Goal: Task Accomplishment & Management: Complete application form

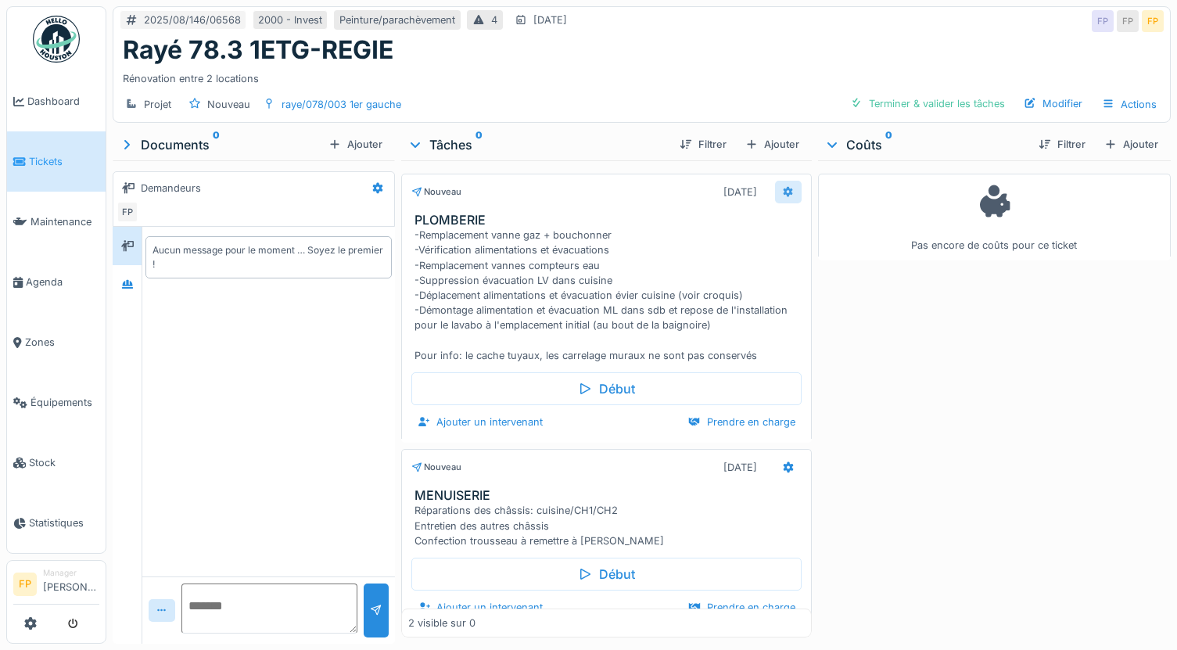
click at [782, 185] on div at bounding box center [788, 192] width 13 height 15
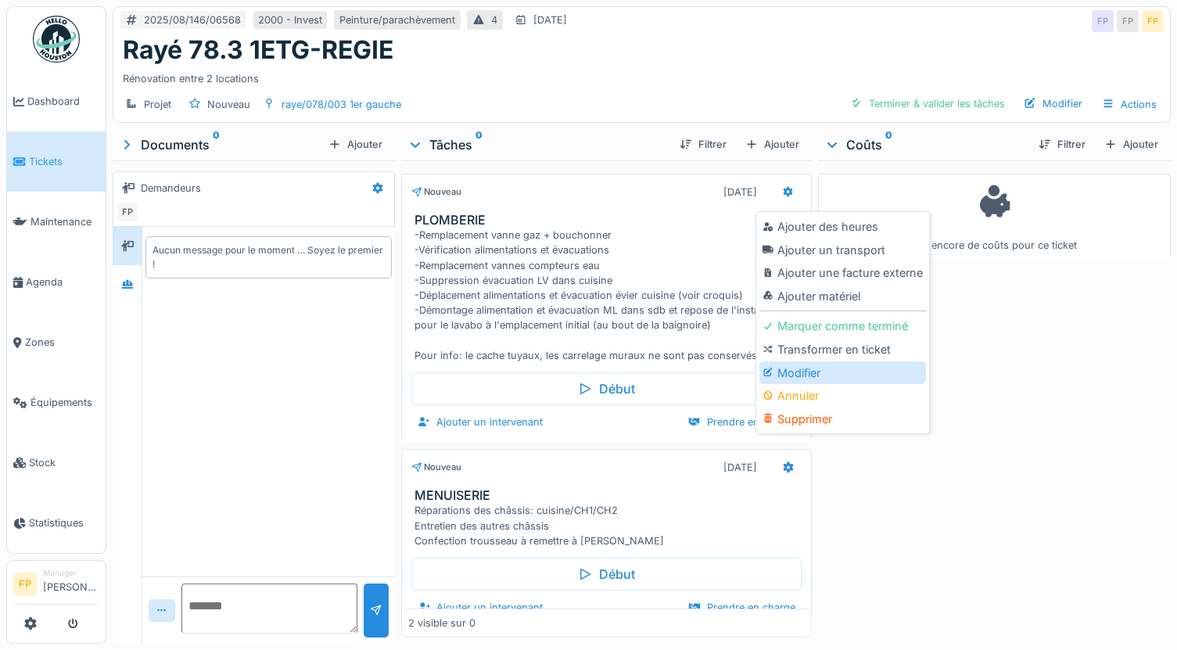
click at [838, 367] on div "Modifier" at bounding box center [842, 372] width 167 height 23
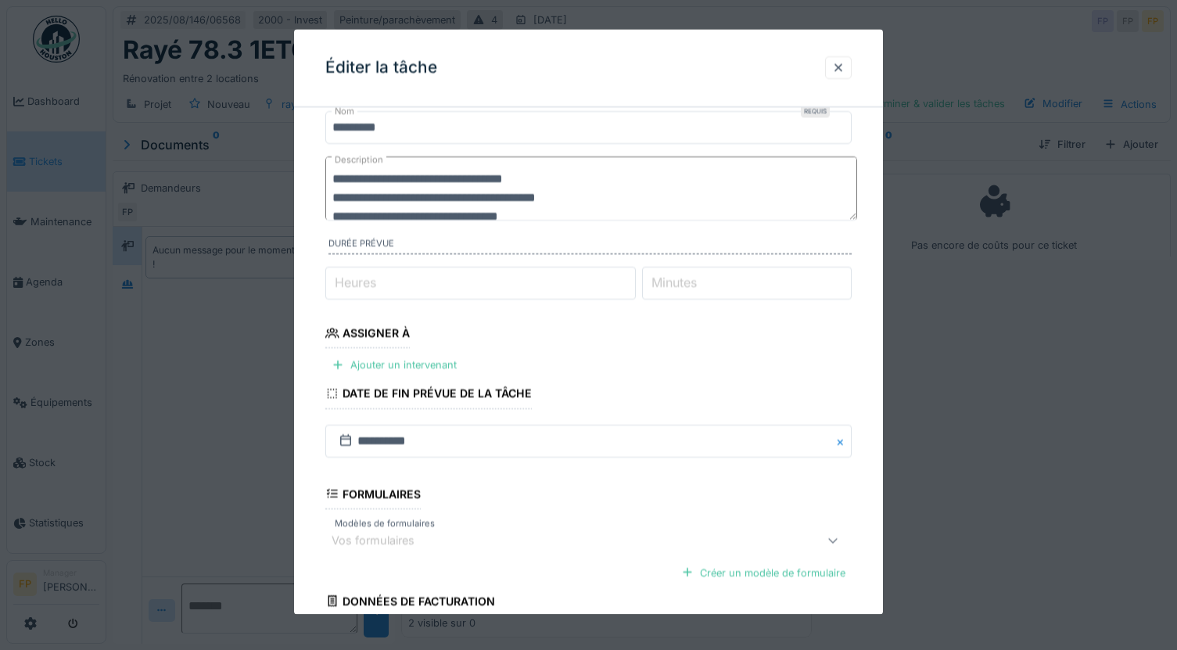
scroll to position [78, 0]
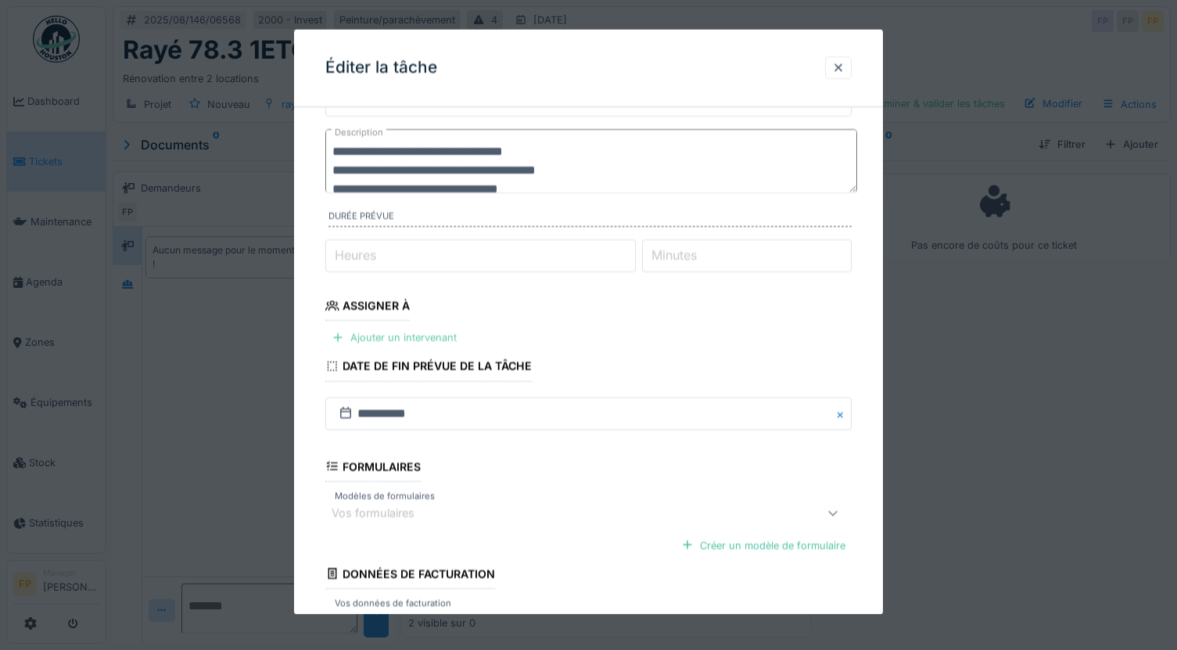
click at [429, 337] on div "Ajouter un intervenant" at bounding box center [394, 338] width 138 height 21
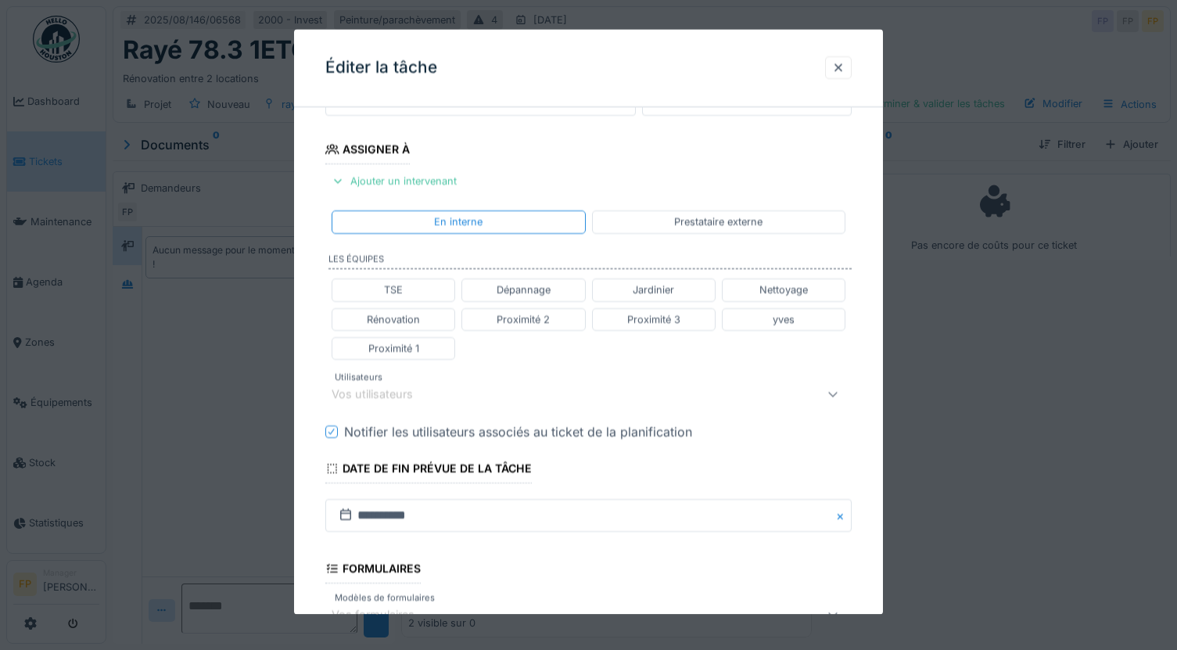
click at [395, 391] on div "Vos utilisateurs" at bounding box center [383, 394] width 103 height 17
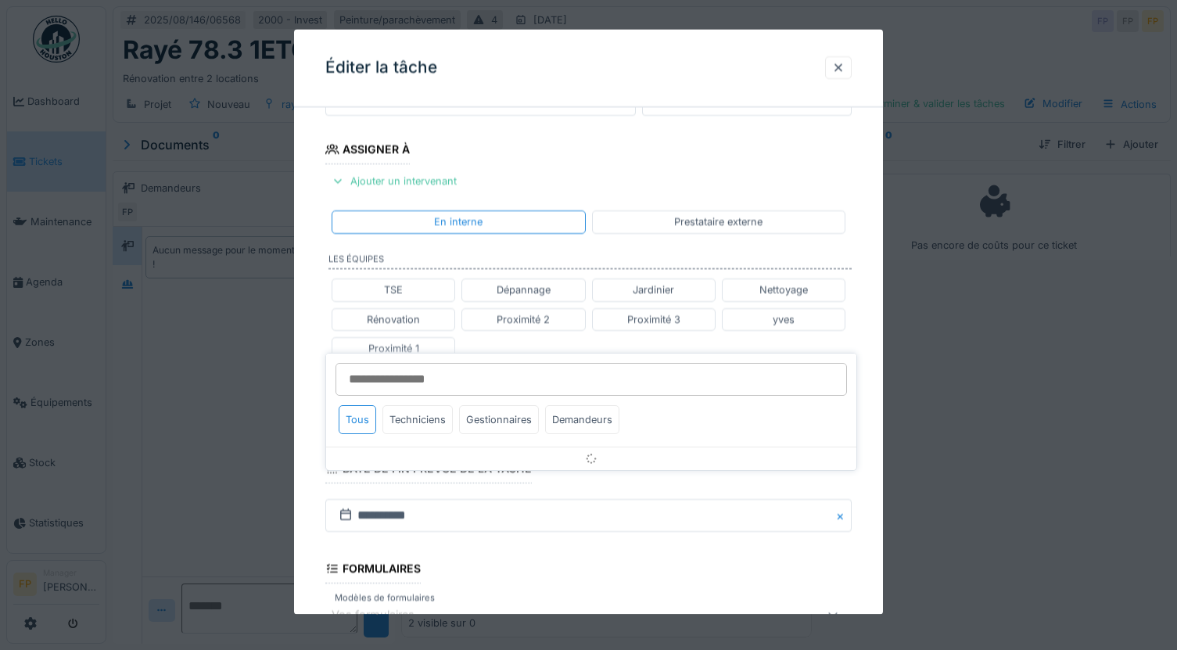
scroll to position [307, 0]
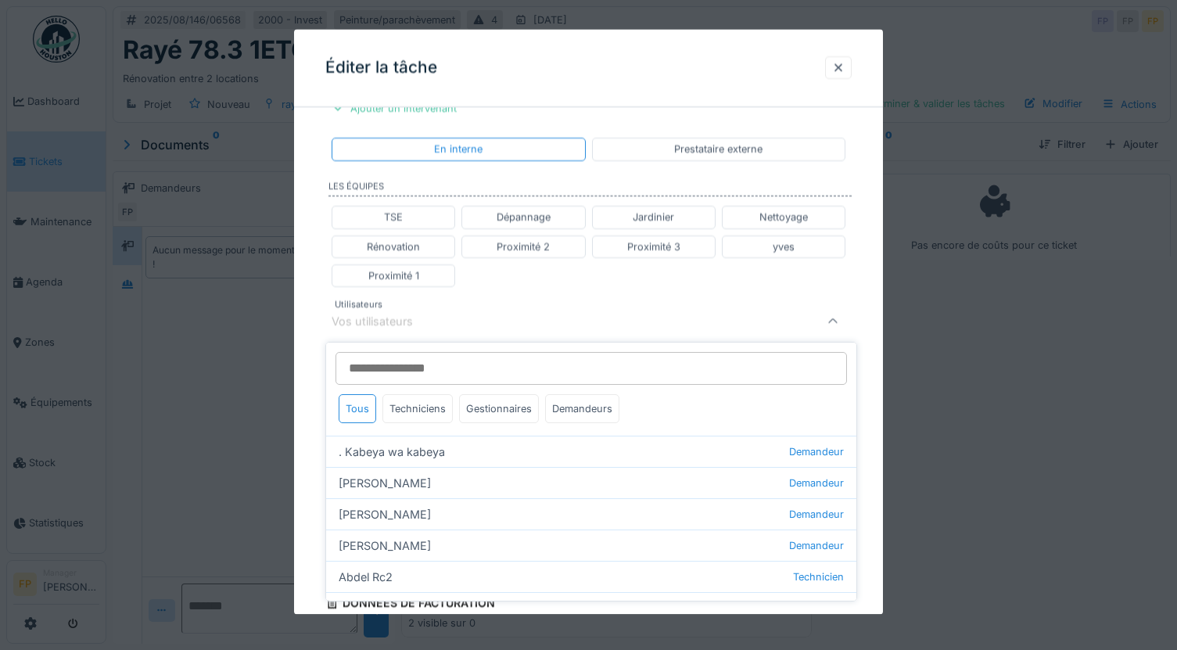
click at [368, 370] on input "Utilisateurs" at bounding box center [590, 368] width 511 height 33
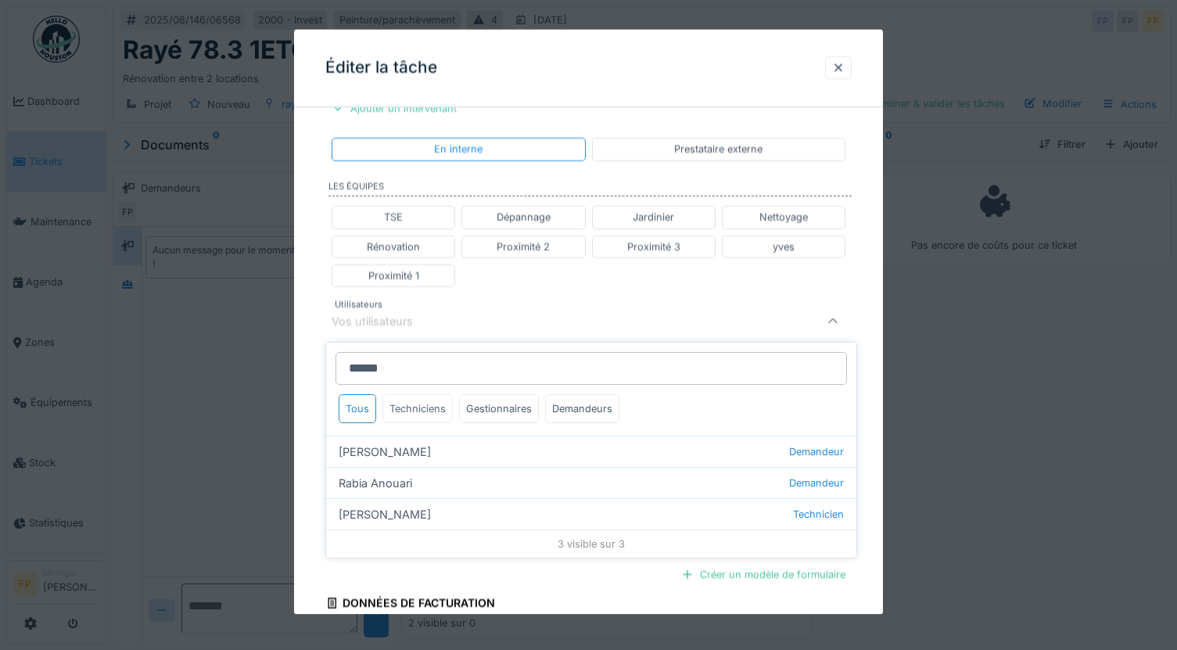
type input "******"
click at [427, 410] on div "Techniciens" at bounding box center [417, 408] width 70 height 29
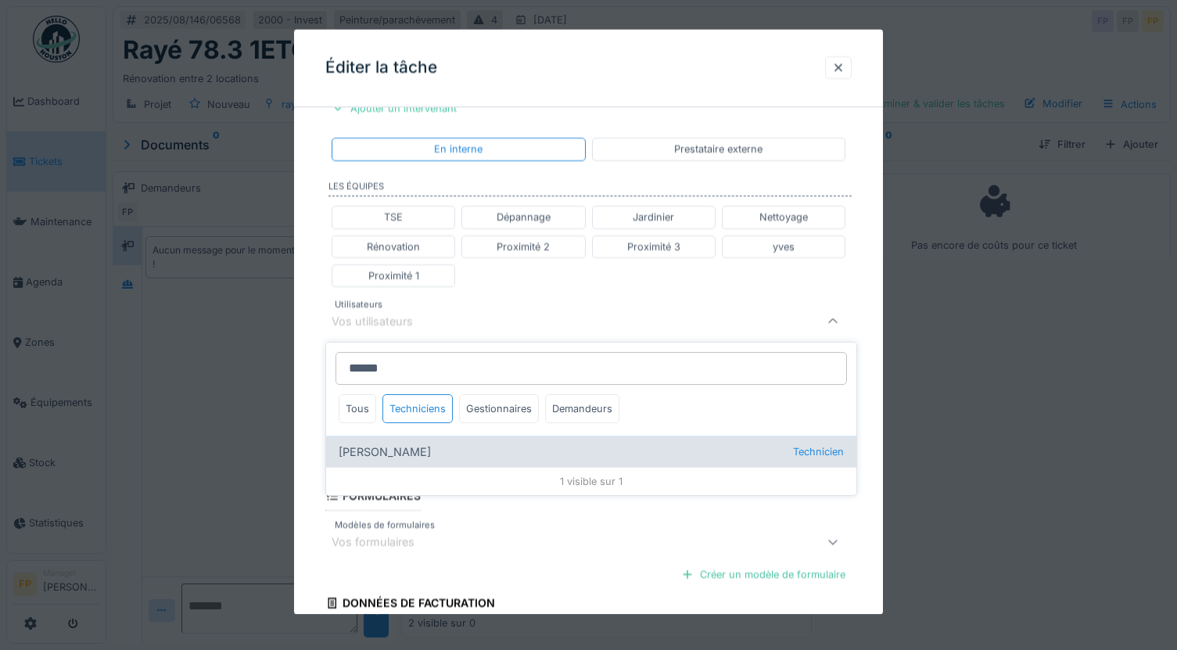
click at [388, 445] on div "Anouar Serifi Technicien" at bounding box center [591, 451] width 530 height 31
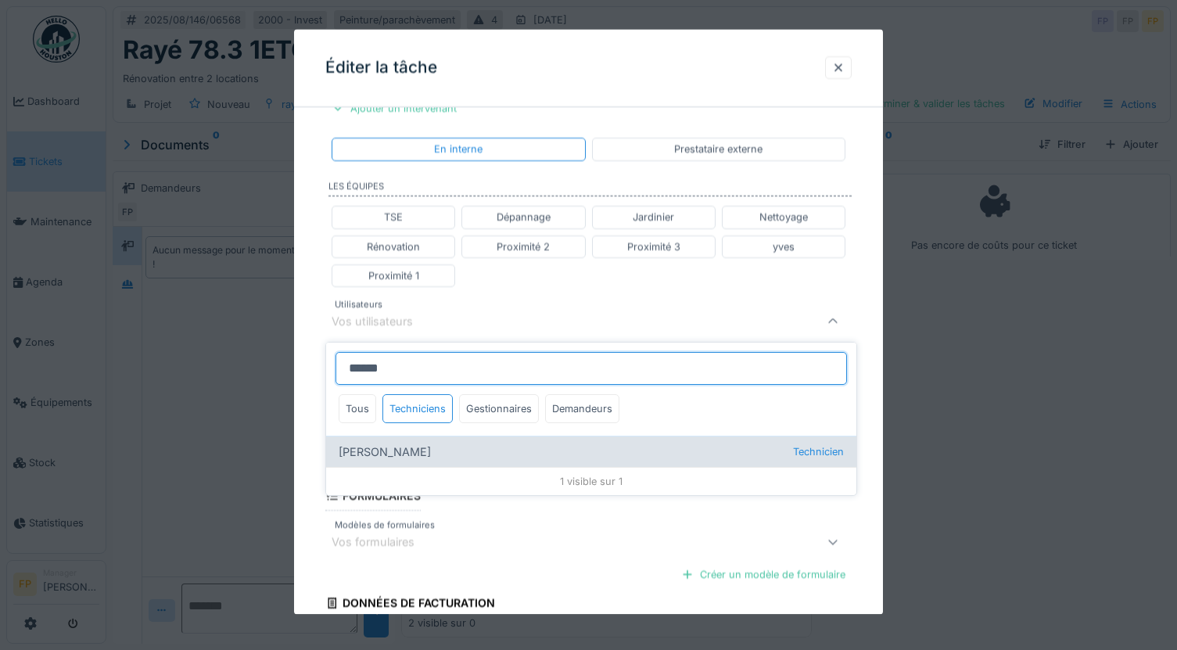
type input "*****"
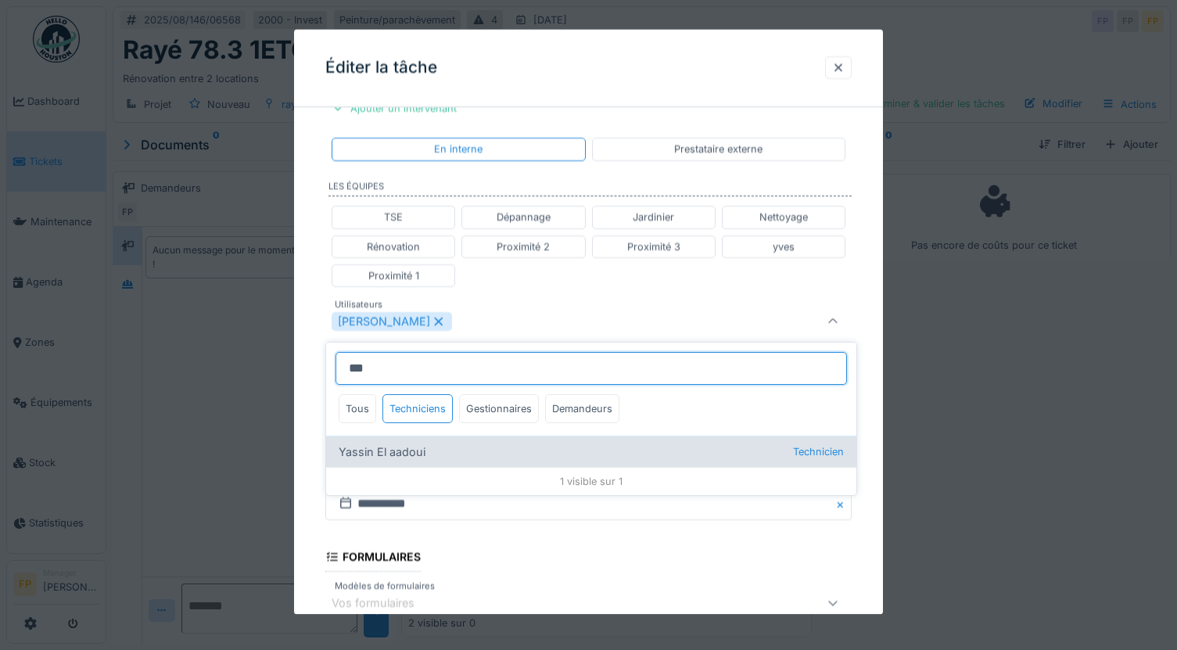
type input "***"
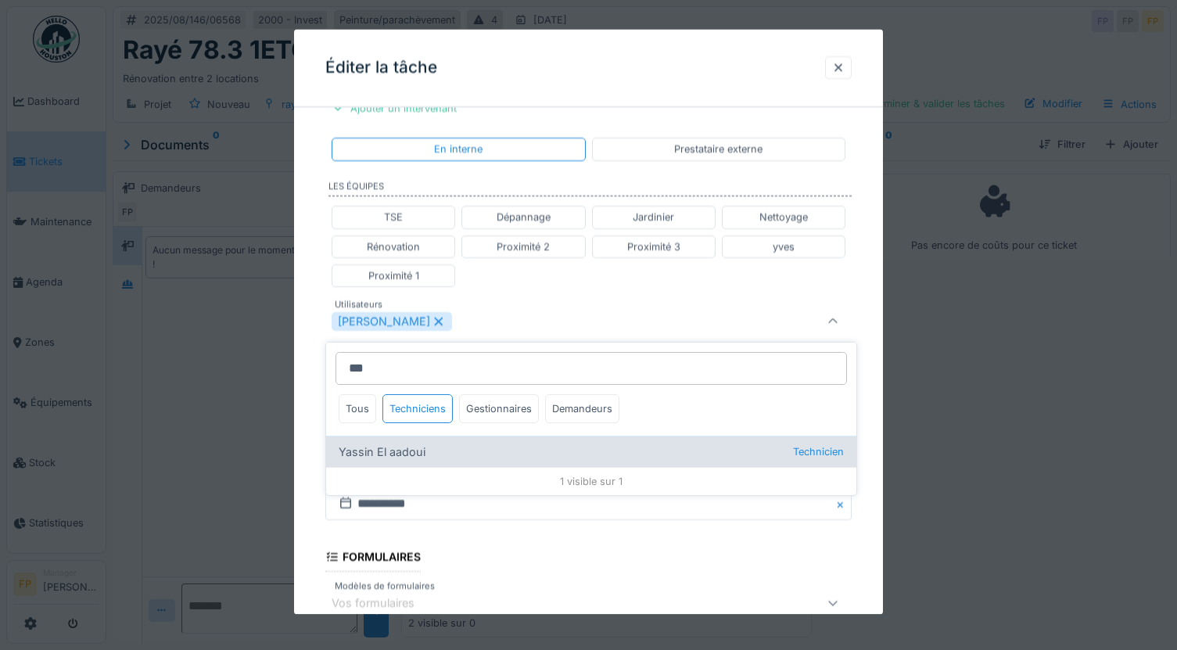
click at [391, 454] on div "Yassin El aadoui Technicien" at bounding box center [591, 451] width 530 height 31
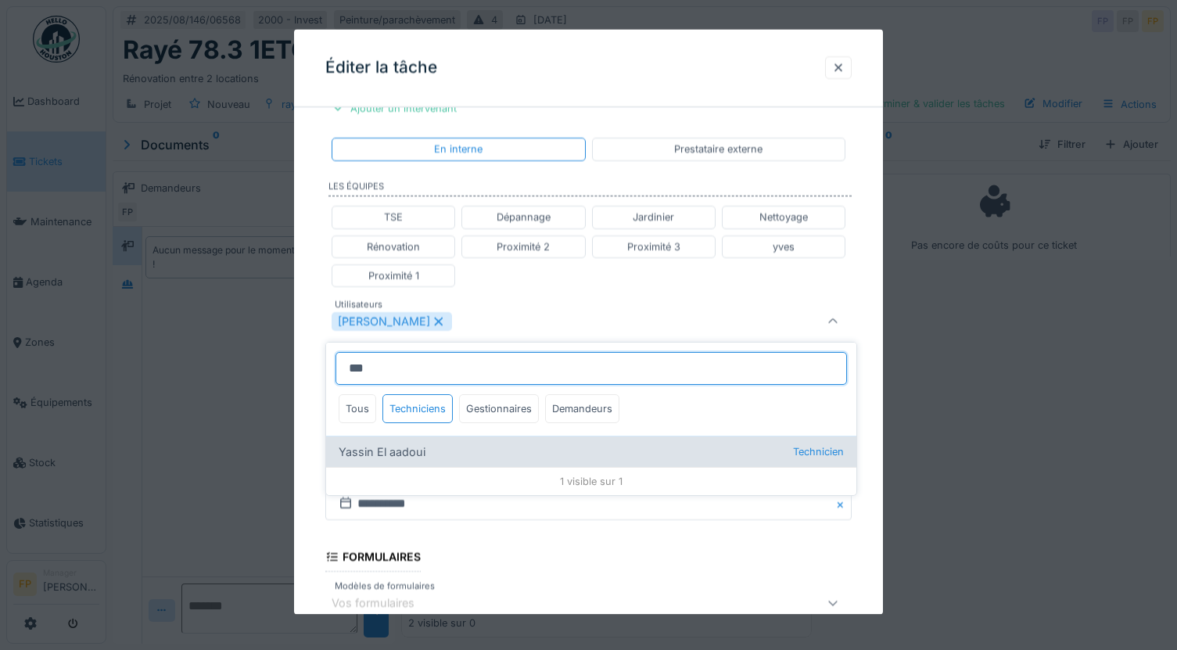
type input "**********"
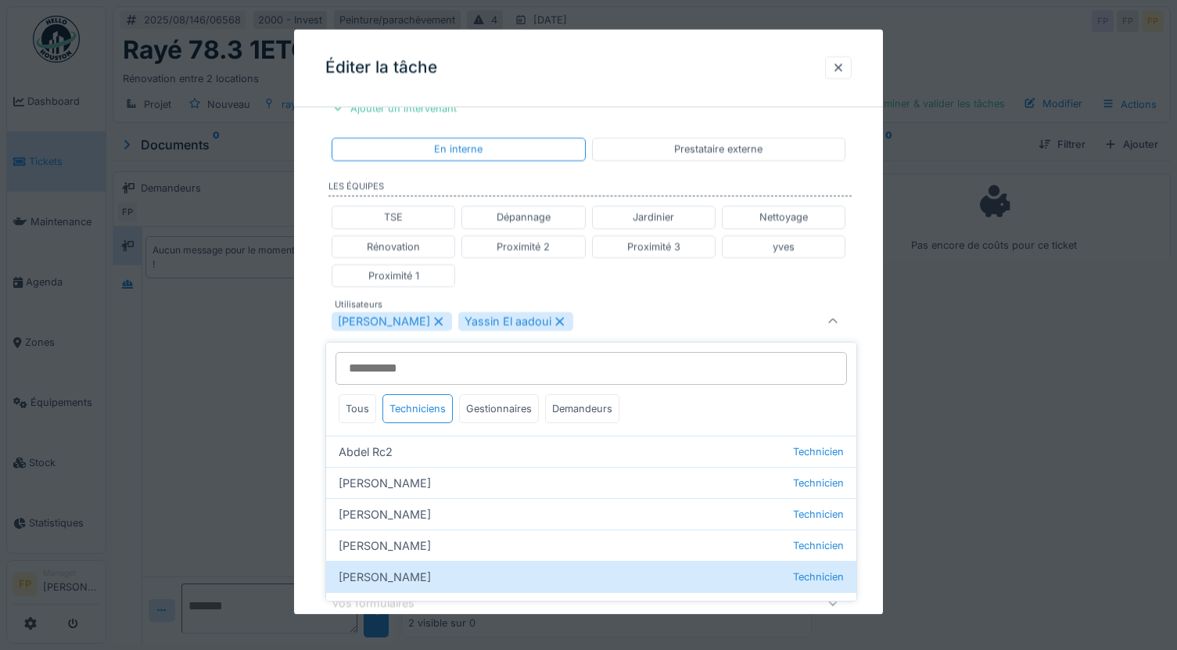
click at [311, 407] on div "**********" at bounding box center [588, 313] width 589 height 1003
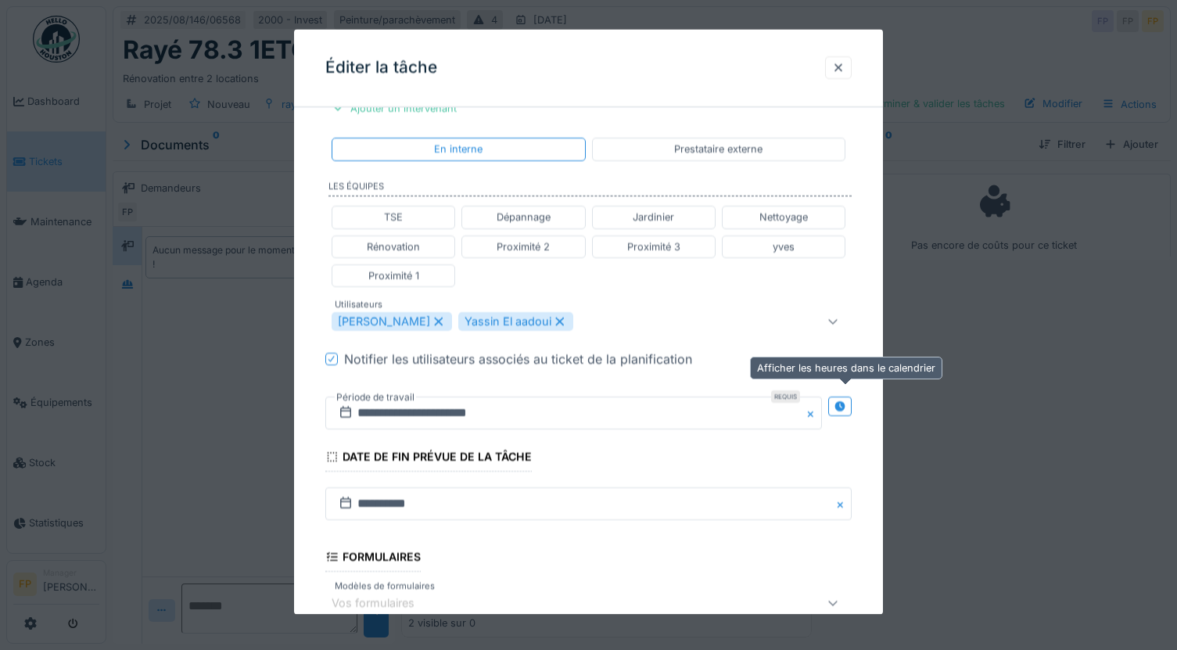
click at [845, 404] on icon at bounding box center [840, 406] width 13 height 10
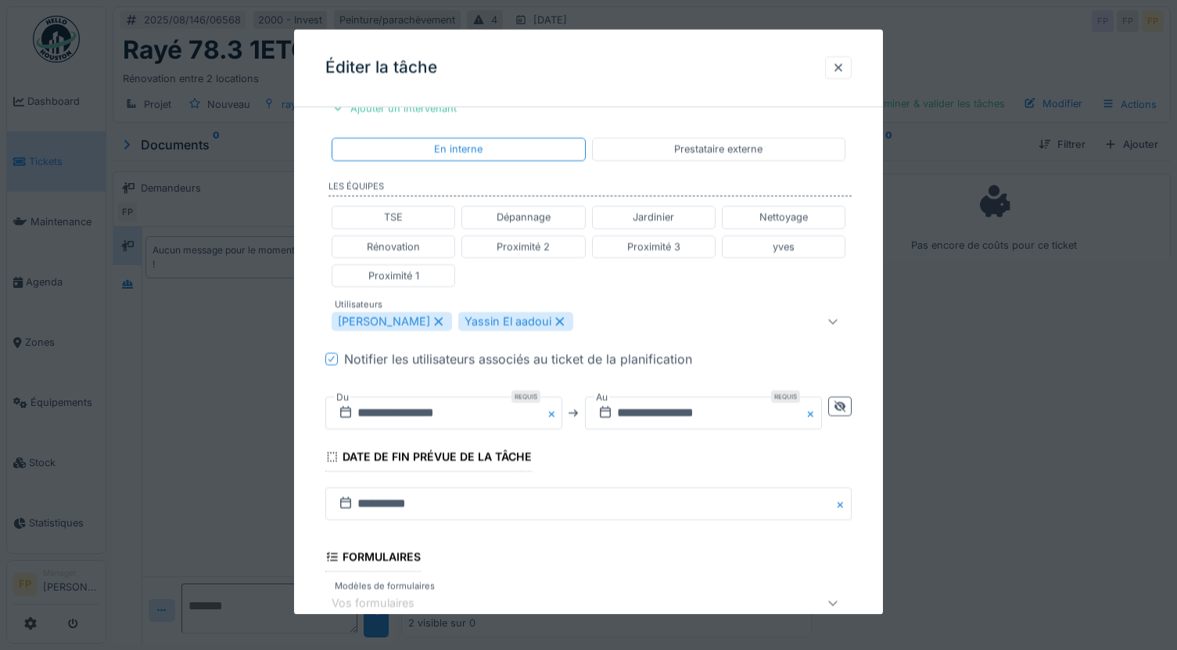
click at [333, 357] on icon at bounding box center [331, 359] width 9 height 8
click at [408, 418] on input "**********" at bounding box center [443, 412] width 237 height 33
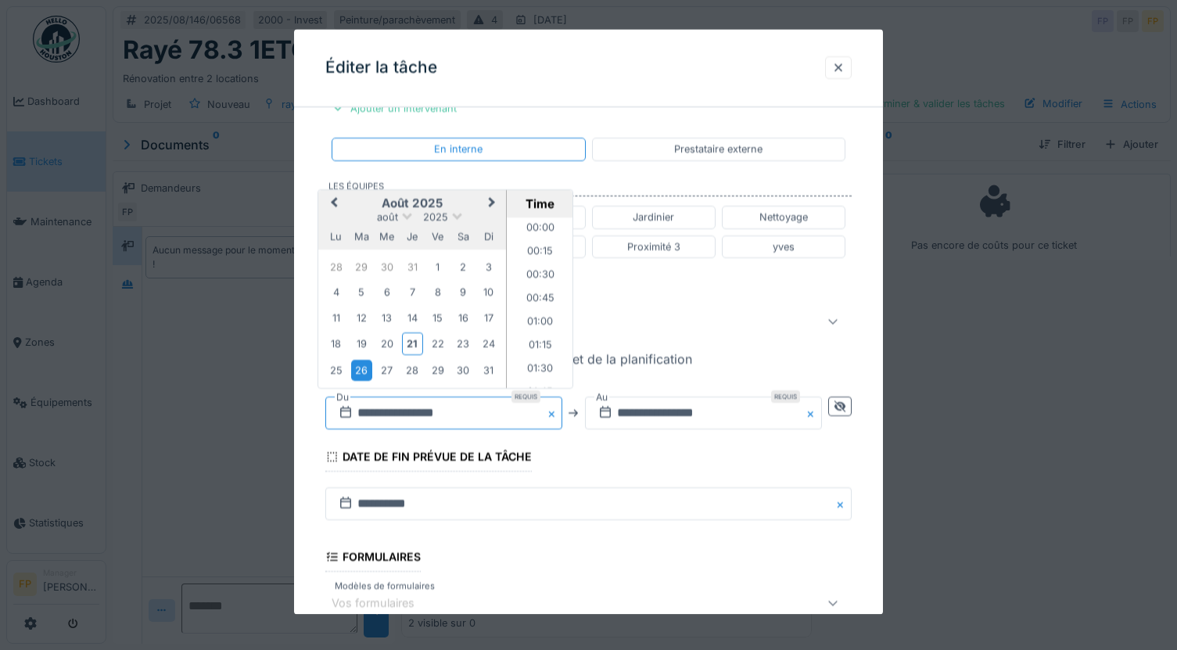
scroll to position [583, 0]
click at [440, 343] on div "22" at bounding box center [437, 343] width 21 height 21
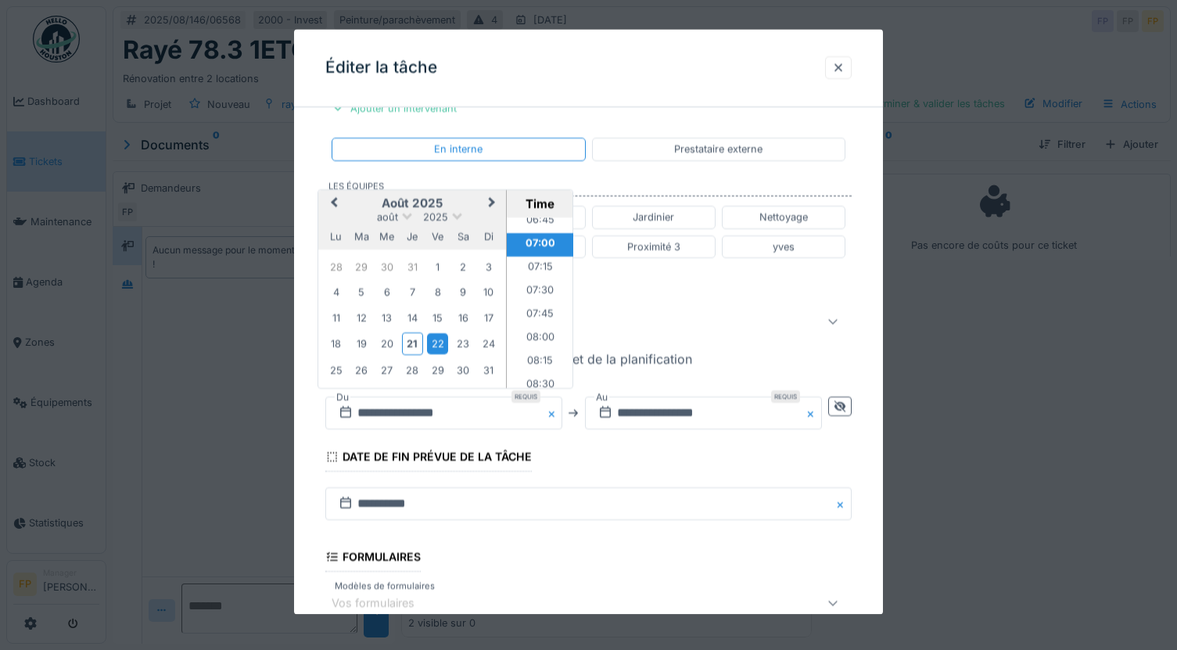
scroll to position [646, 0]
click at [535, 324] on li "08:00" at bounding box center [540, 333] width 66 height 23
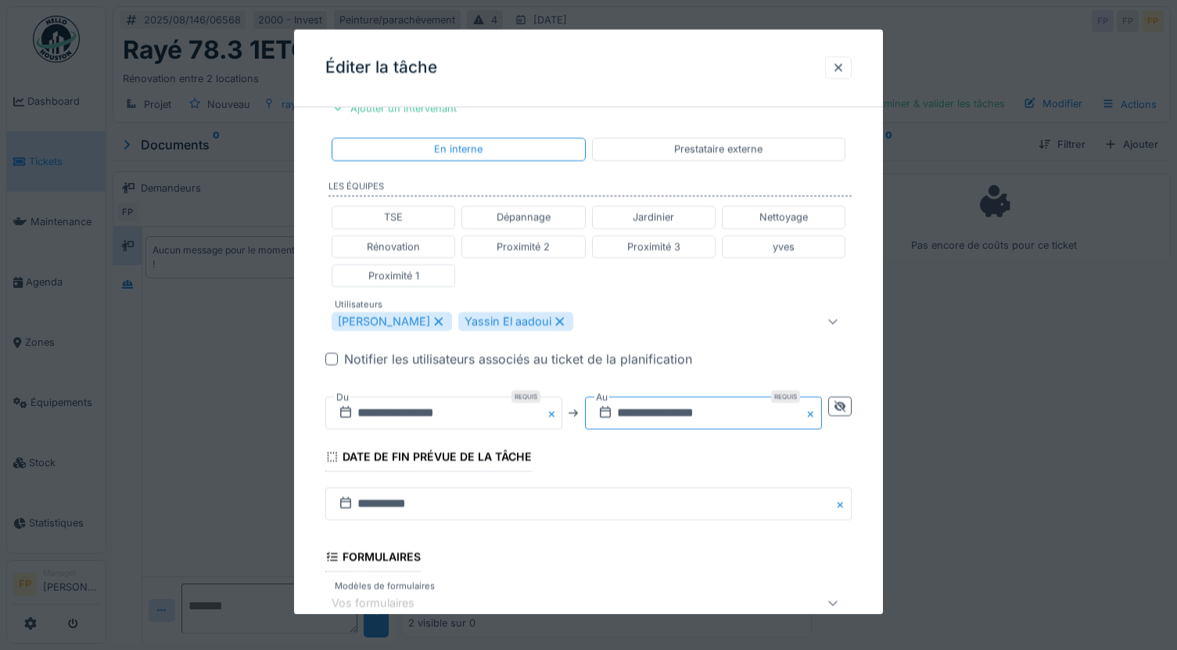
click at [665, 408] on input "**********" at bounding box center [703, 412] width 237 height 33
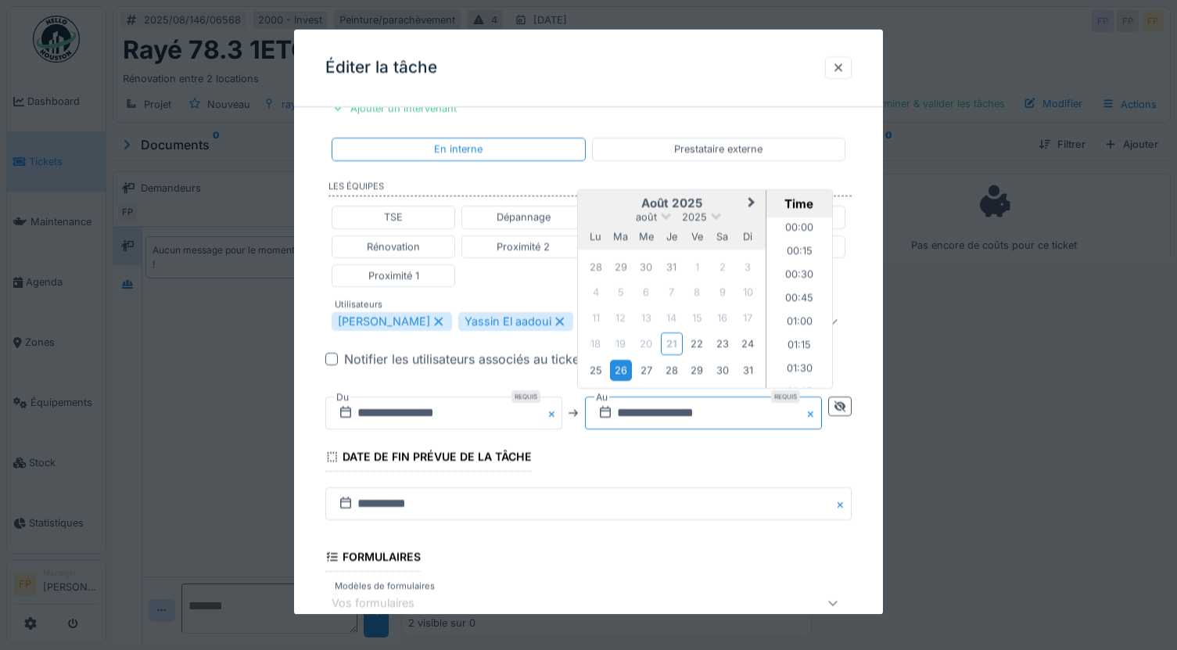
scroll to position [2082, 0]
click at [696, 339] on div "22" at bounding box center [697, 343] width 21 height 21
click at [803, 304] on li "11:00" at bounding box center [799, 302] width 66 height 23
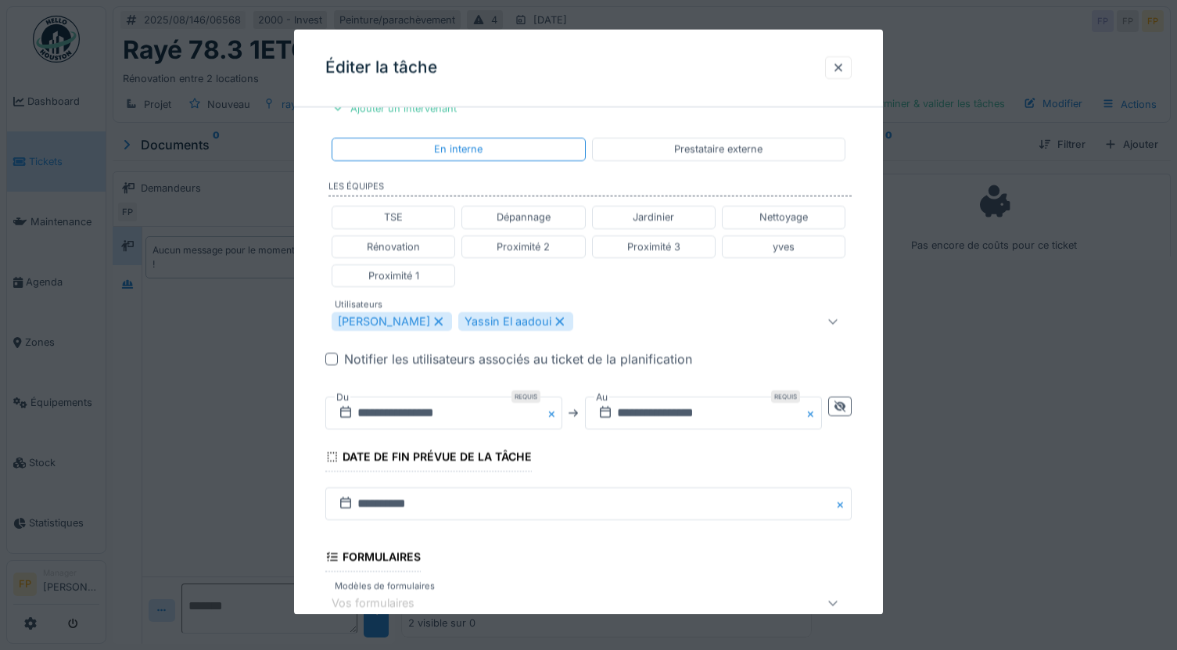
scroll to position [508, 0]
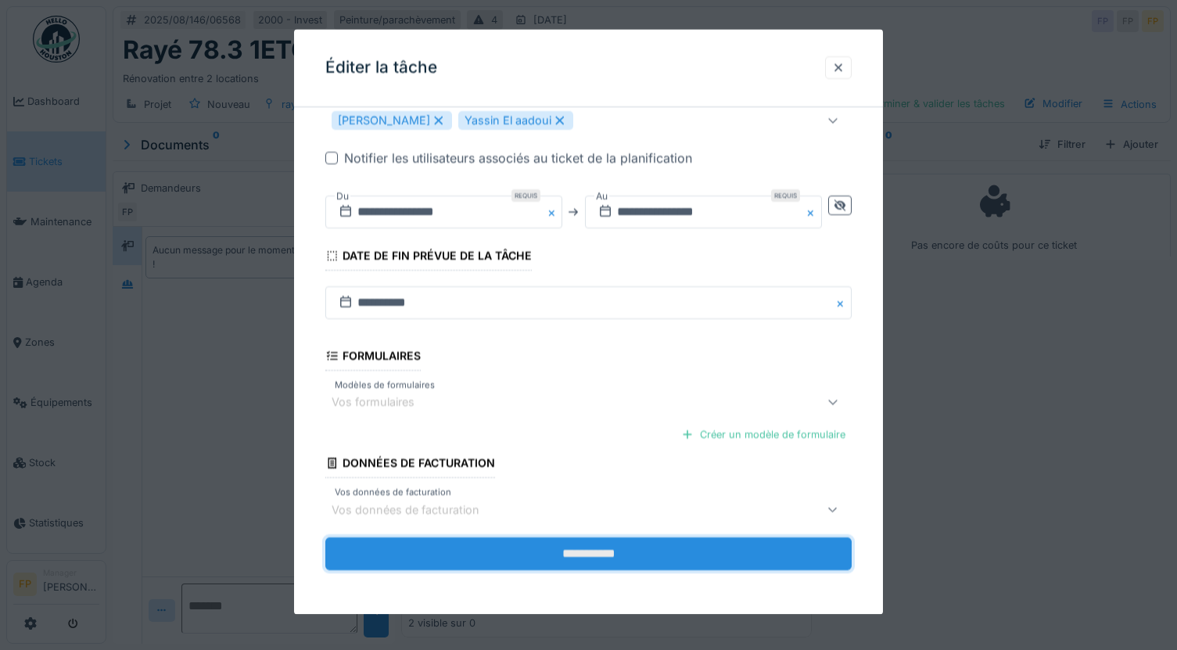
click at [598, 555] on input "**********" at bounding box center [588, 554] width 526 height 33
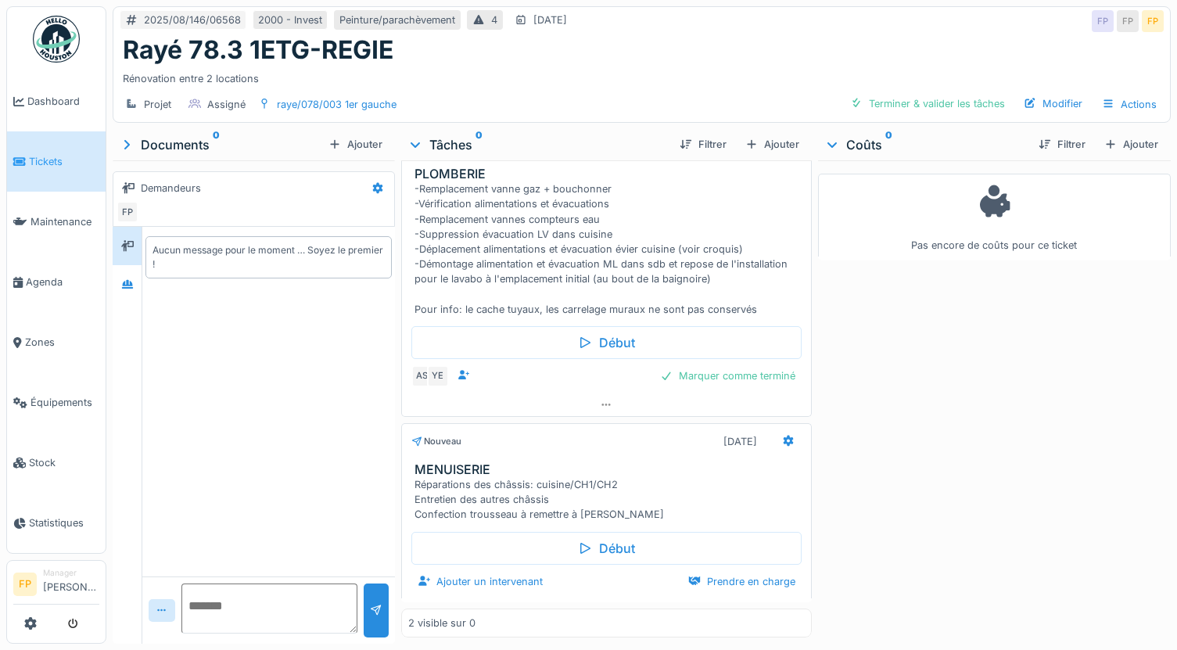
scroll to position [12, 0]
click at [782, 436] on icon at bounding box center [788, 441] width 13 height 10
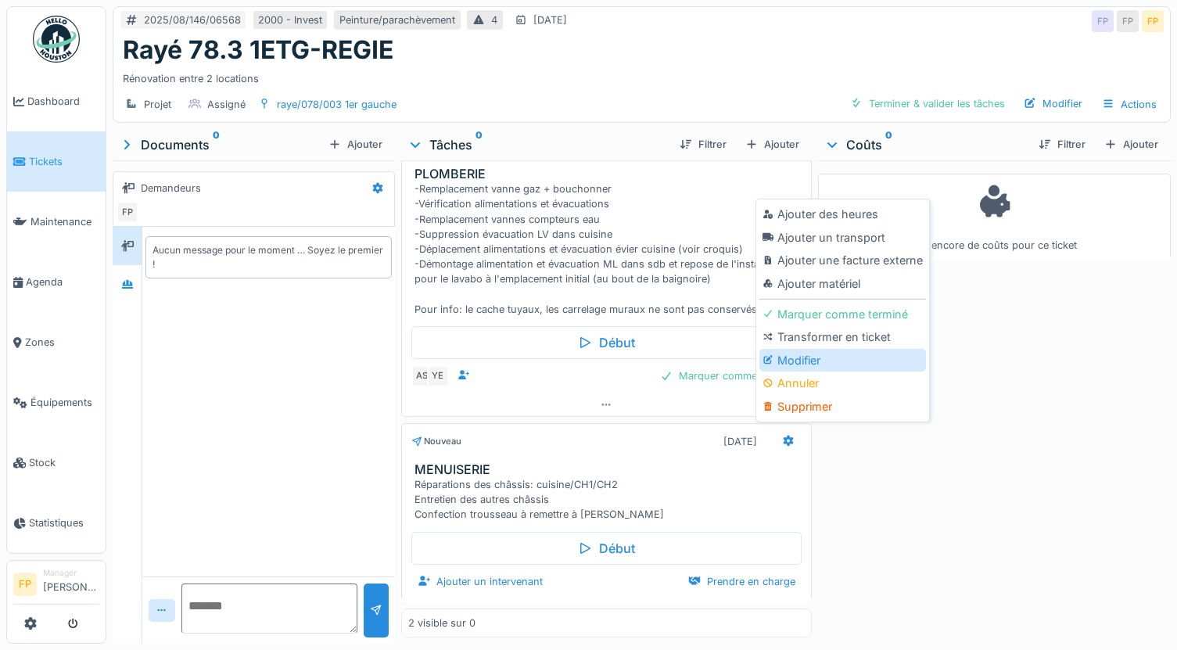
click at [816, 349] on div "Modifier" at bounding box center [842, 360] width 167 height 23
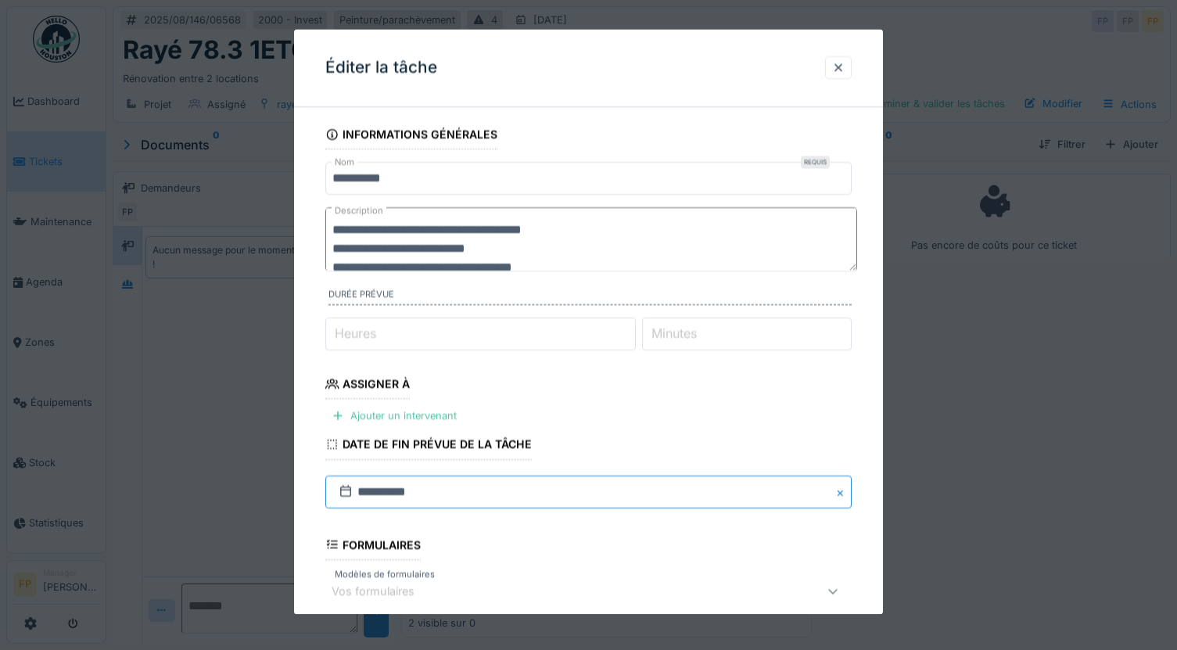
click at [391, 493] on input "**********" at bounding box center [588, 491] width 526 height 33
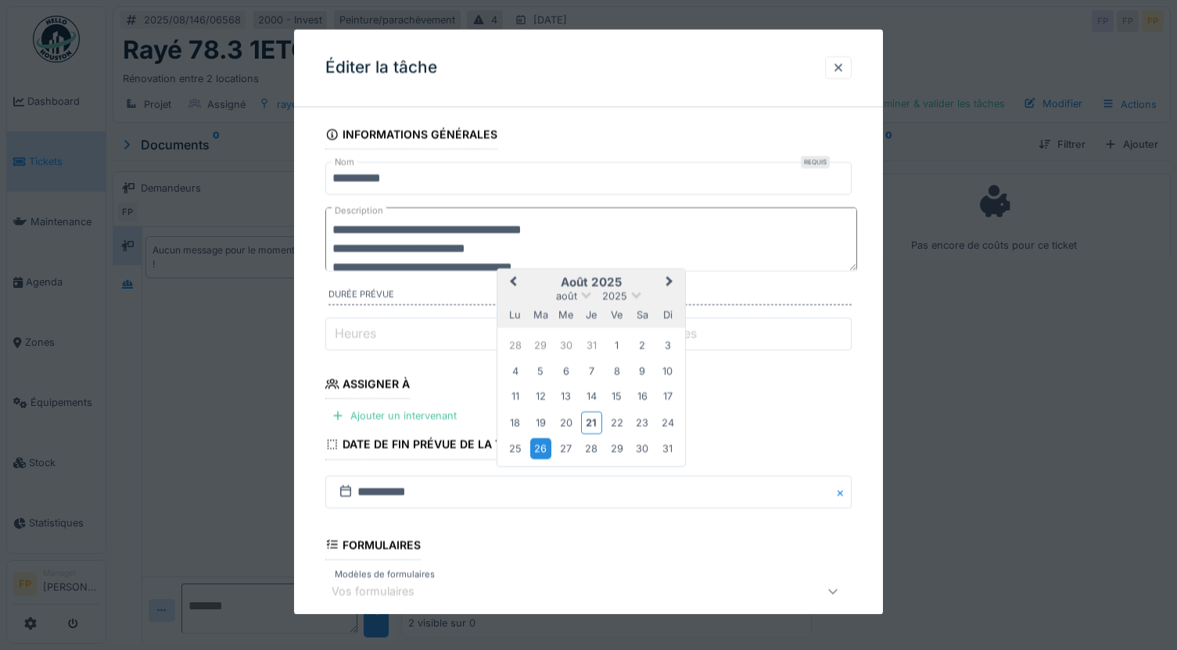
click at [516, 447] on div "25" at bounding box center [514, 448] width 21 height 21
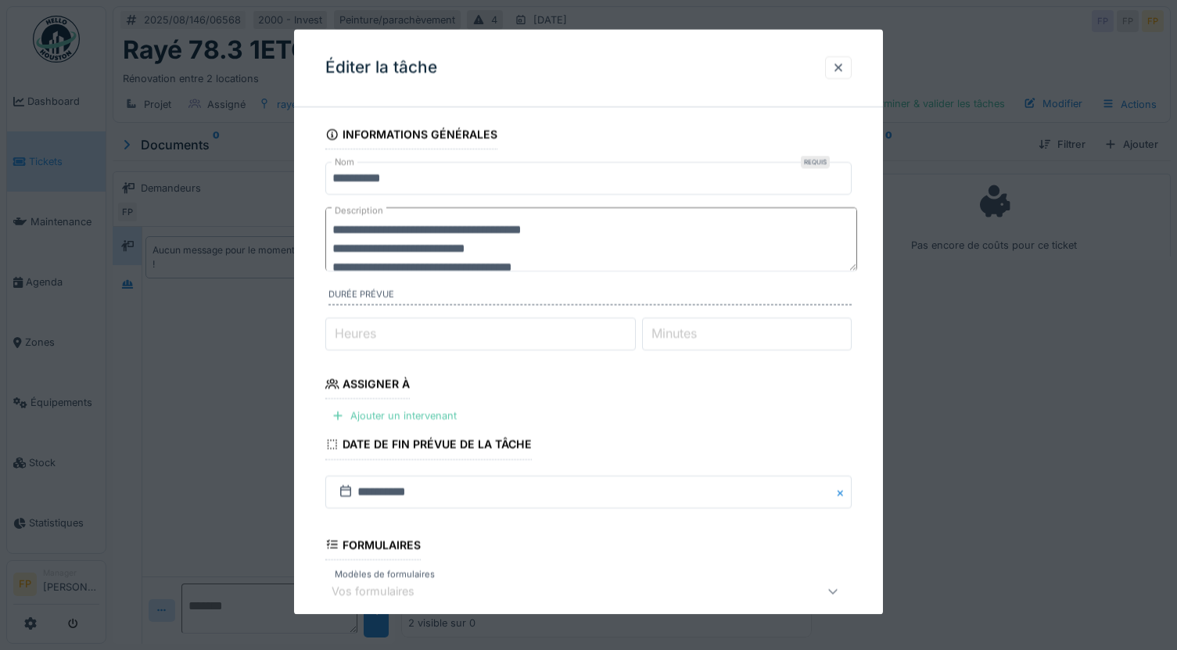
click at [410, 413] on div "Ajouter un intervenant" at bounding box center [394, 416] width 138 height 21
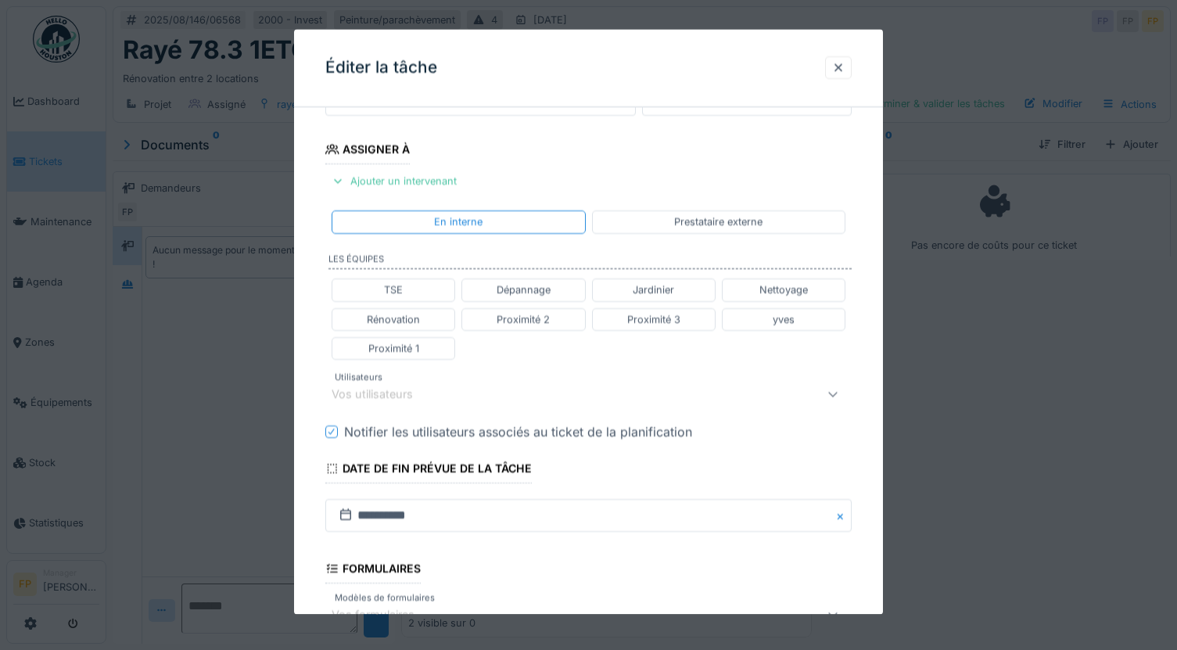
click at [405, 397] on div "Vos utilisateurs" at bounding box center [383, 394] width 103 height 17
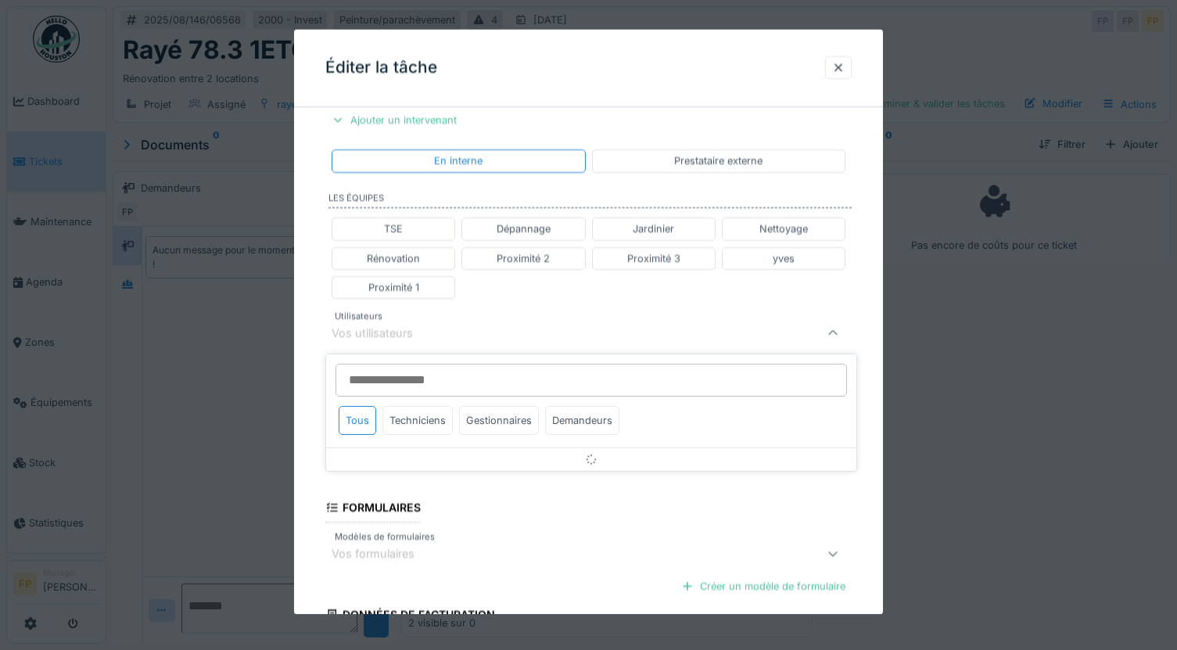
scroll to position [307, 0]
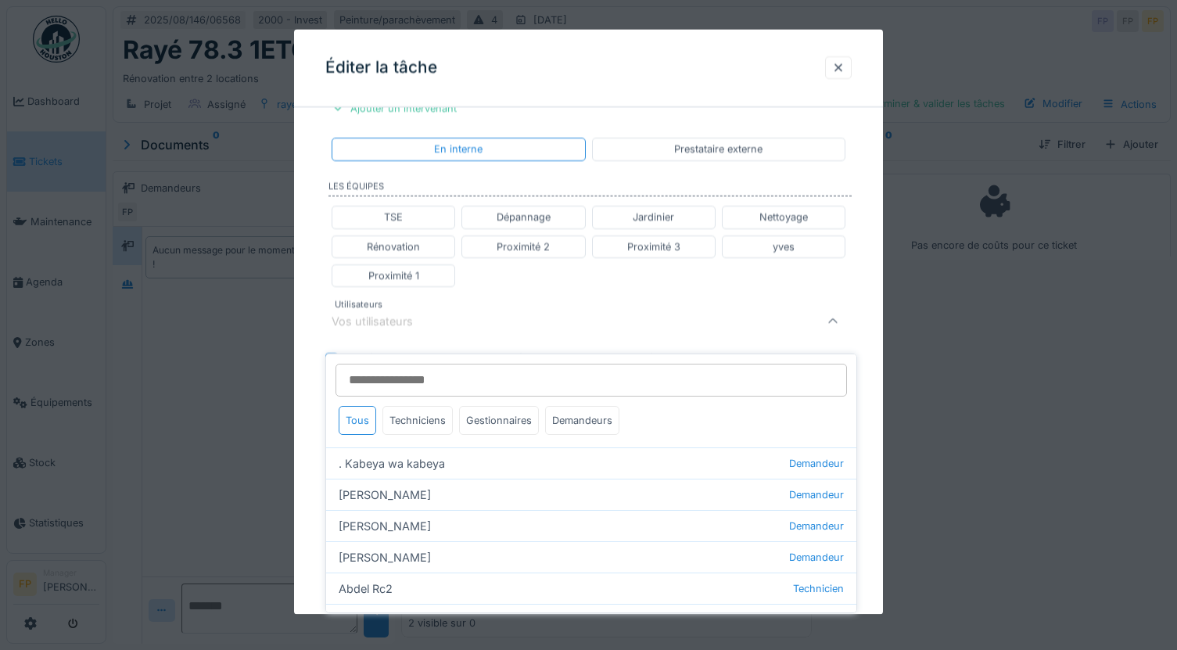
click at [400, 365] on input "Utilisateurs" at bounding box center [590, 380] width 511 height 33
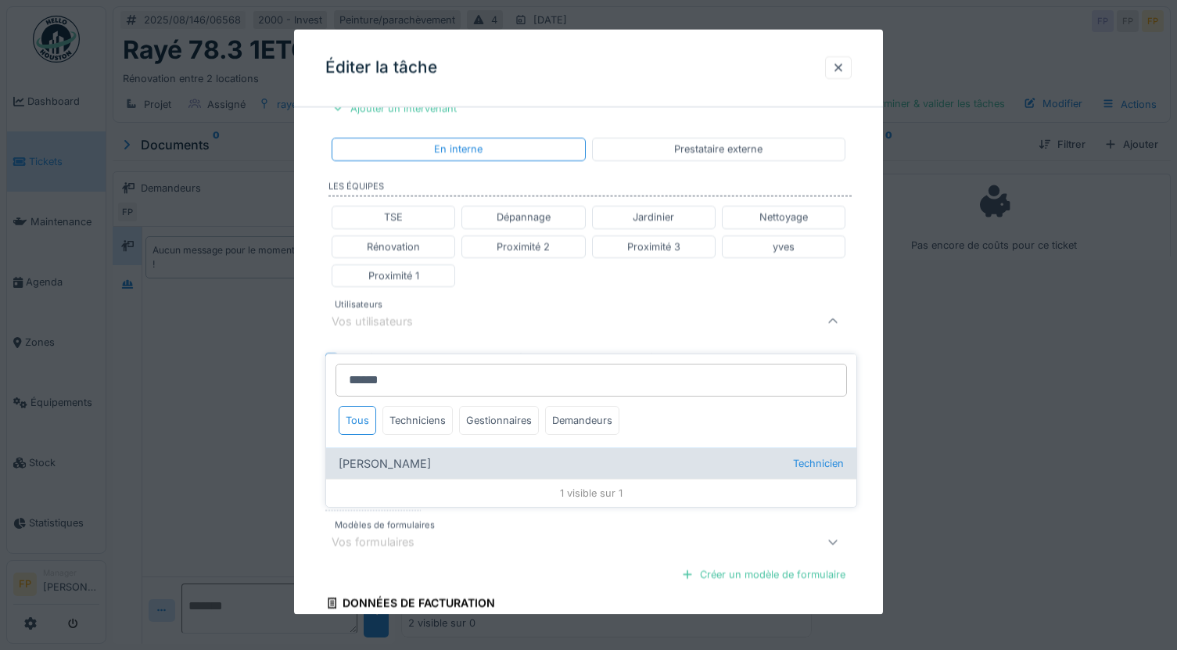
type input "******"
click at [402, 453] on div "Charef Lahmar Technicien" at bounding box center [591, 462] width 530 height 31
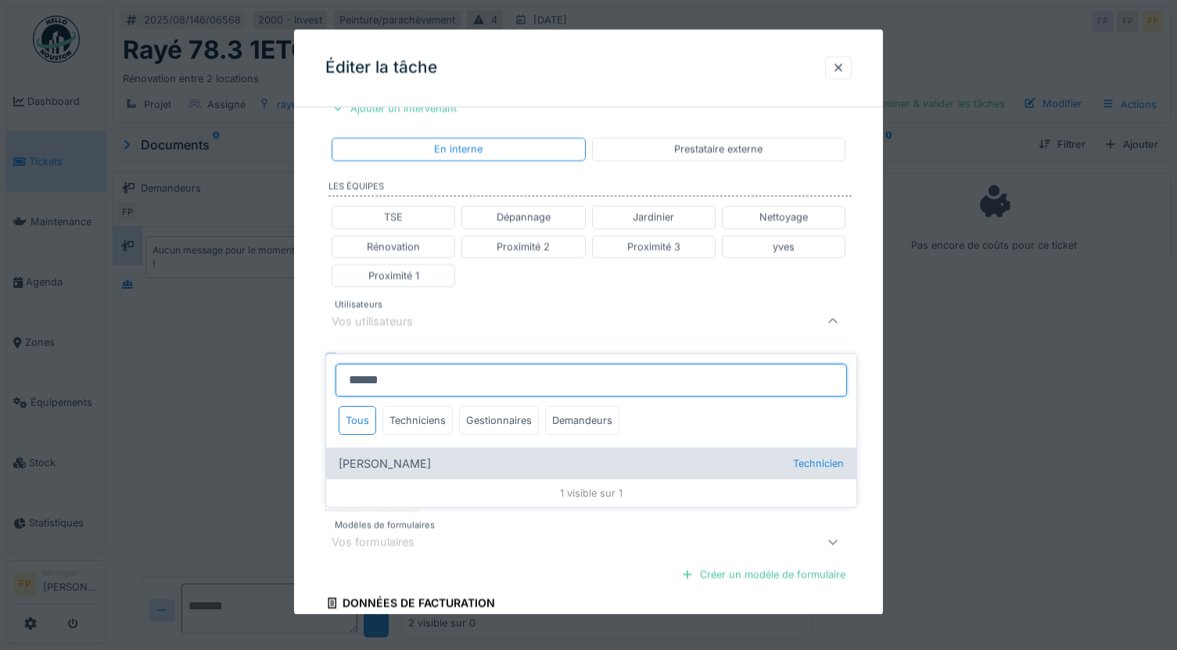
type input "****"
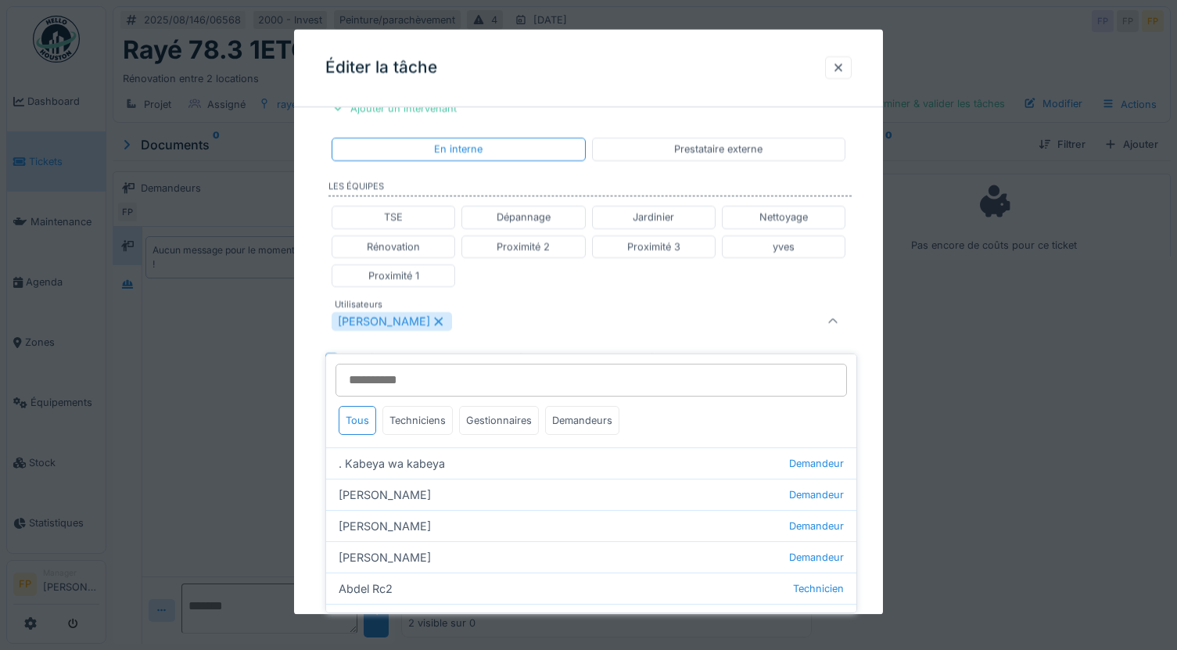
click at [310, 418] on div "**********" at bounding box center [588, 313] width 589 height 1003
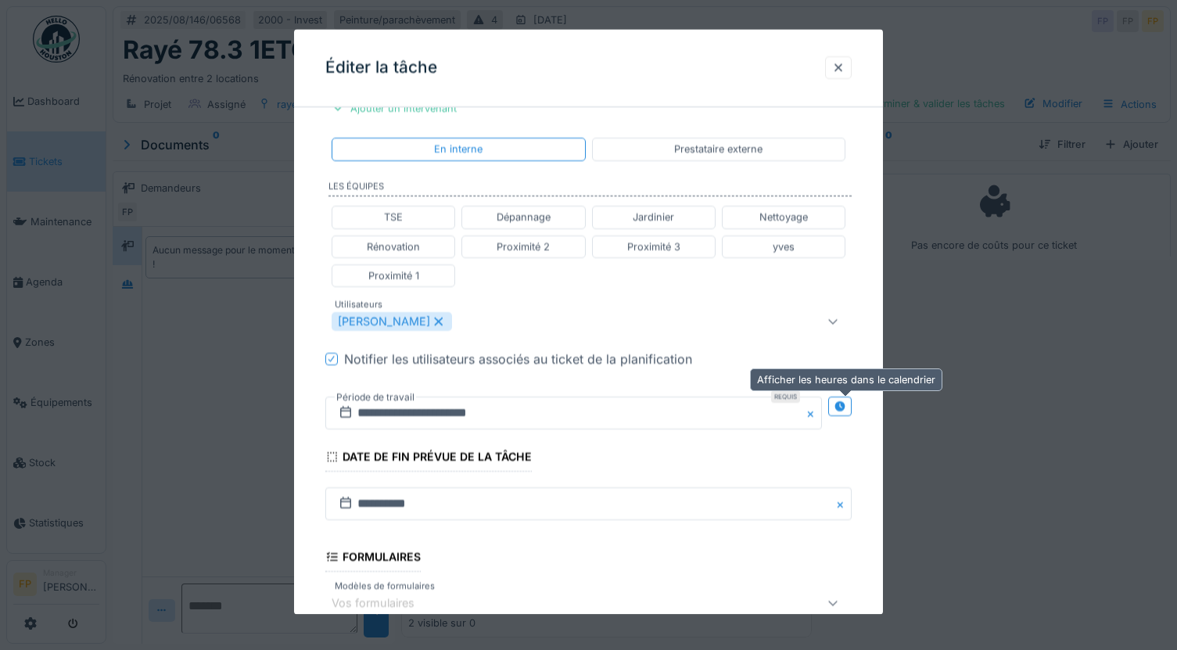
click at [841, 403] on icon at bounding box center [840, 406] width 13 height 10
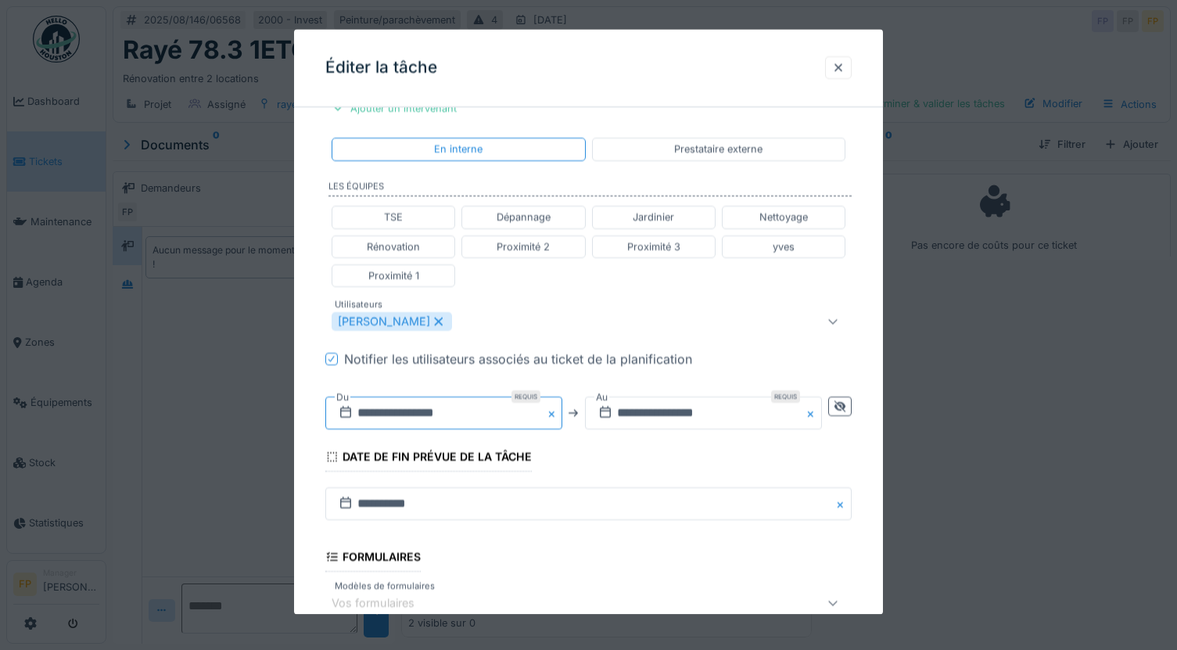
click at [404, 415] on input "**********" at bounding box center [443, 412] width 237 height 33
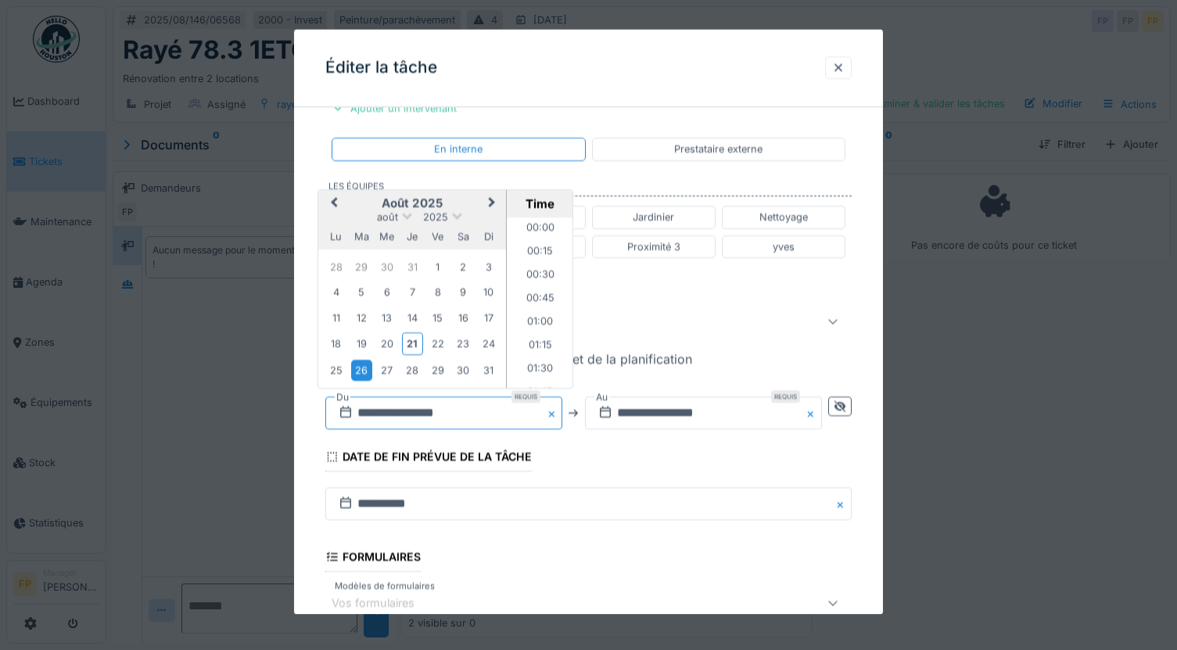
scroll to position [583, 0]
click at [333, 363] on div "25" at bounding box center [335, 370] width 21 height 21
click at [540, 300] on li "08:00" at bounding box center [540, 302] width 66 height 23
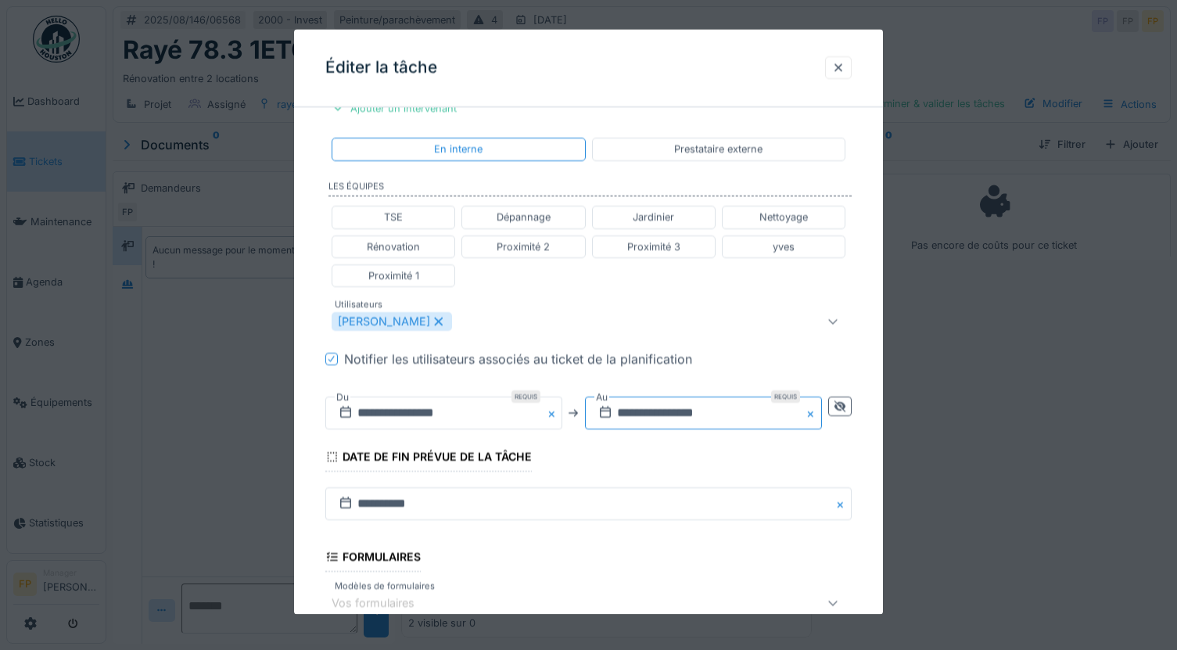
click at [658, 418] on input "**********" at bounding box center [703, 412] width 237 height 33
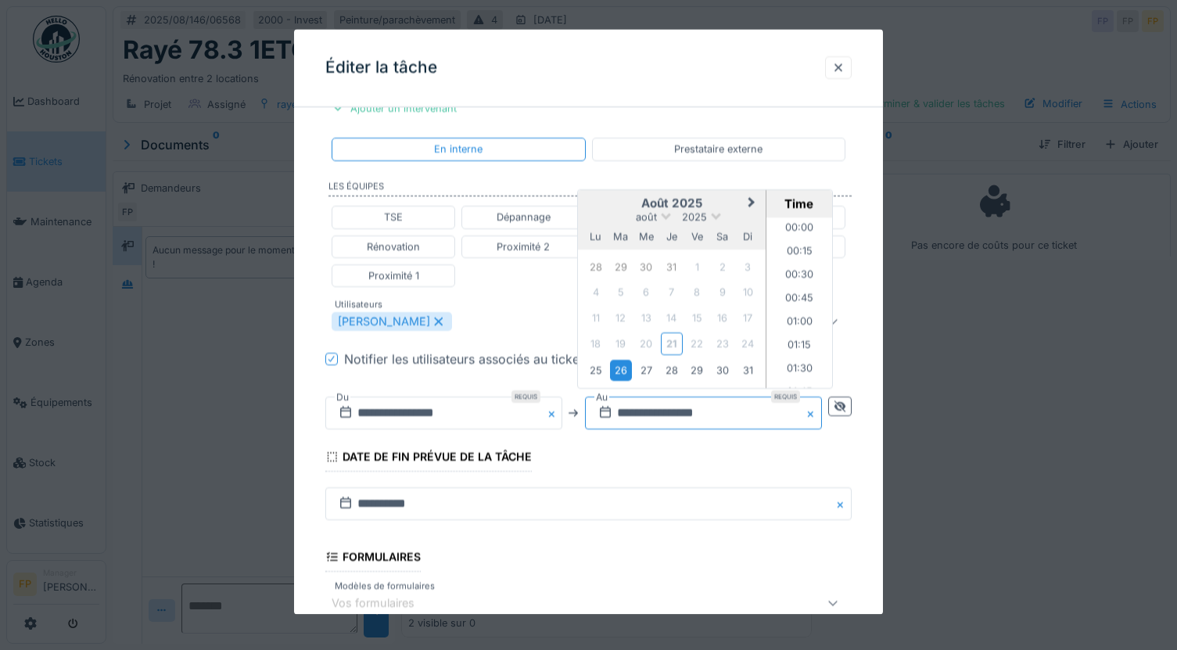
scroll to position [2082, 0]
click at [601, 373] on div "25" at bounding box center [595, 370] width 21 height 21
click at [799, 297] on li "12:00" at bounding box center [799, 297] width 66 height 23
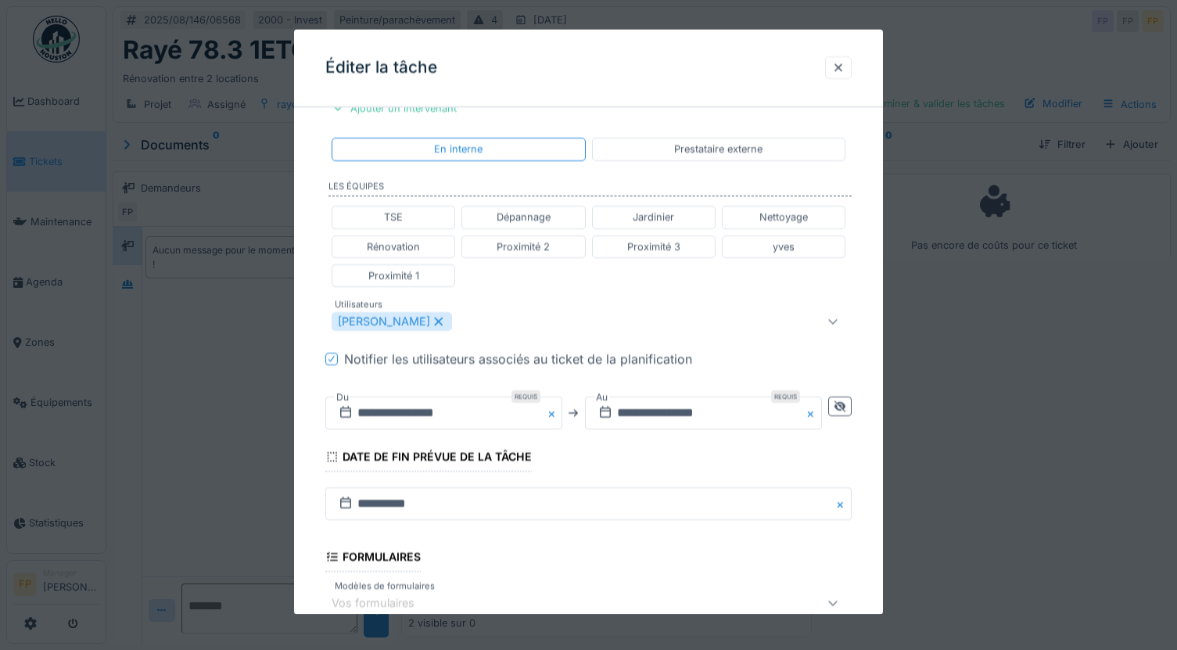
scroll to position [508, 0]
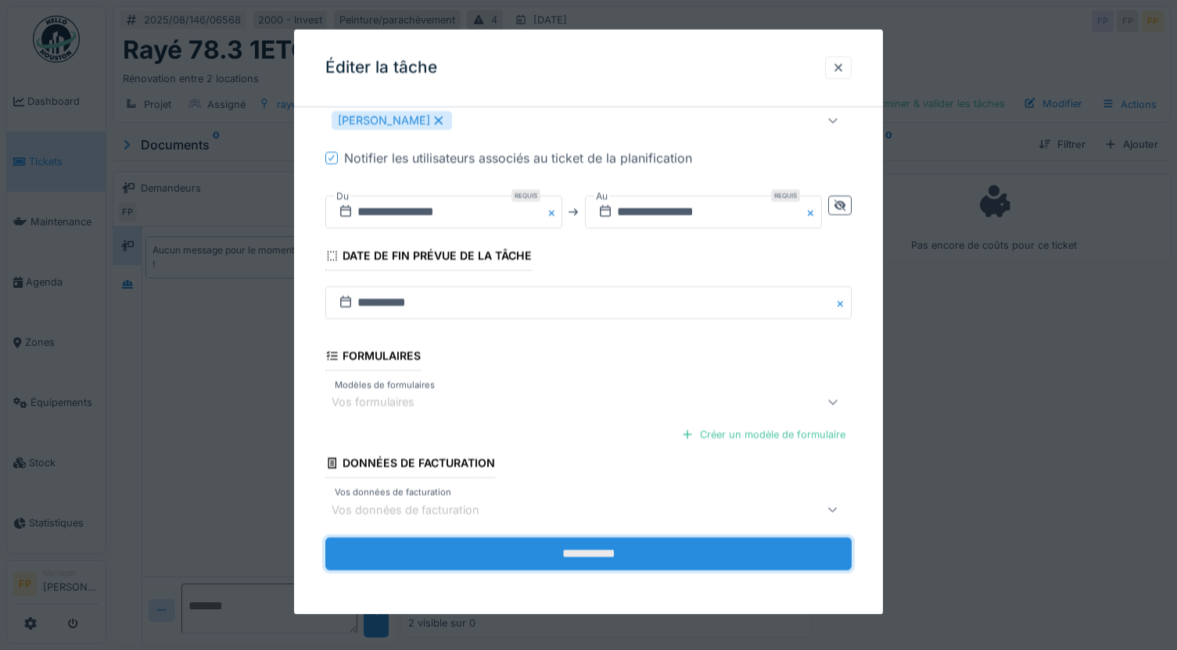
click at [590, 555] on input "**********" at bounding box center [588, 554] width 526 height 33
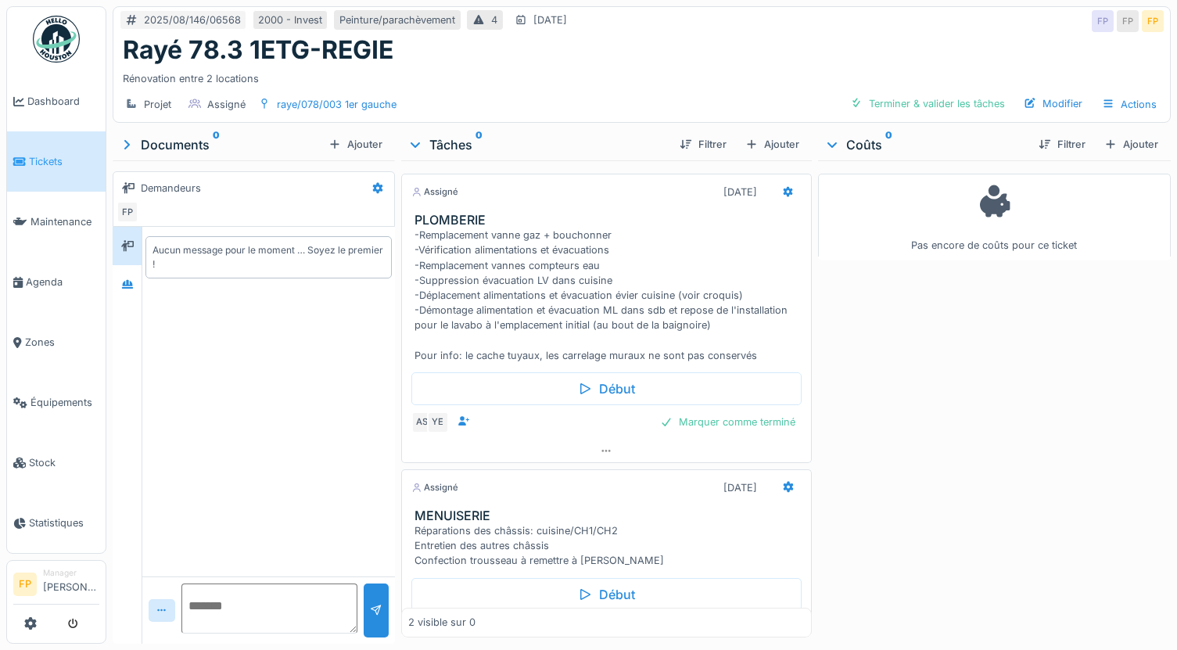
scroll to position [0, 0]
click at [600, 447] on icon at bounding box center [606, 451] width 13 height 10
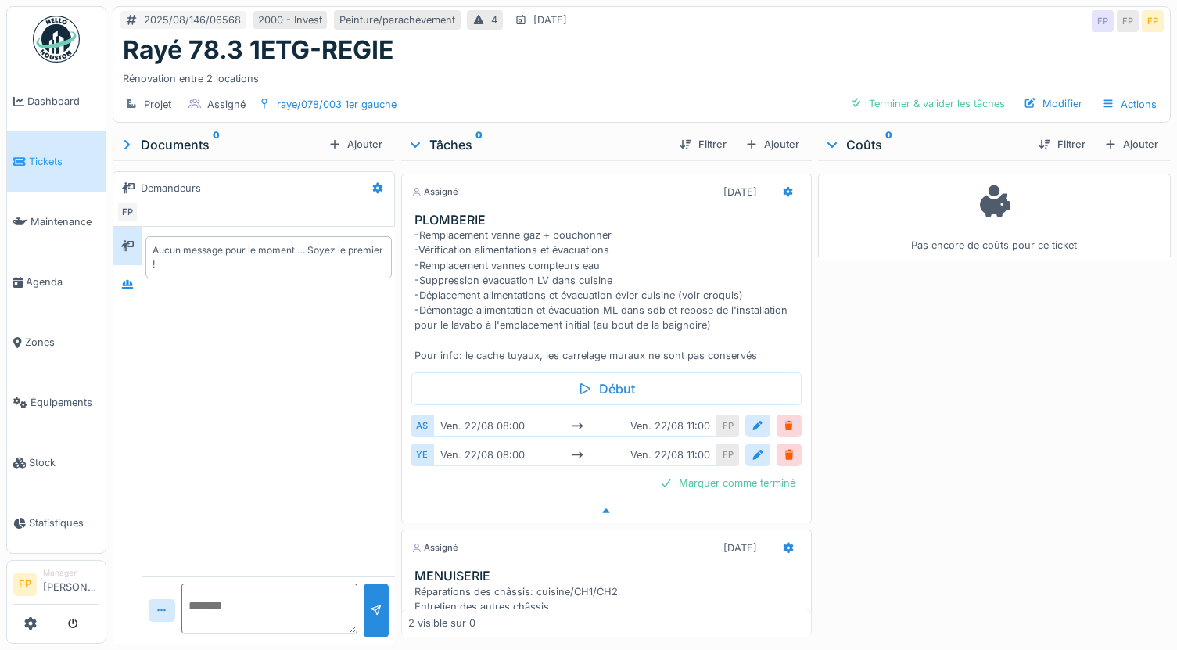
scroll to position [13, 0]
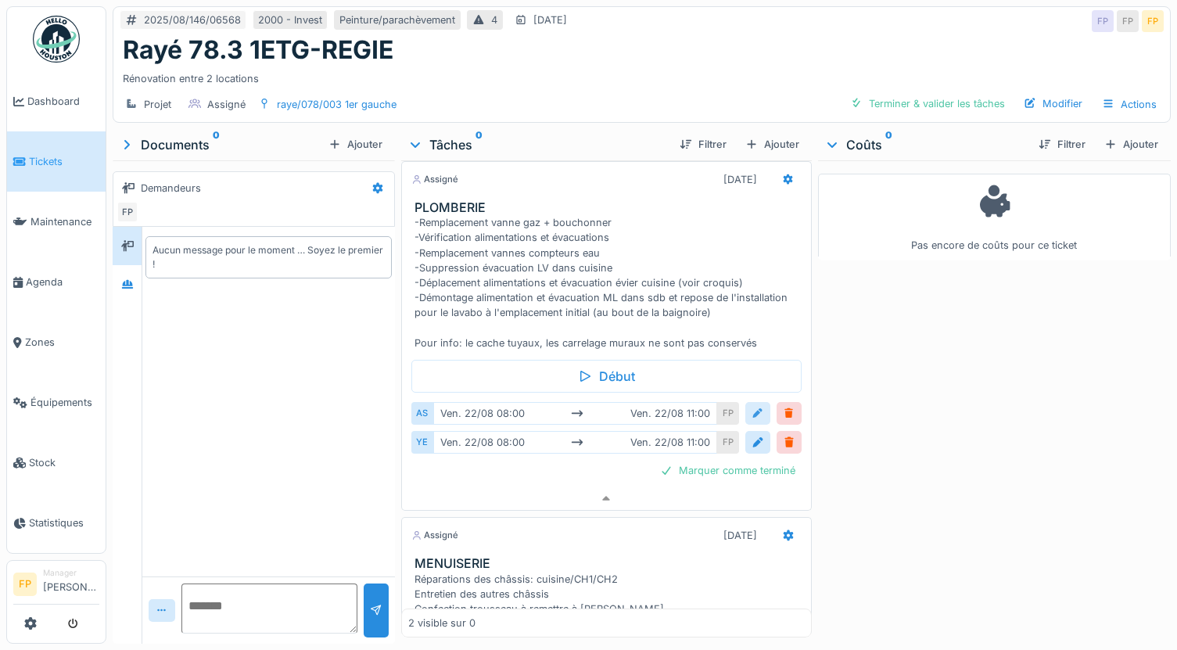
click at [751, 406] on div at bounding box center [757, 413] width 13 height 15
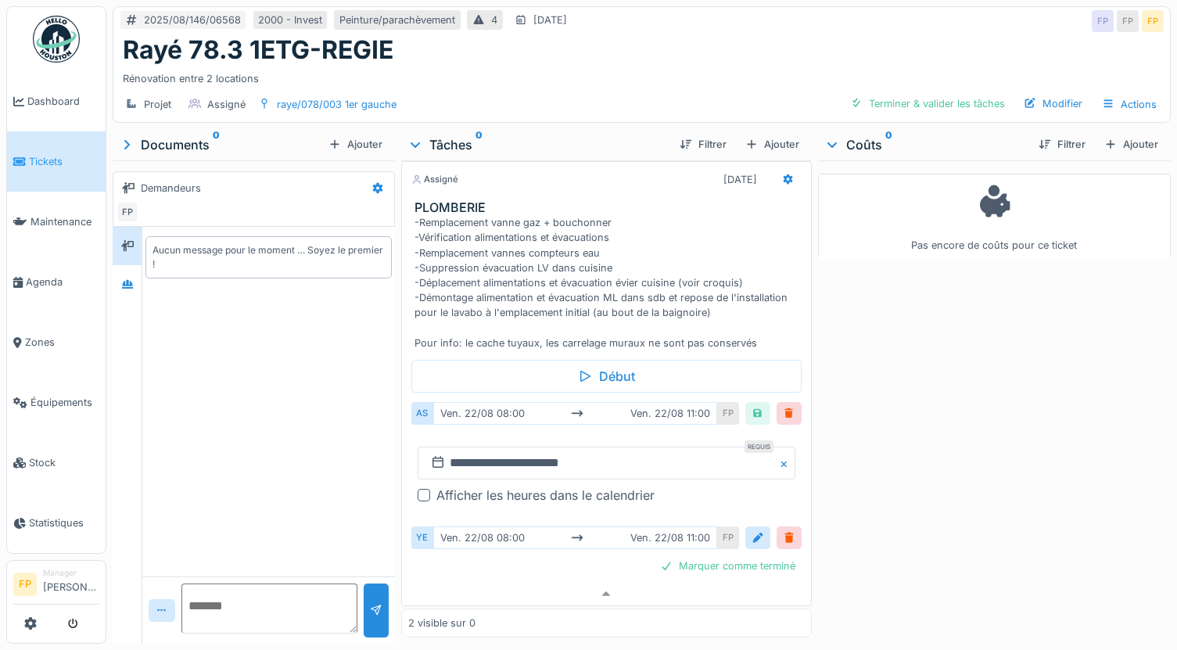
click at [418, 489] on div at bounding box center [424, 495] width 13 height 13
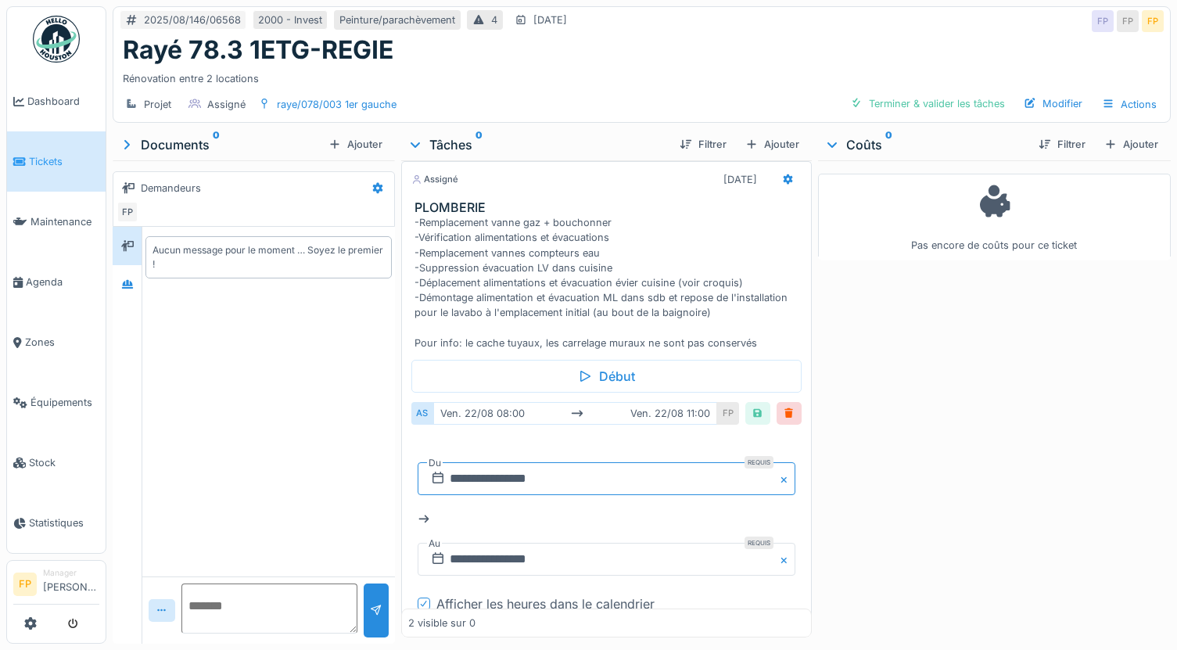
click at [472, 467] on input "**********" at bounding box center [607, 478] width 378 height 33
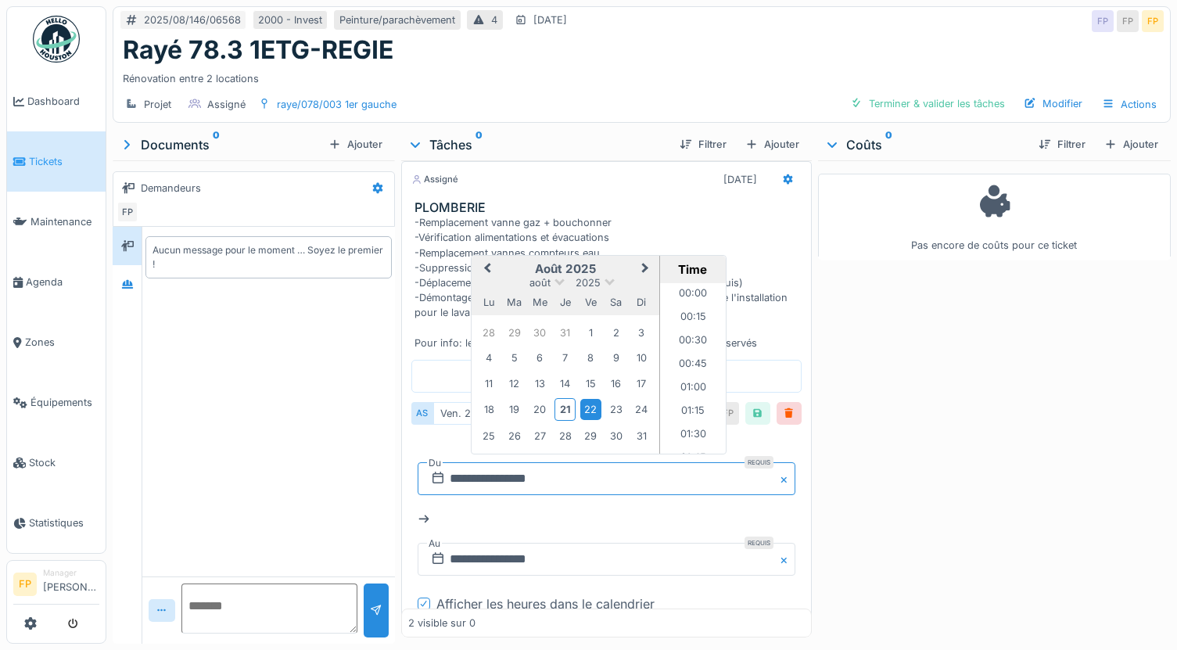
scroll to position [677, 0]
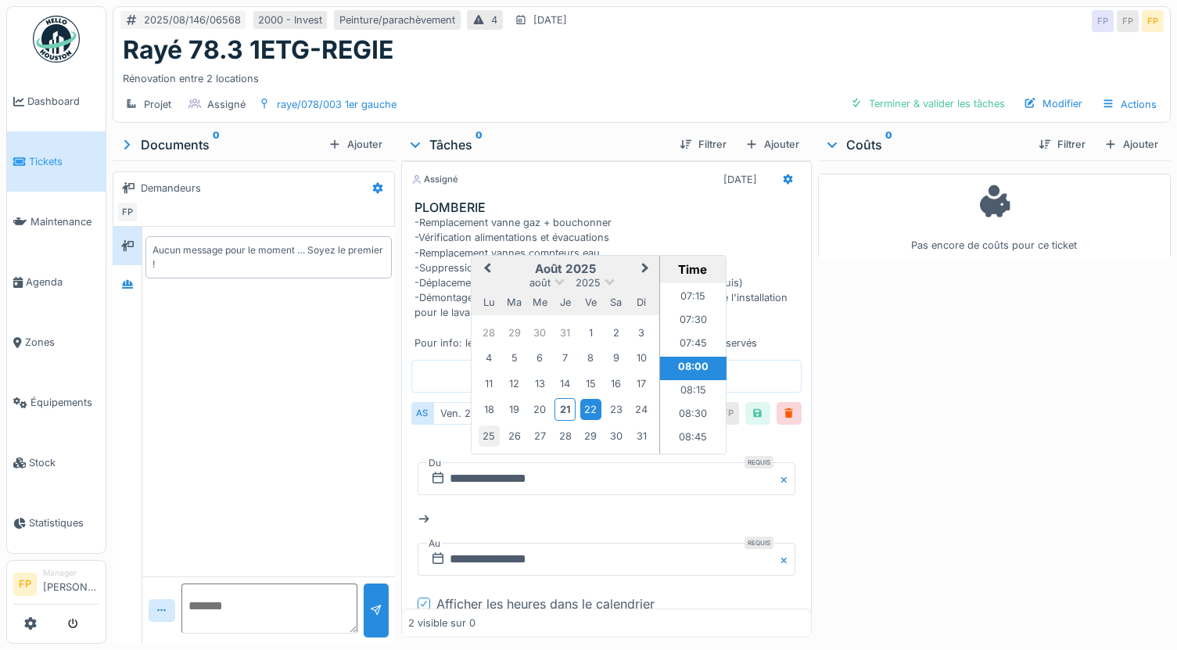
click at [487, 425] on div "25" at bounding box center [489, 435] width 21 height 21
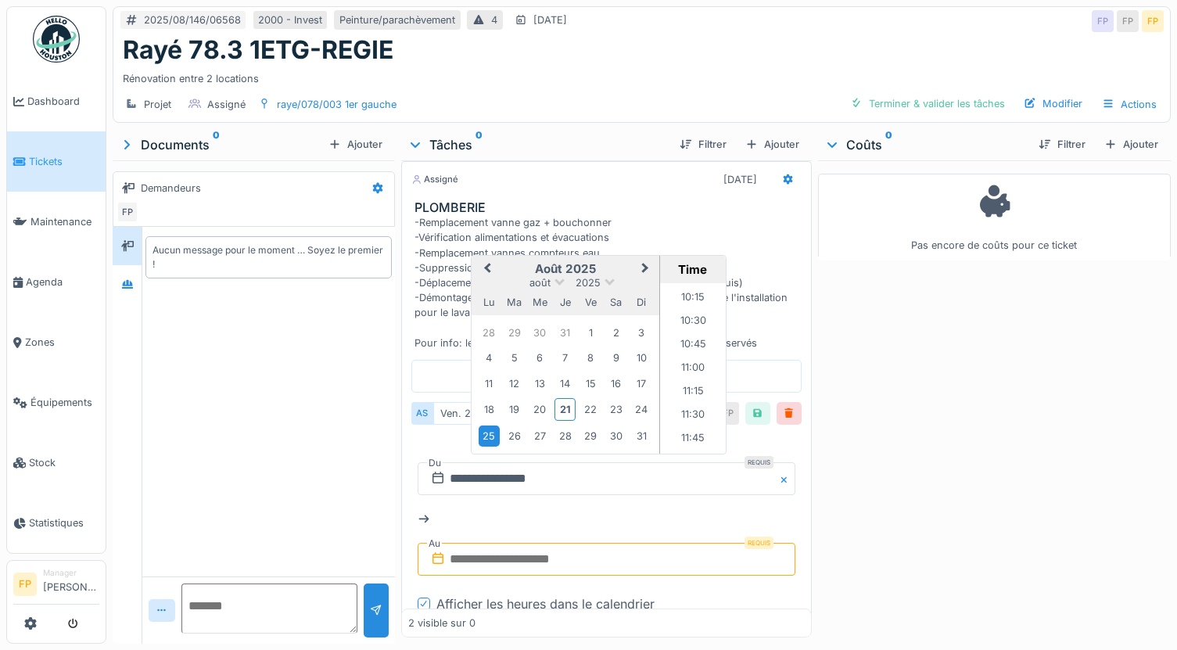
scroll to position [959, 0]
click at [688, 359] on li "11:00" at bounding box center [693, 368] width 66 height 23
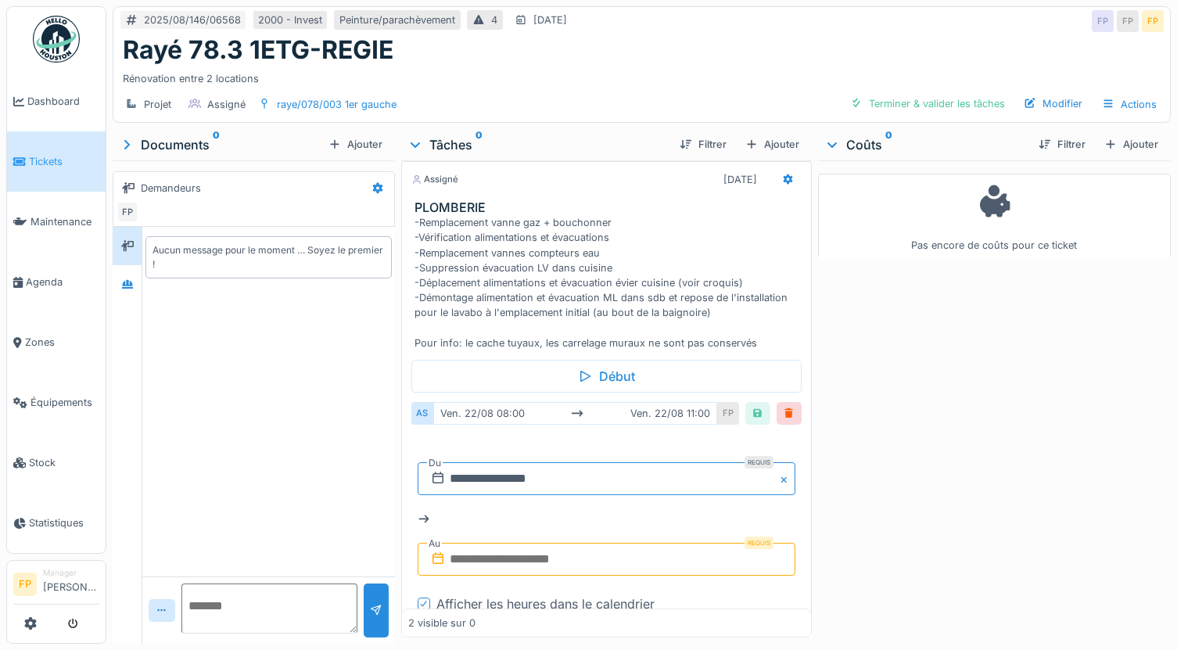
click at [485, 465] on input "**********" at bounding box center [607, 478] width 378 height 33
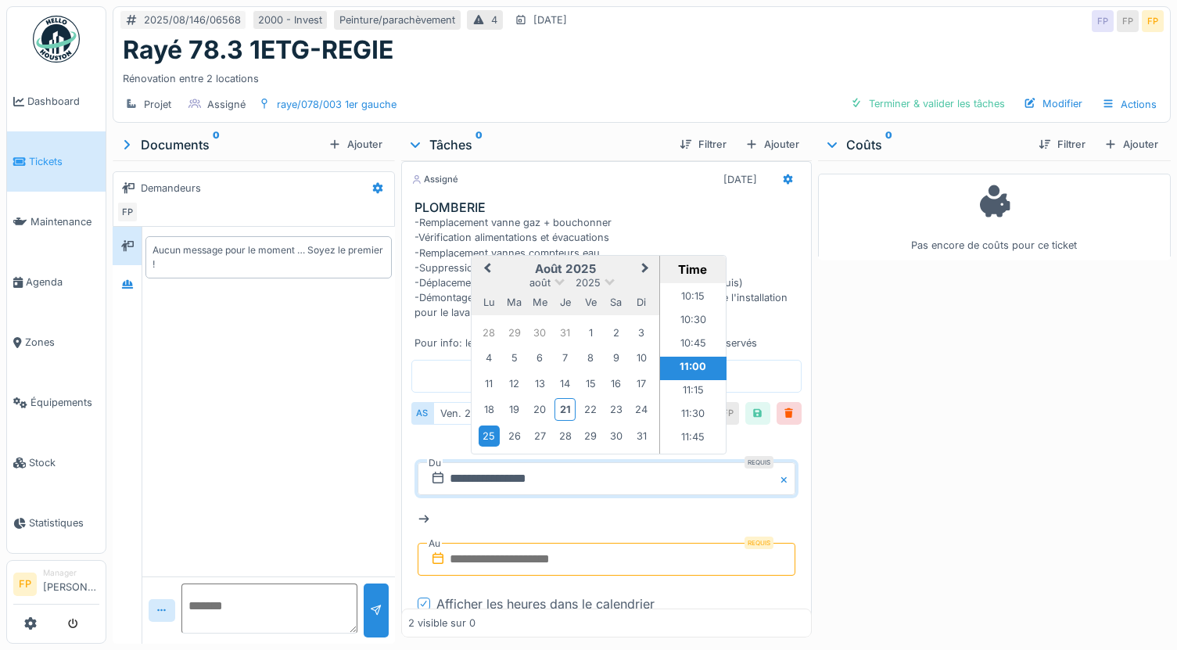
click at [485, 425] on div "25" at bounding box center [489, 435] width 21 height 21
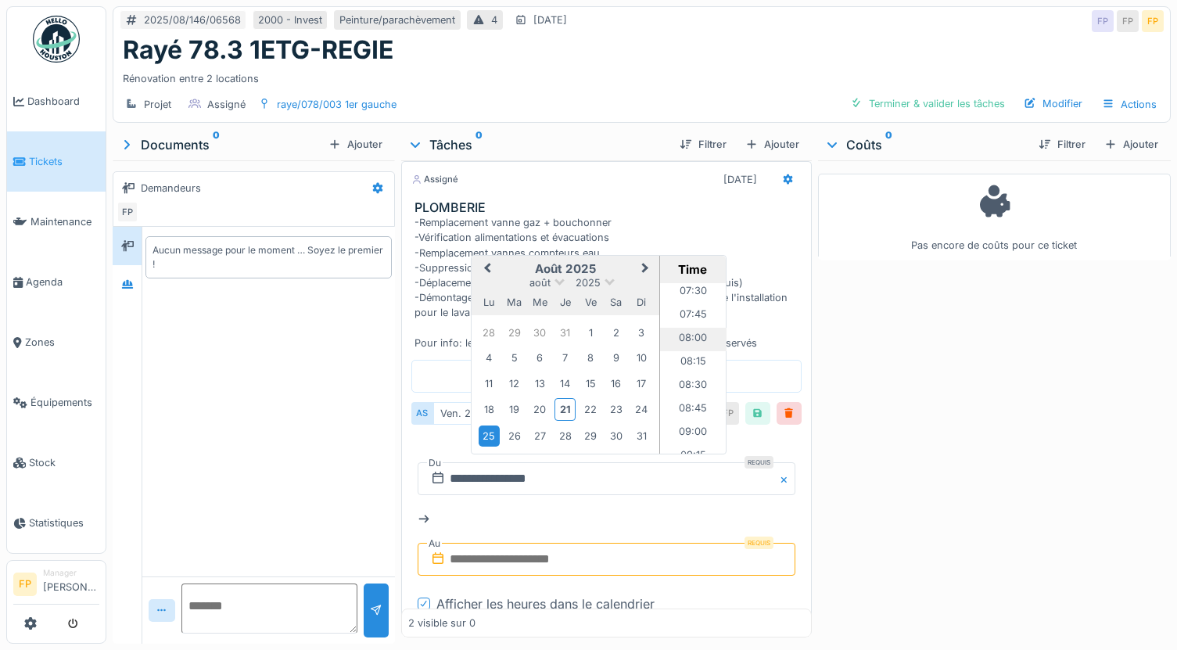
click at [679, 328] on li "08:00" at bounding box center [693, 339] width 66 height 23
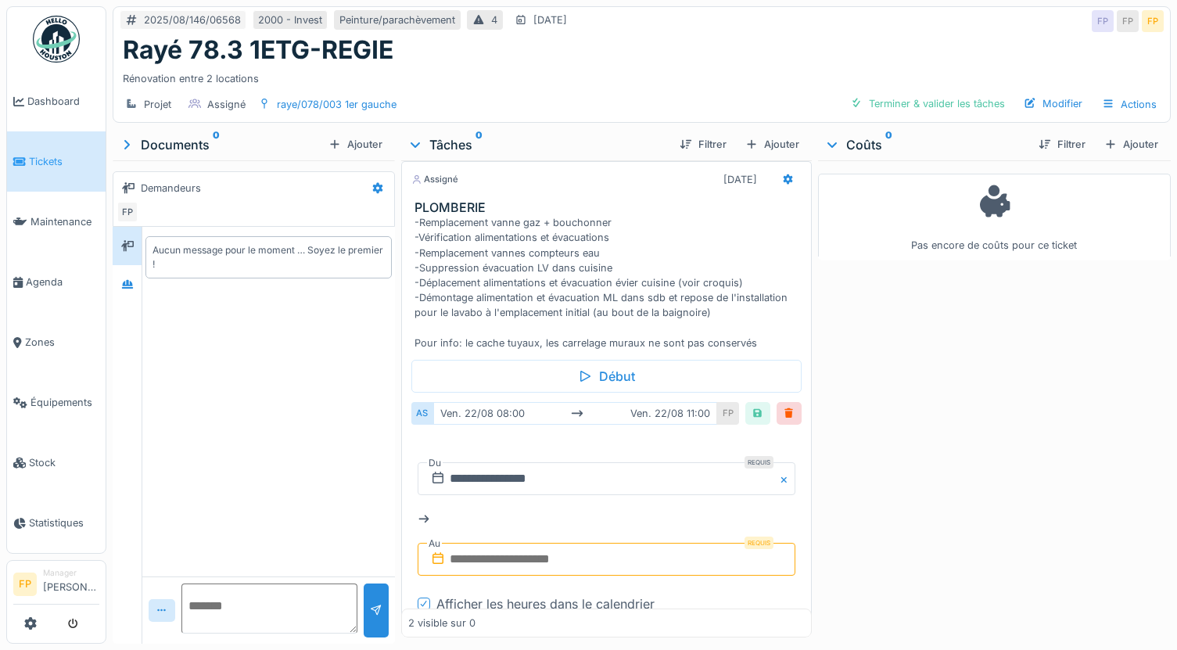
click at [486, 543] on input "text" at bounding box center [607, 559] width 378 height 33
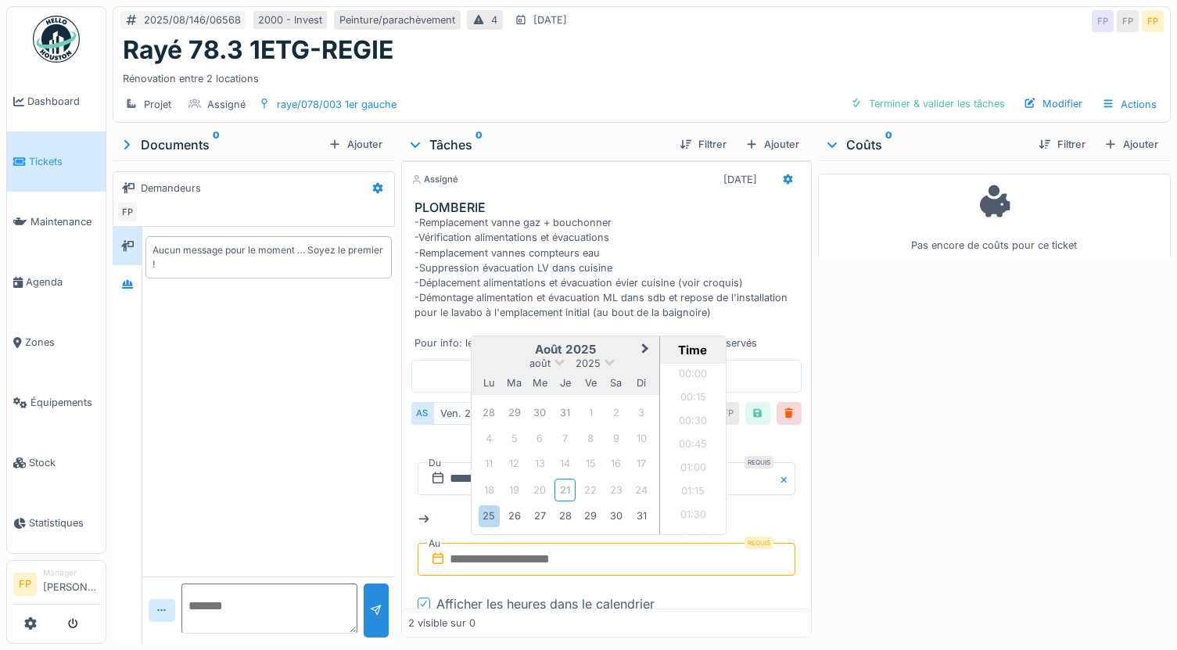
scroll to position [1217, 0]
click at [482, 506] on div "25" at bounding box center [489, 515] width 21 height 21
click at [691, 415] on li "11:00" at bounding box center [693, 425] width 66 height 23
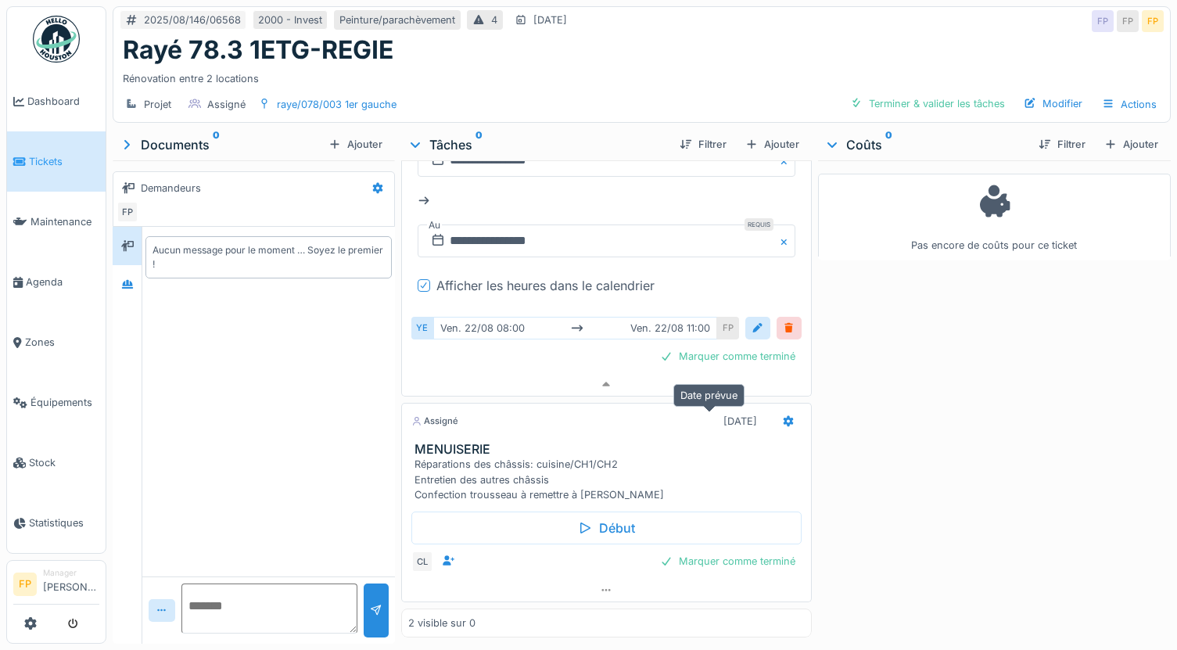
scroll to position [174, 0]
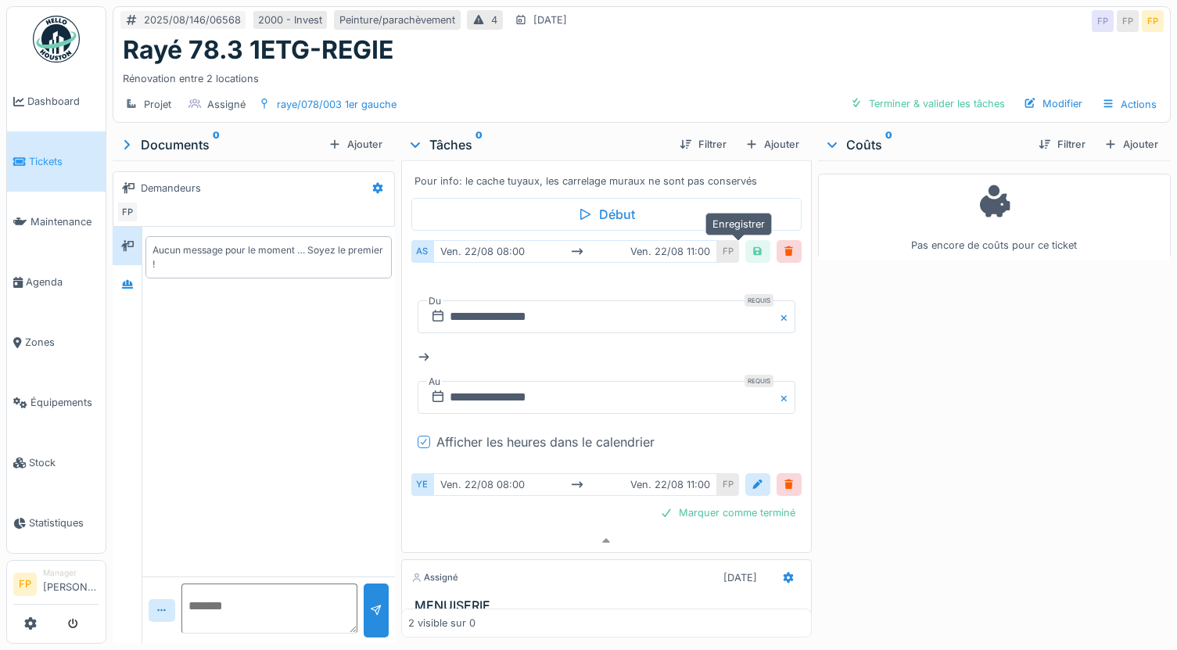
click at [751, 244] on div at bounding box center [757, 251] width 13 height 15
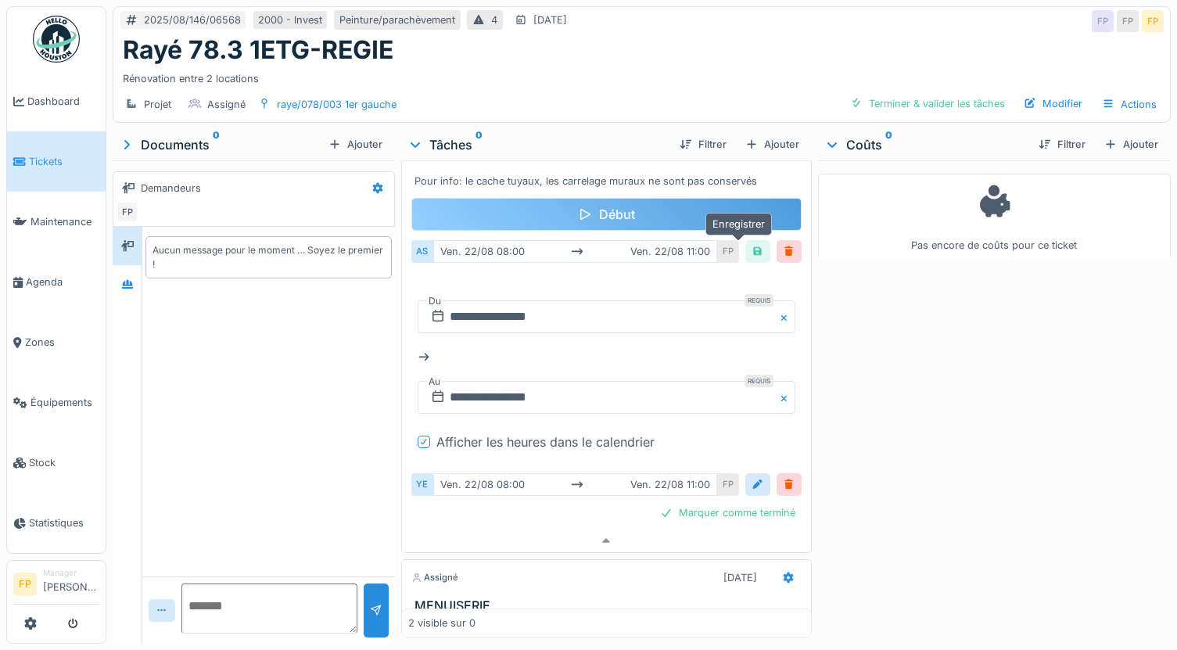
scroll to position [127, 0]
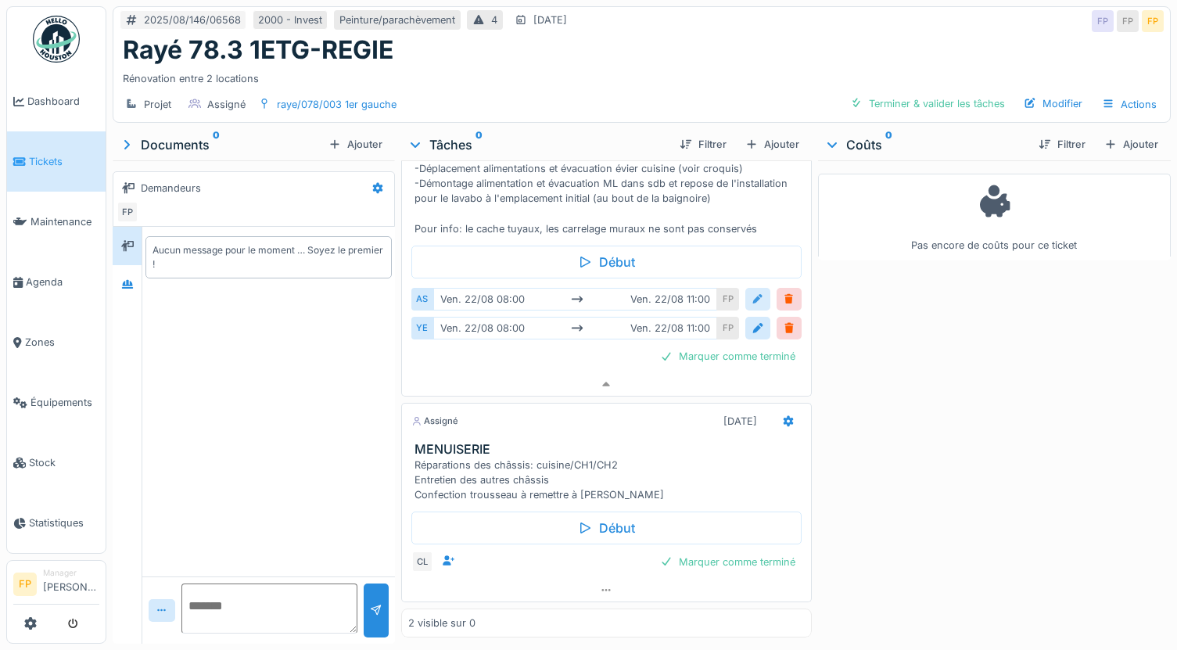
click at [751, 292] on div at bounding box center [757, 299] width 13 height 15
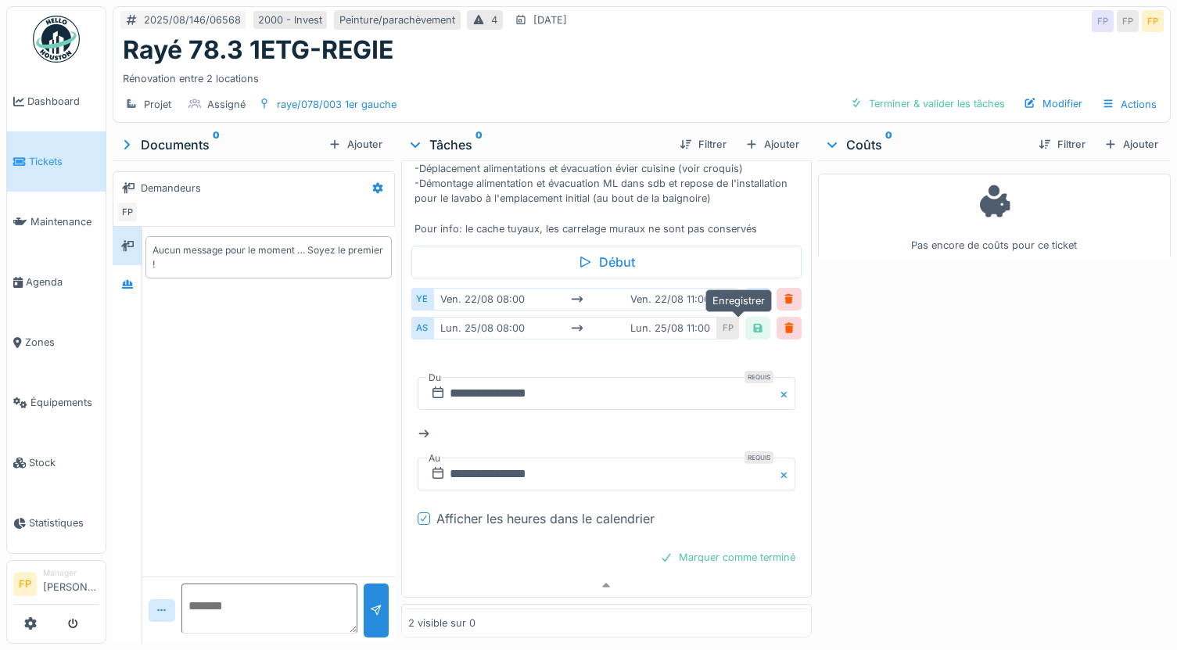
click at [751, 321] on div at bounding box center [757, 328] width 13 height 15
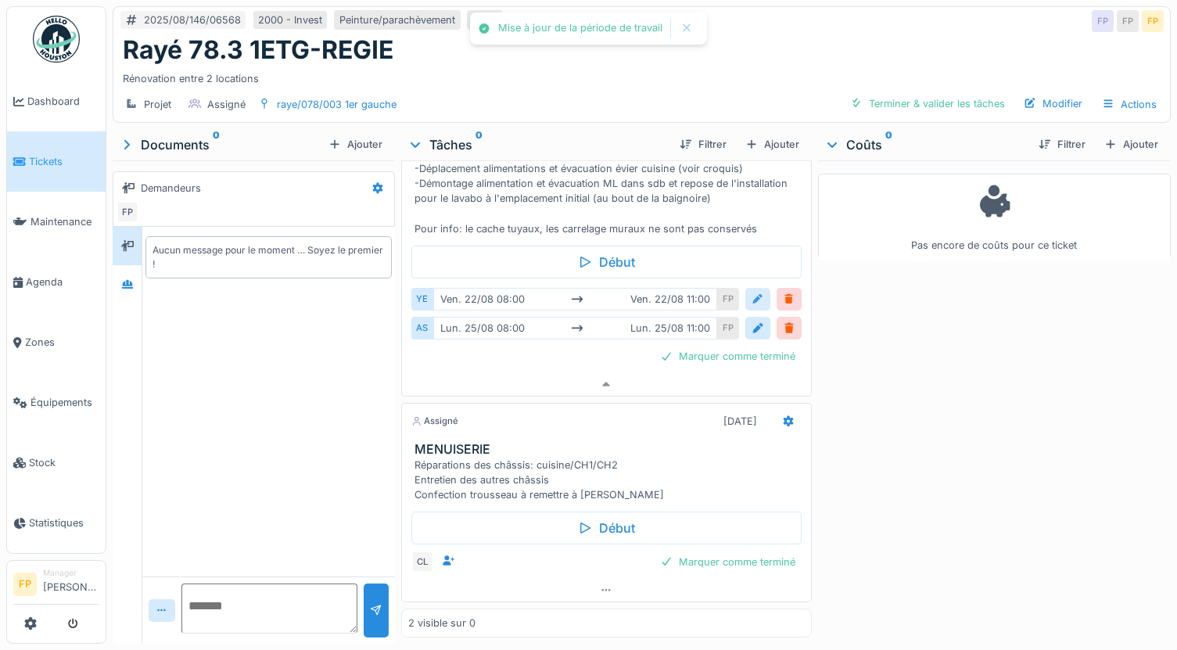
click at [751, 292] on div at bounding box center [757, 299] width 13 height 15
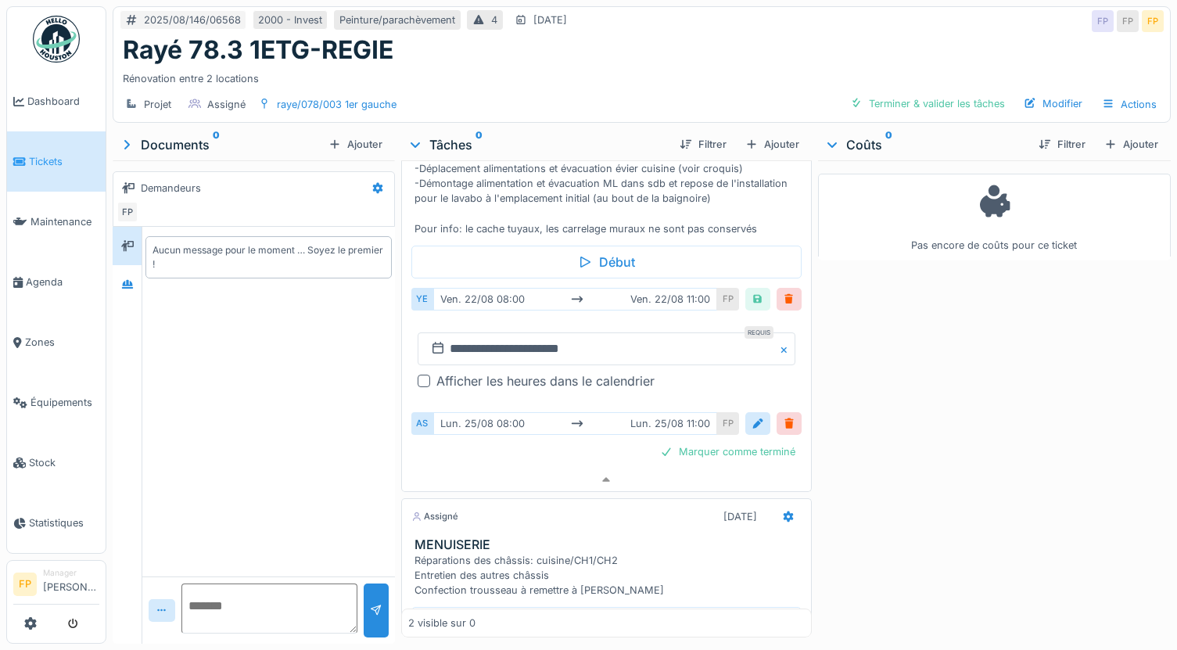
click at [418, 371] on div "Afficher les heures dans le calendrier" at bounding box center [607, 380] width 378 height 19
click at [418, 375] on div at bounding box center [424, 381] width 13 height 13
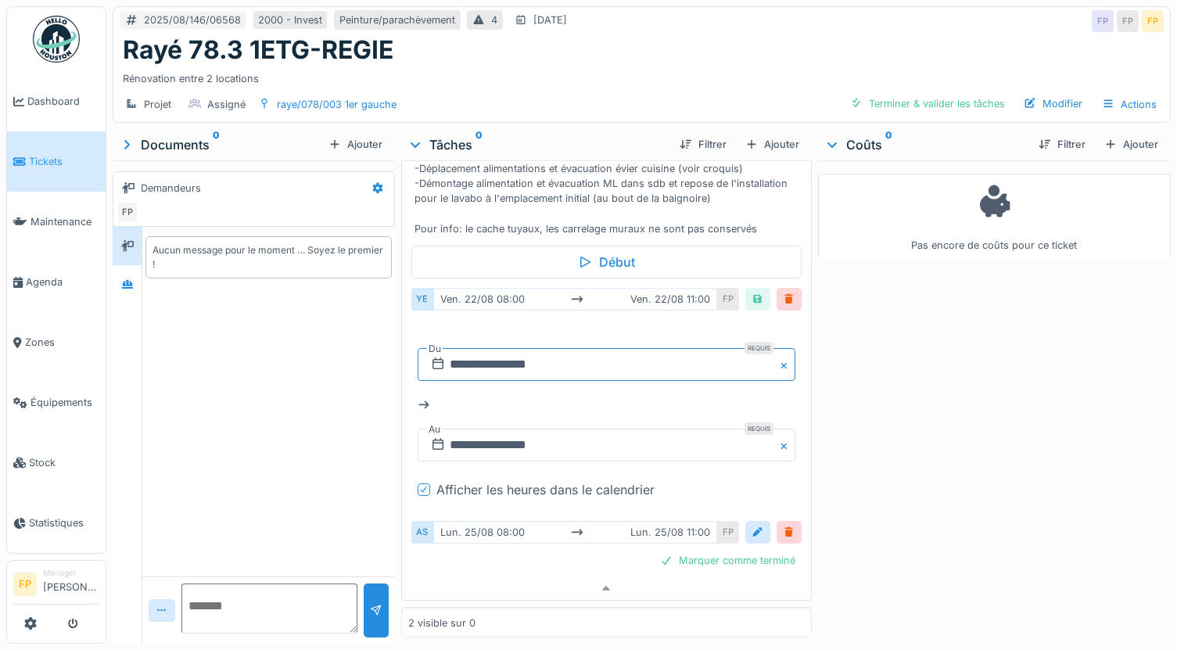
click at [492, 350] on input "**********" at bounding box center [607, 364] width 378 height 33
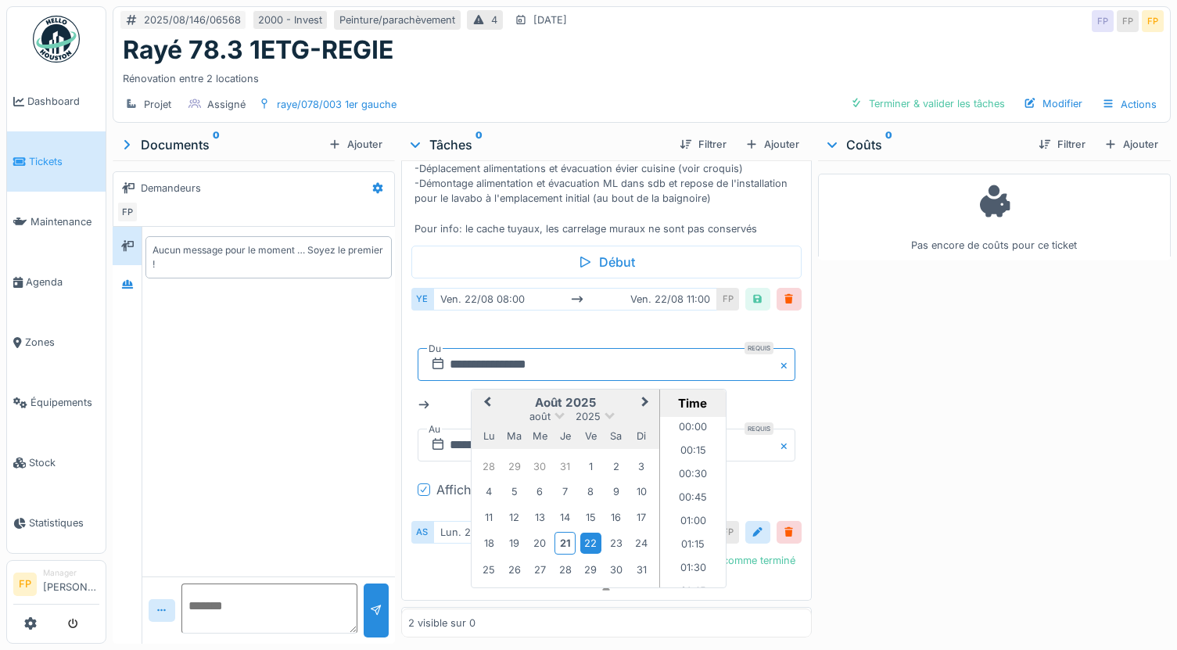
scroll to position [677, 0]
click at [486, 559] on div "25" at bounding box center [489, 569] width 21 height 21
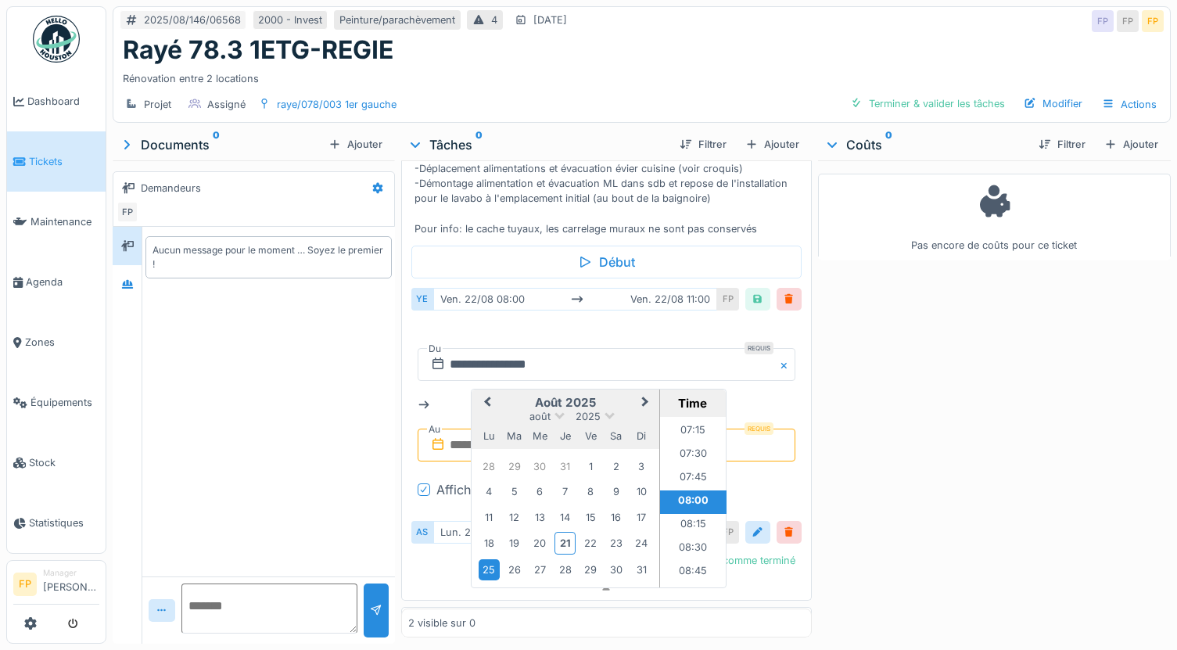
click at [448, 429] on input "text" at bounding box center [607, 445] width 378 height 33
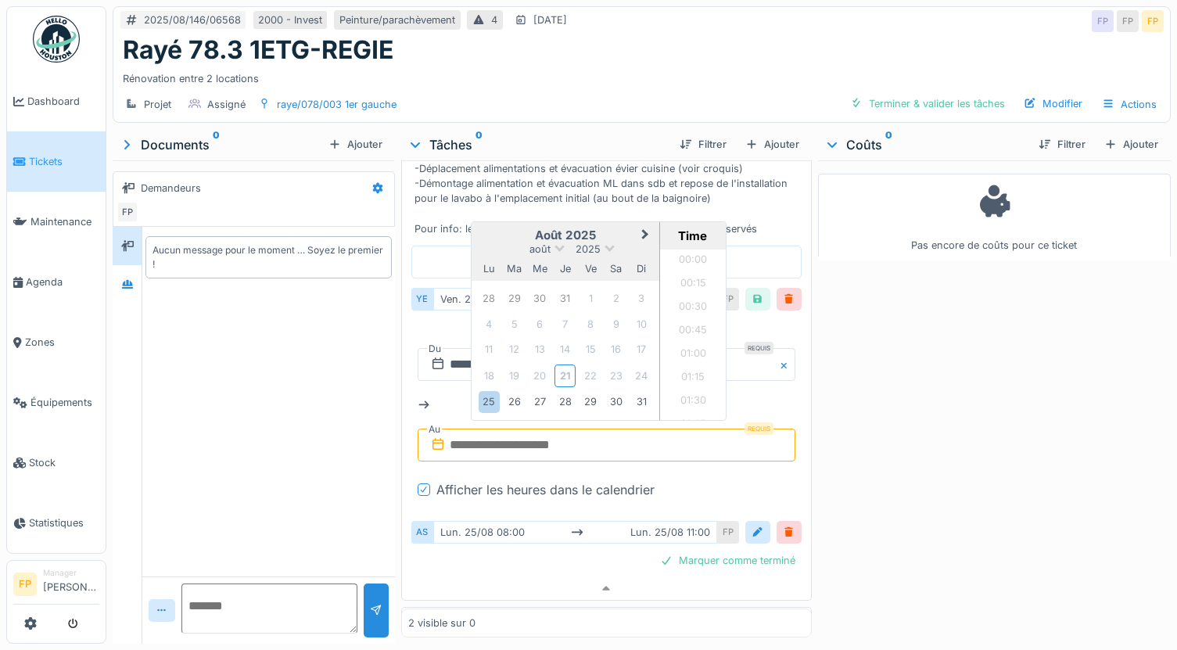
scroll to position [1217, 0]
click at [482, 391] on div "25" at bounding box center [489, 401] width 21 height 21
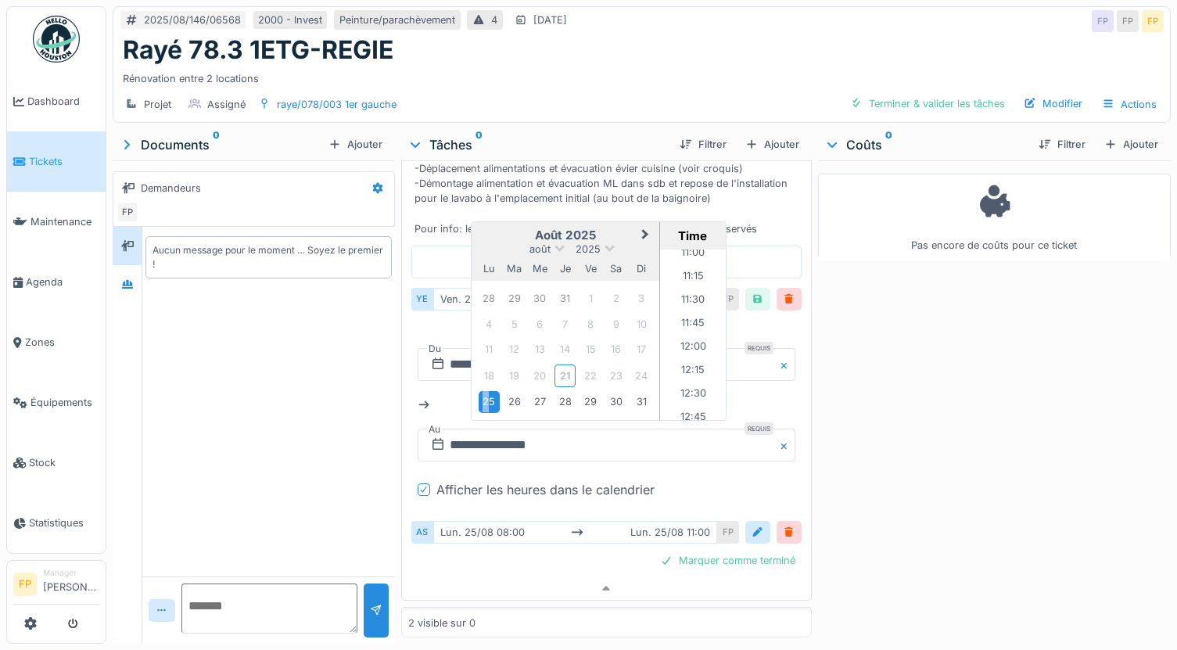
scroll to position [1008, 0]
click at [691, 274] on li "11:00" at bounding box center [693, 285] width 66 height 23
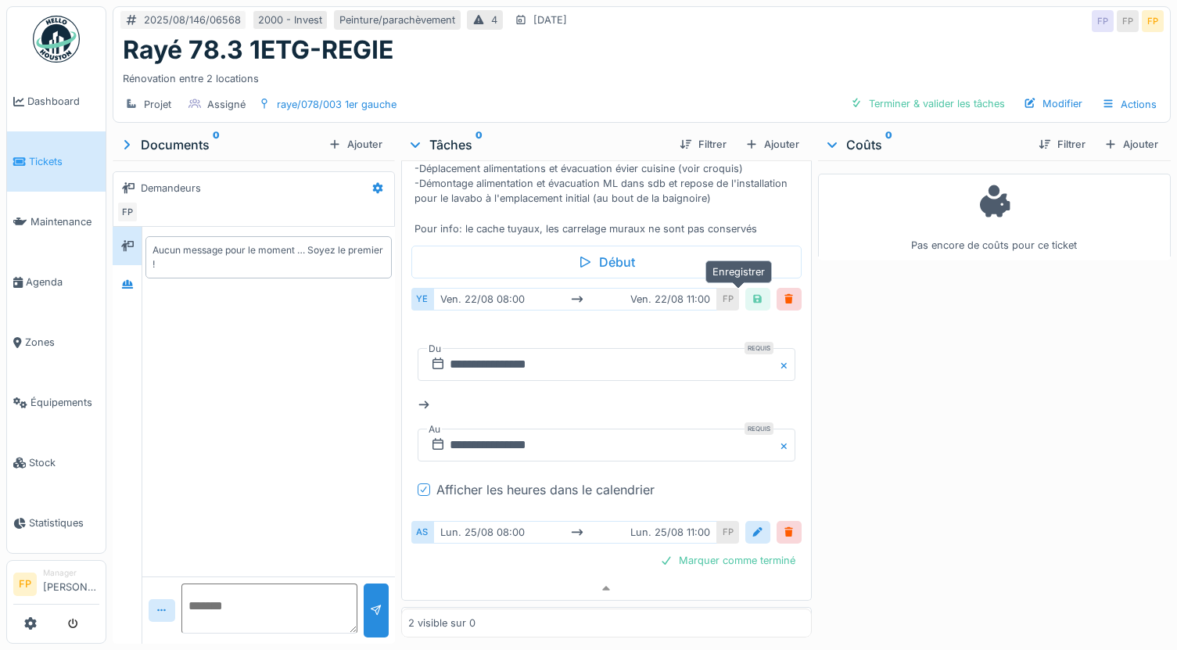
click at [751, 292] on div at bounding box center [757, 299] width 13 height 15
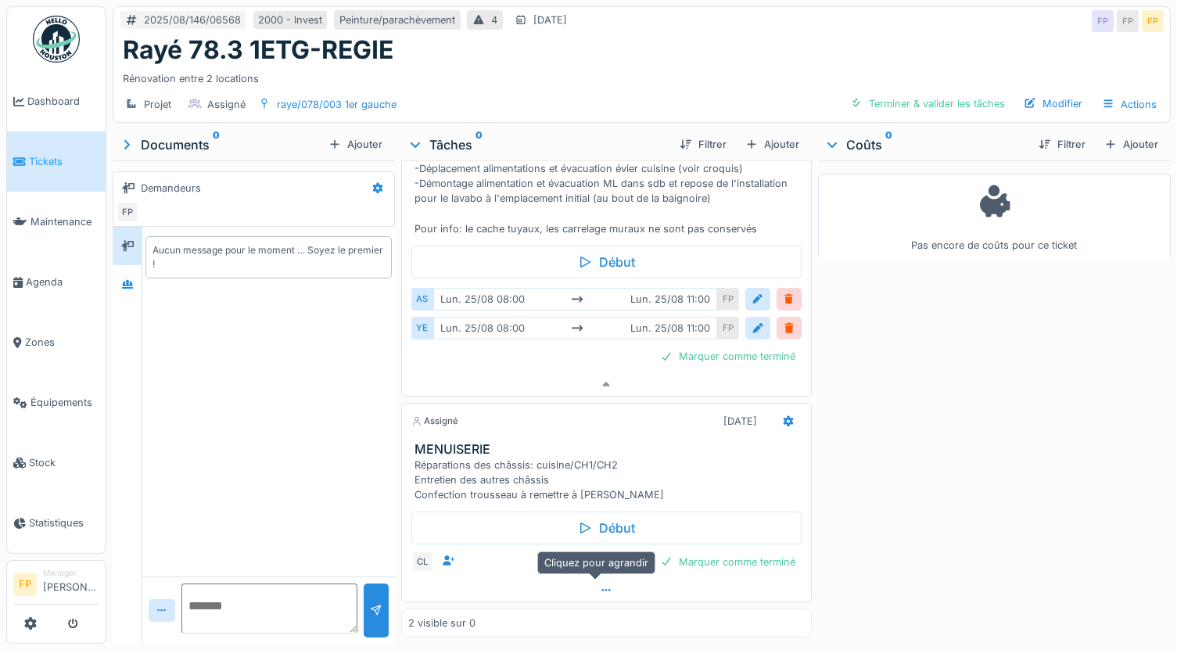
click at [600, 585] on icon at bounding box center [606, 590] width 13 height 10
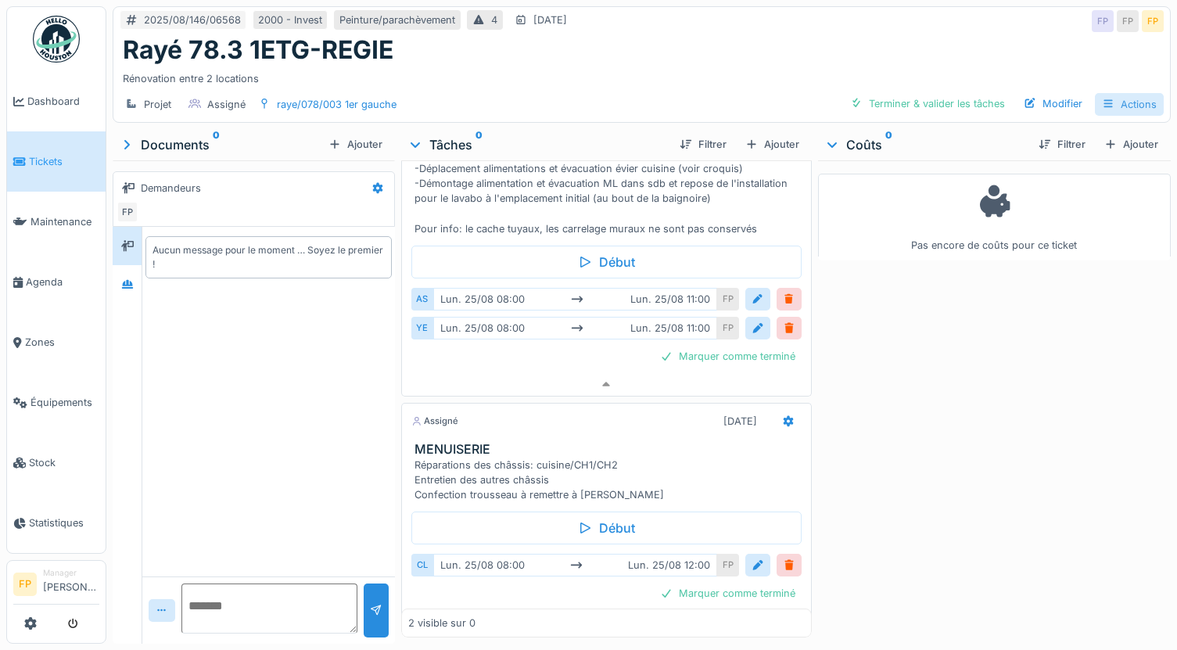
click at [1128, 96] on div "Actions" at bounding box center [1129, 104] width 69 height 23
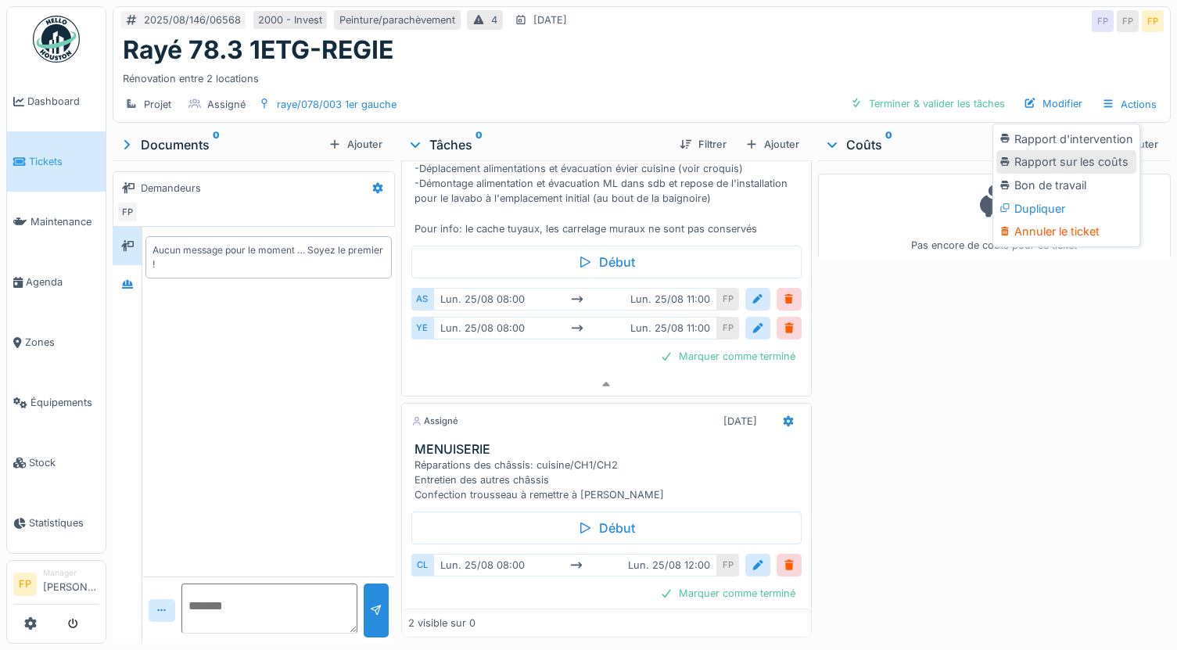
click at [1084, 153] on div "Rapport sur les coûts" at bounding box center [1066, 161] width 140 height 23
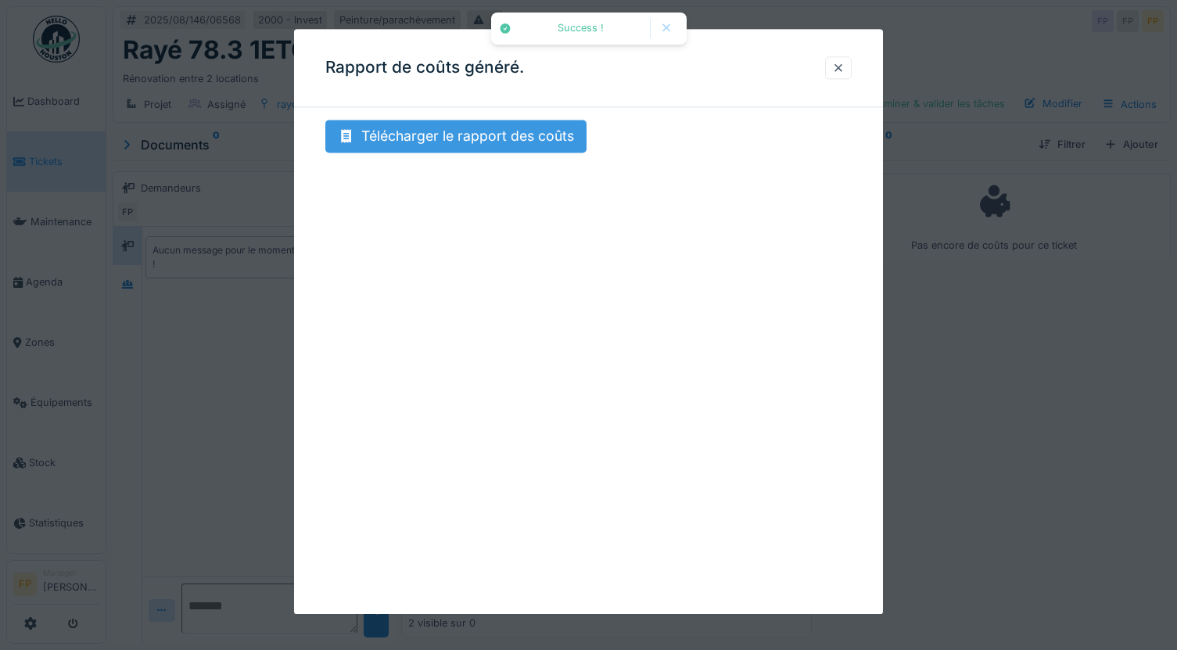
click at [533, 135] on div "Télécharger le rapport des coûts" at bounding box center [455, 136] width 261 height 33
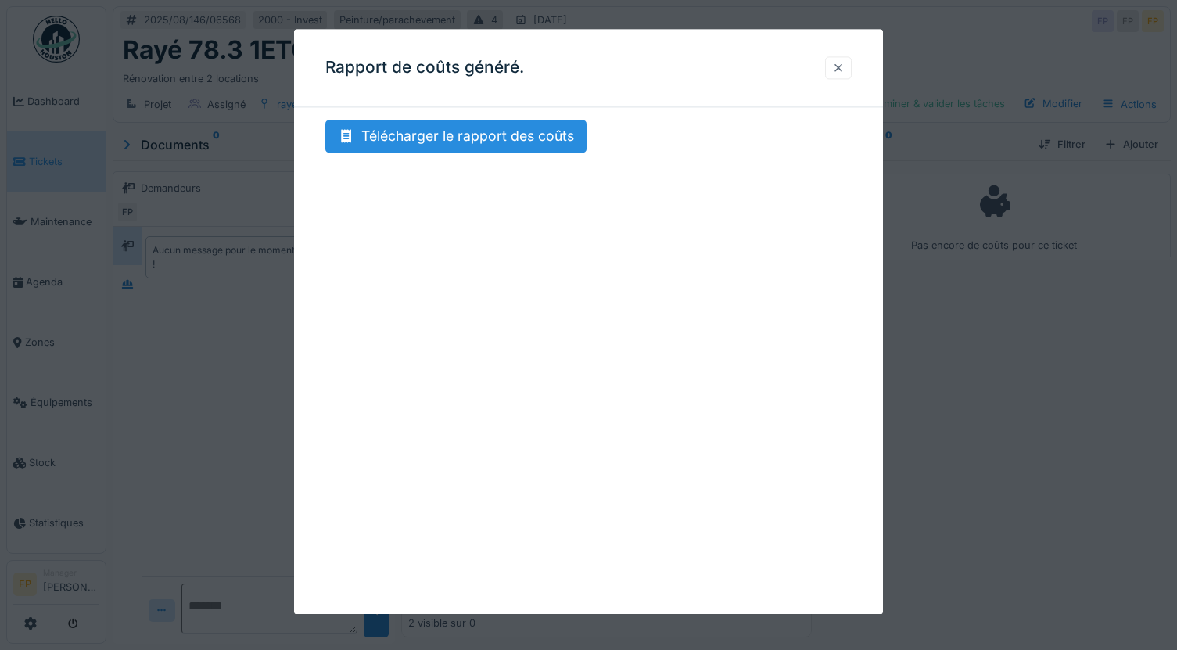
click at [844, 70] on div at bounding box center [838, 67] width 13 height 15
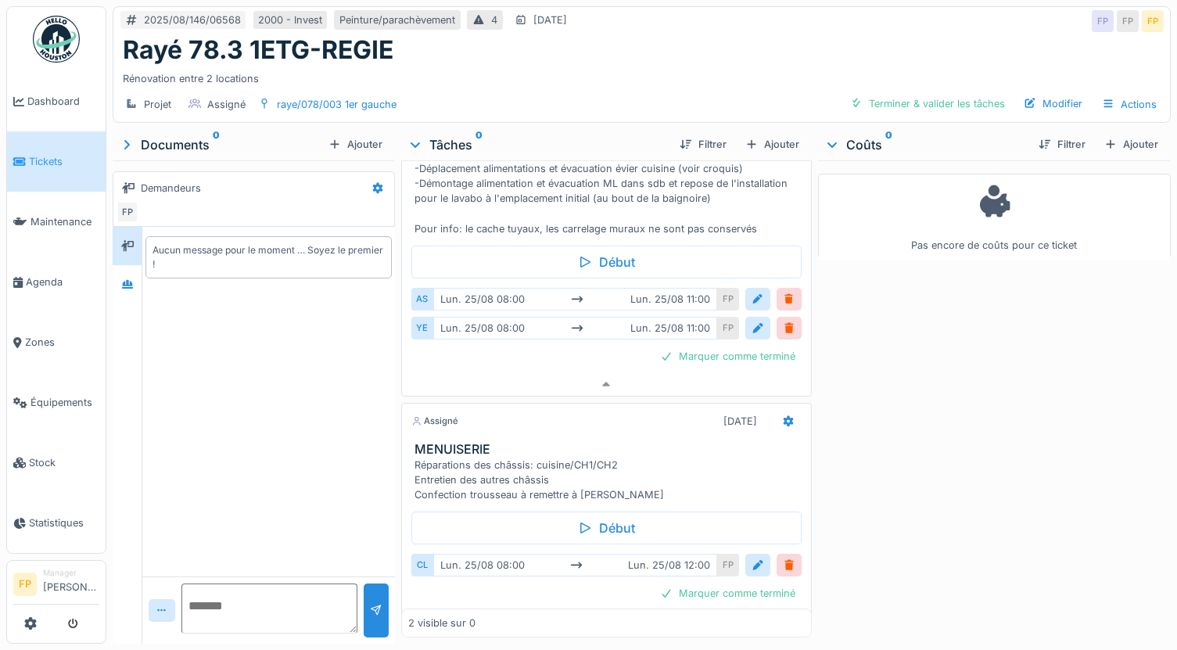
scroll to position [0, 0]
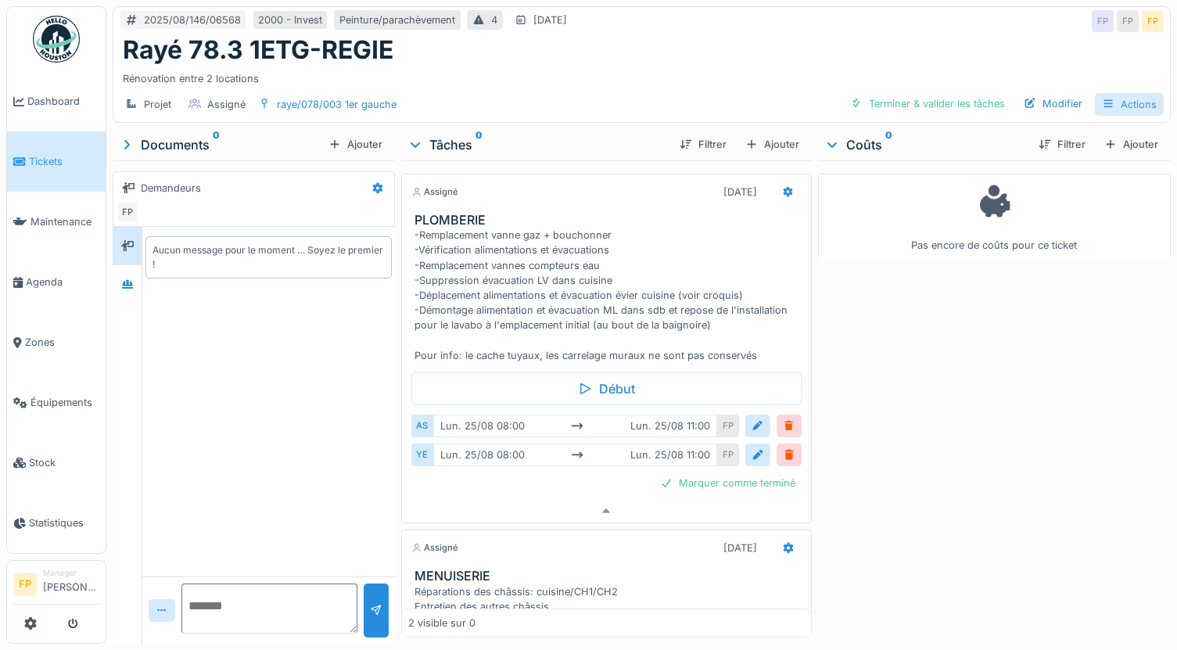
click at [1135, 93] on div "Actions" at bounding box center [1129, 104] width 69 height 23
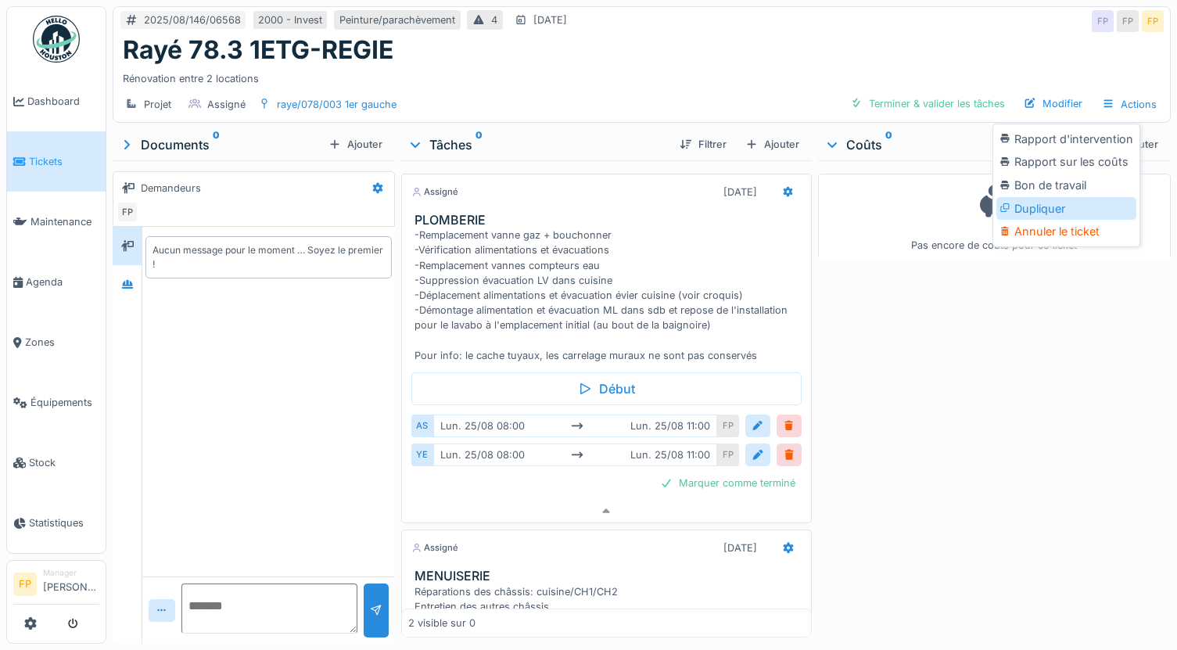
click at [1062, 199] on div "Dupliquer" at bounding box center [1066, 208] width 140 height 23
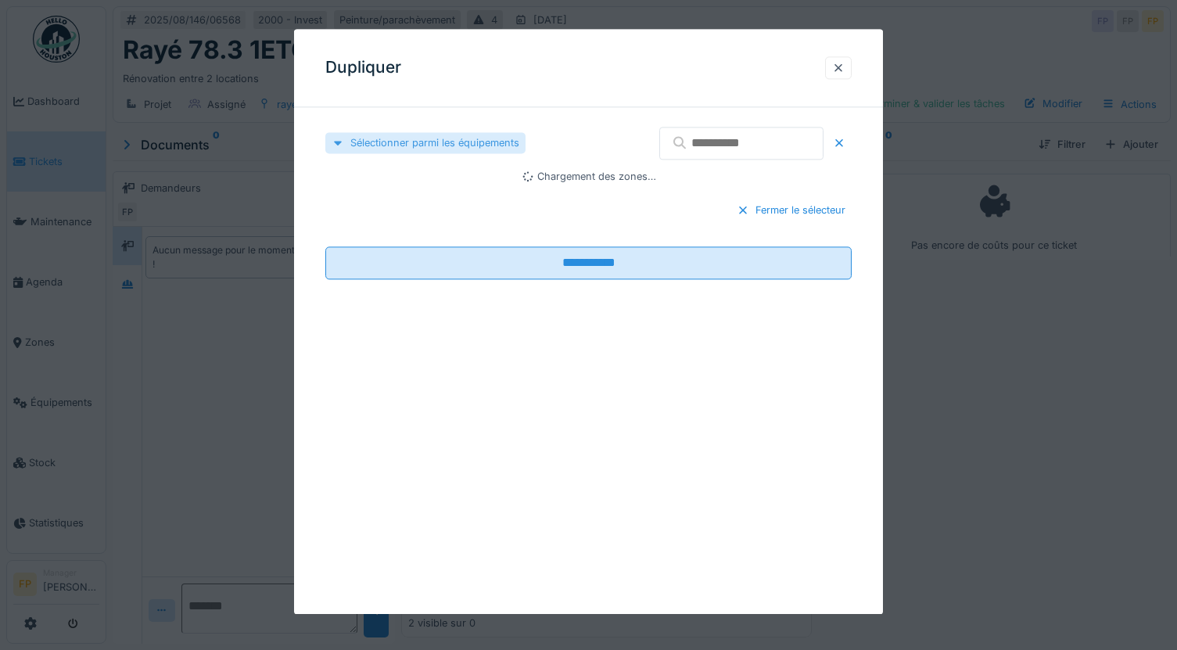
click at [443, 135] on div "Sélectionner parmi les équipements" at bounding box center [425, 142] width 200 height 21
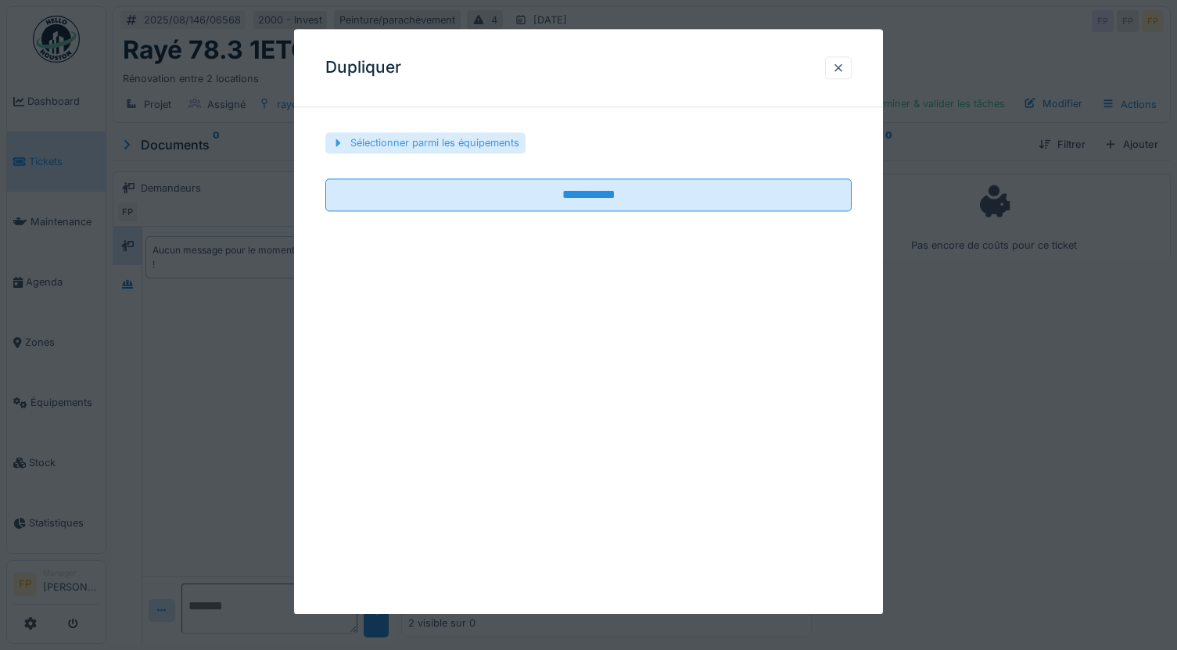
click at [411, 147] on div "Sélectionner parmi les équipements" at bounding box center [425, 142] width 200 height 21
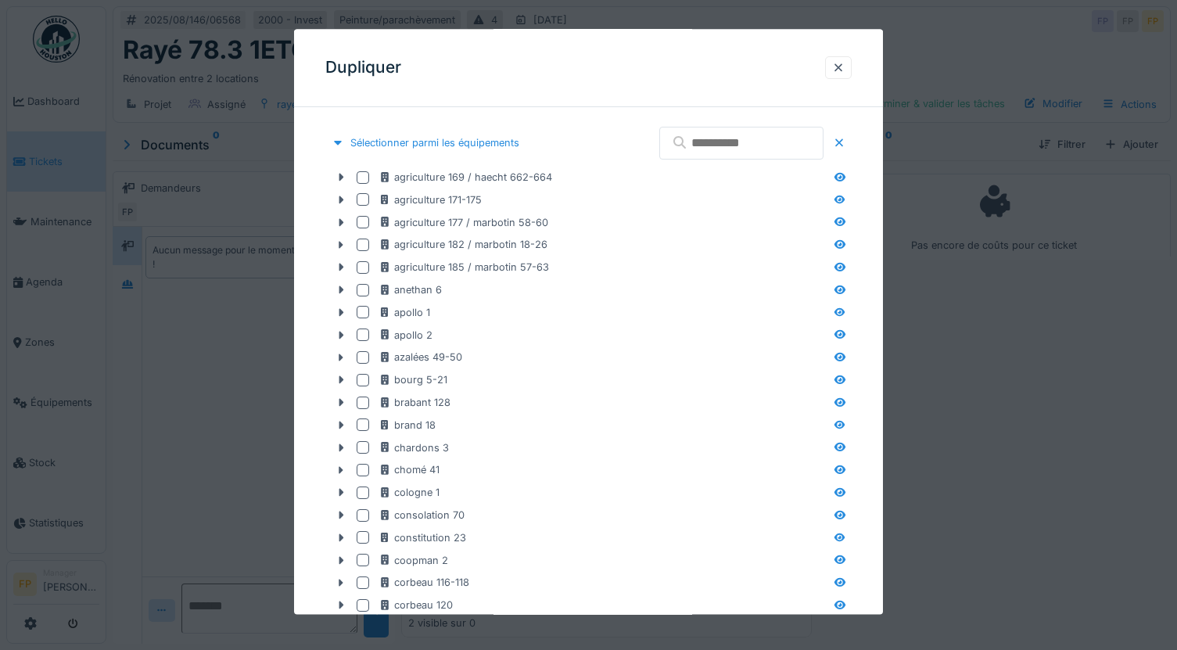
click at [716, 149] on input "text" at bounding box center [741, 143] width 164 height 33
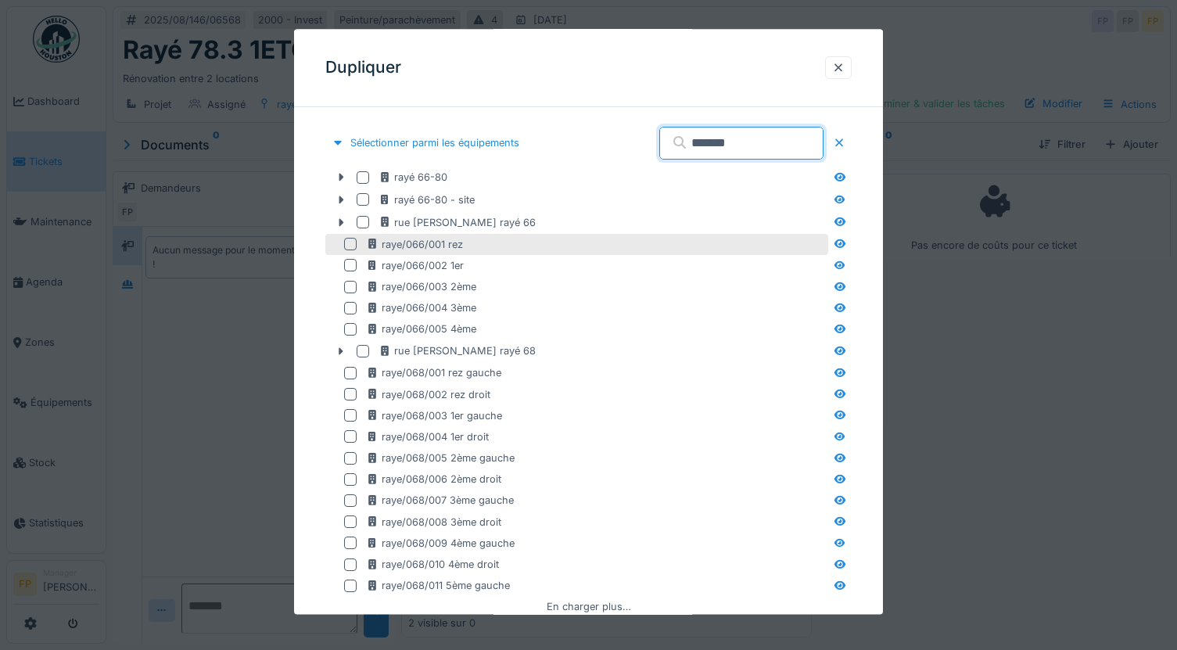
type input "*******"
click at [353, 244] on div at bounding box center [350, 245] width 13 height 13
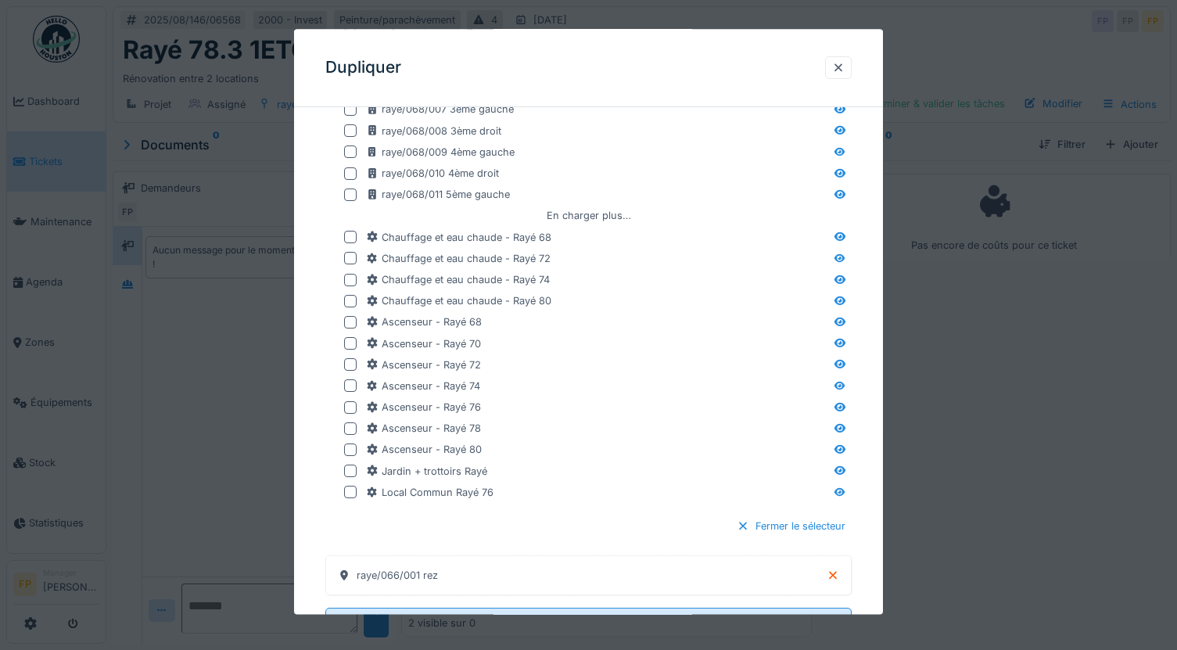
scroll to position [461, 0]
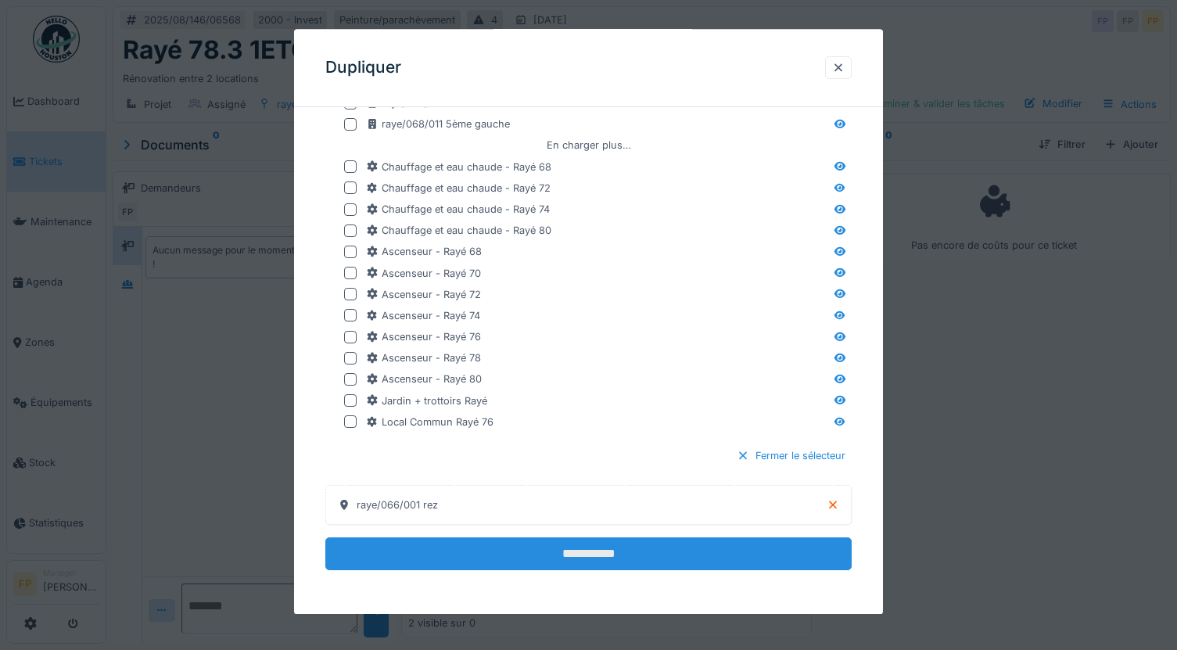
click at [612, 550] on input "**********" at bounding box center [588, 554] width 526 height 33
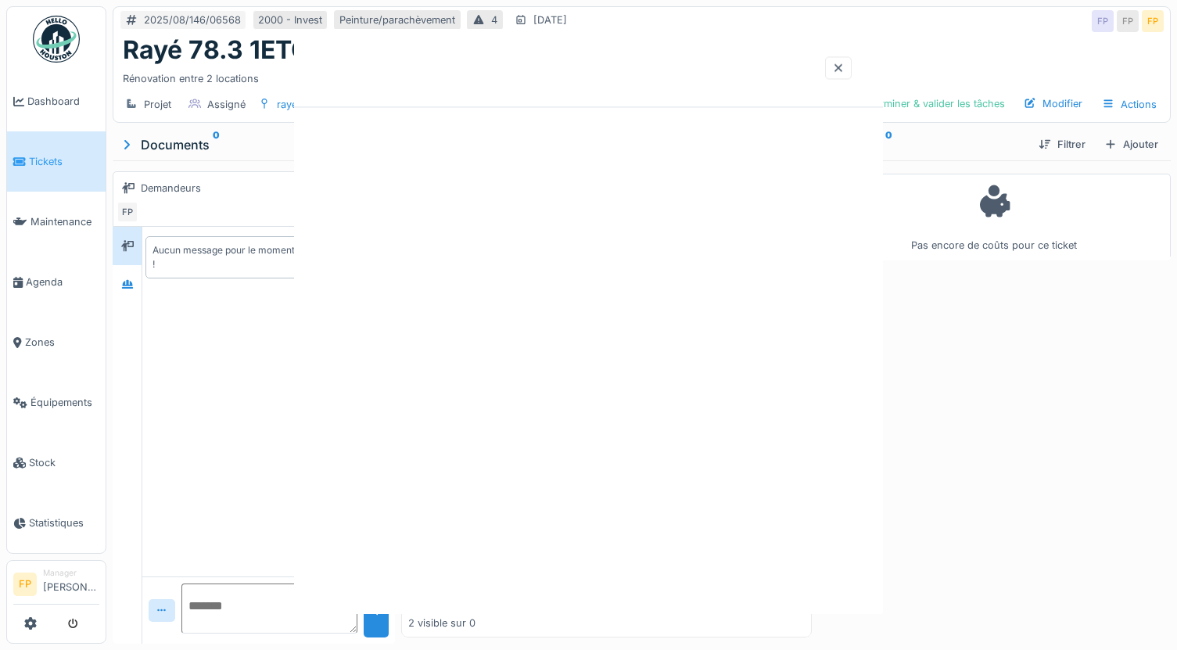
scroll to position [0, 0]
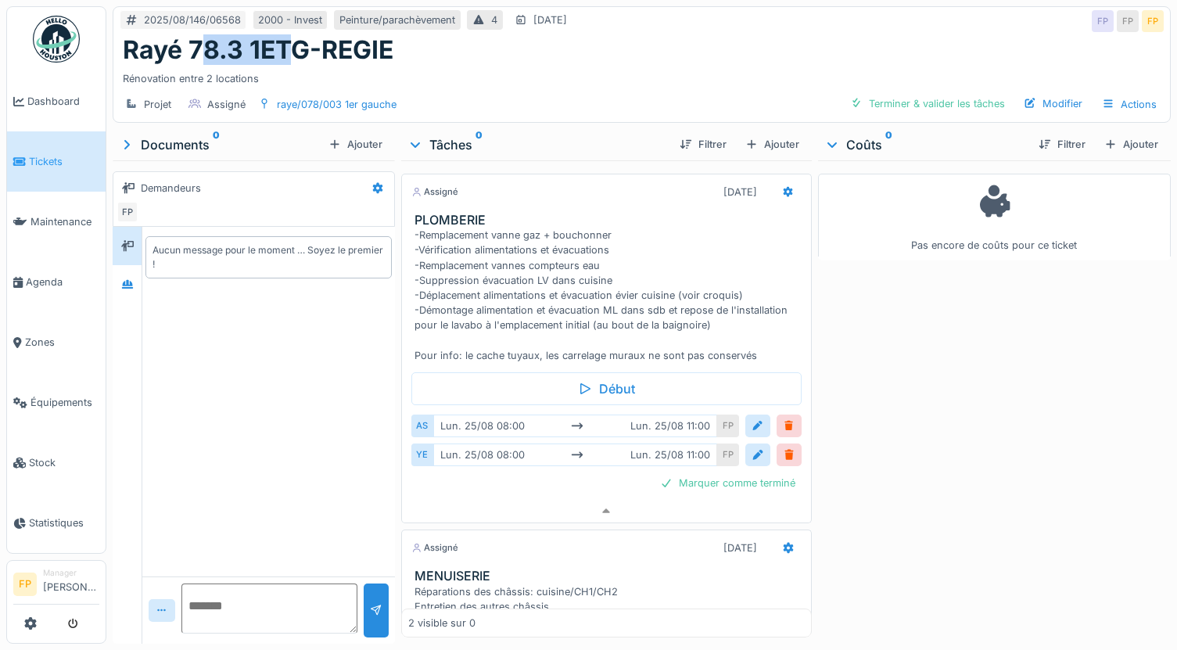
drag, startPoint x: 200, startPoint y: 39, endPoint x: 290, endPoint y: 47, distance: 90.3
click at [290, 47] on h1 "Rayé 78.3 1ETG-REGIE" at bounding box center [258, 50] width 271 height 30
click at [1013, 455] on div "Pas encore de coûts pour ce ticket" at bounding box center [994, 398] width 353 height 477
click at [1118, 98] on div "Actions" at bounding box center [1129, 104] width 69 height 23
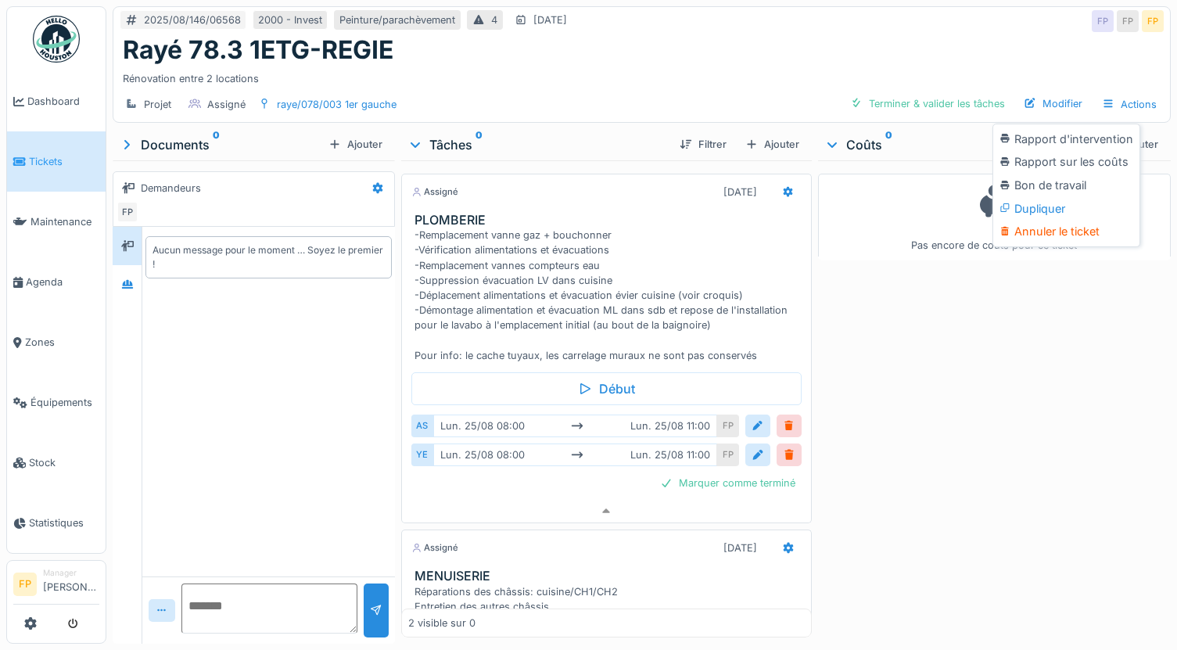
click at [1037, 315] on div "Pas encore de coûts pour ce ticket" at bounding box center [994, 398] width 353 height 477
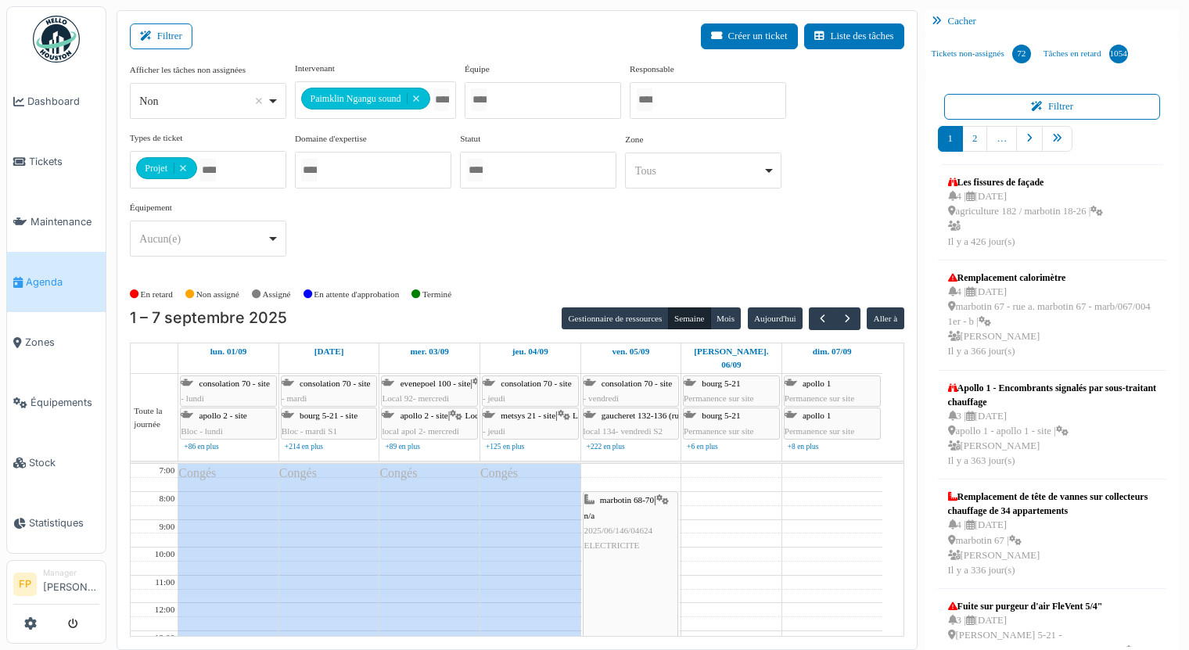
scroll to position [468, 0]
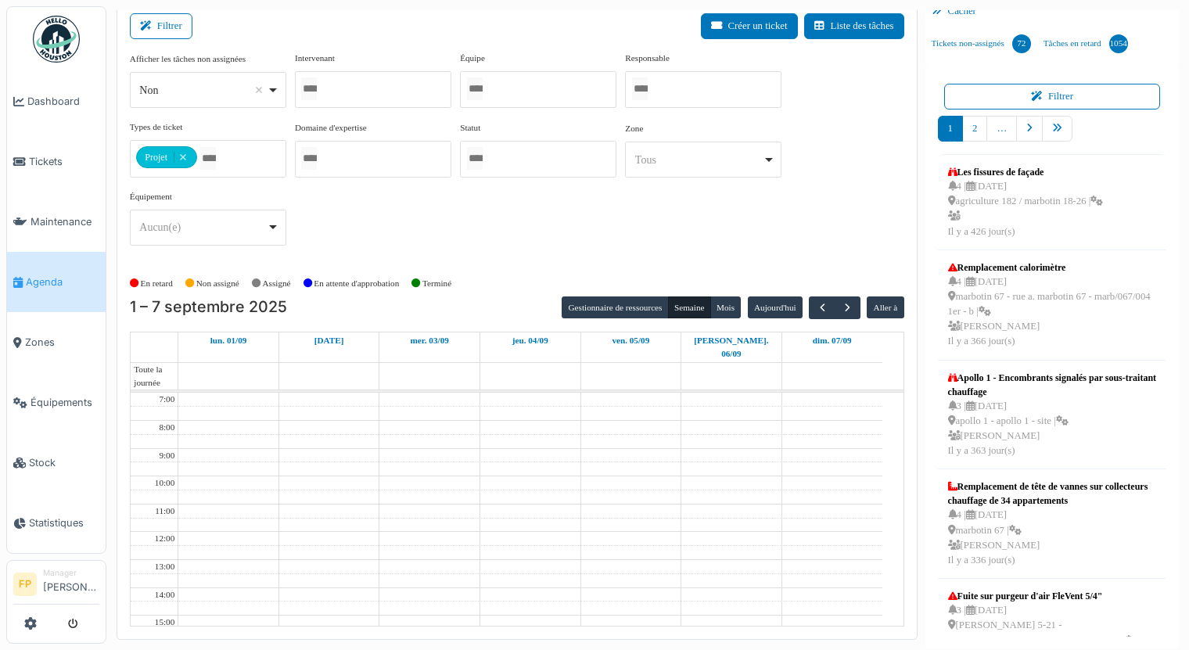
click at [394, 91] on div at bounding box center [373, 89] width 156 height 37
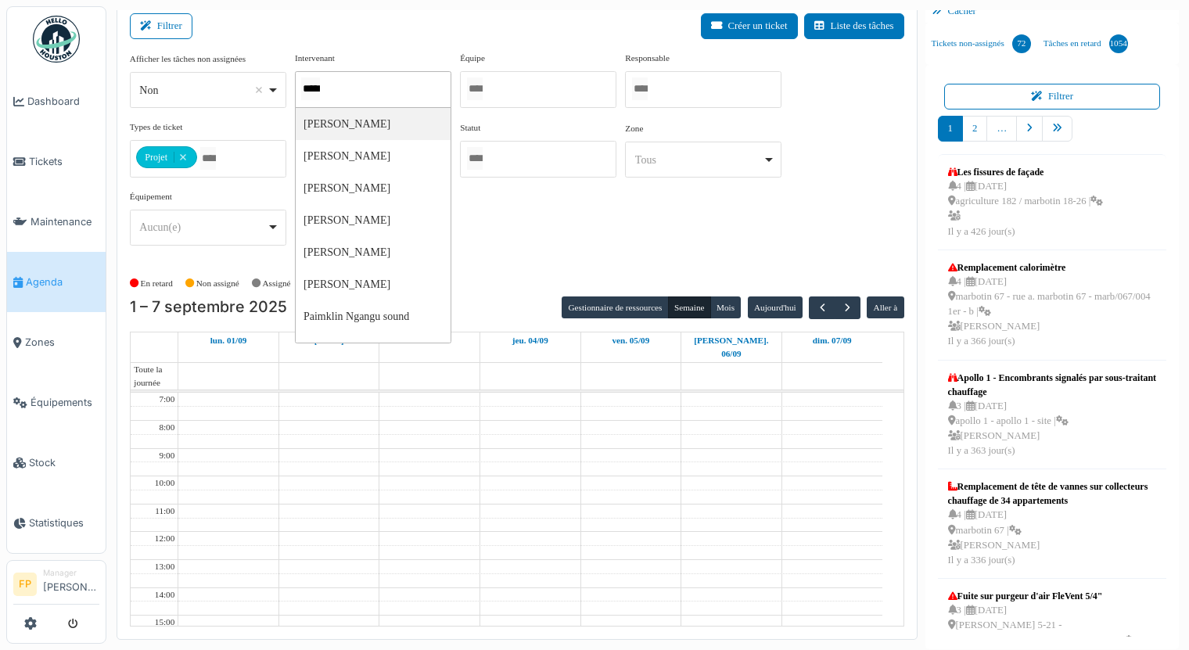
type input "******"
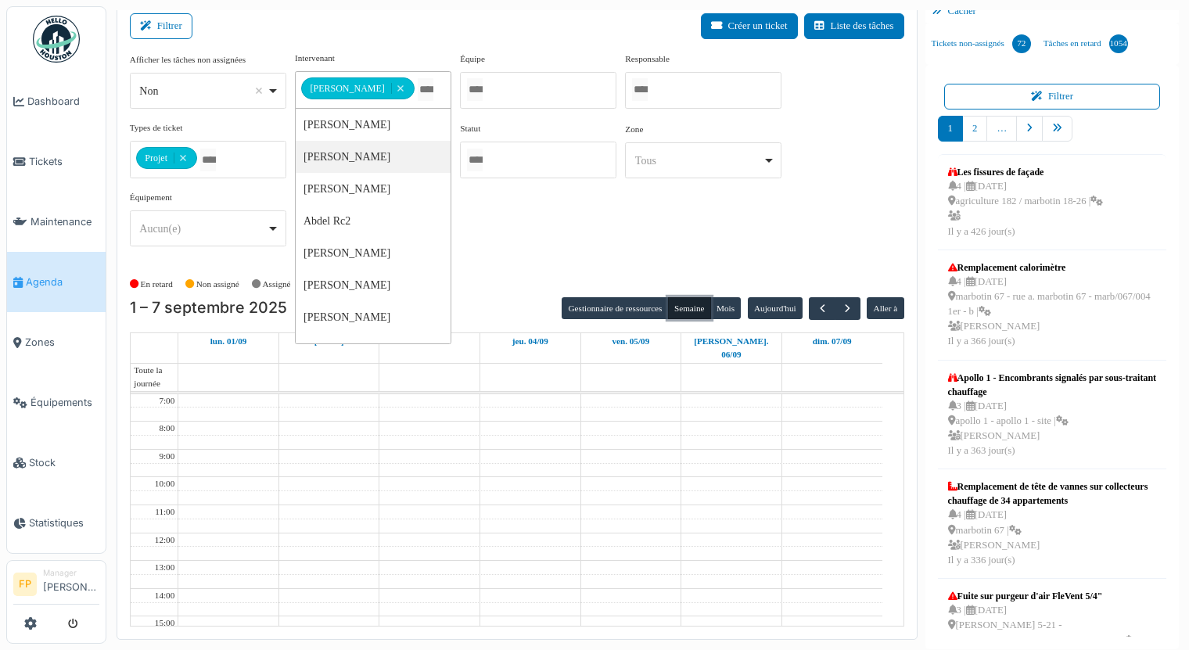
click at [678, 304] on button "Semaine" at bounding box center [689, 308] width 43 height 22
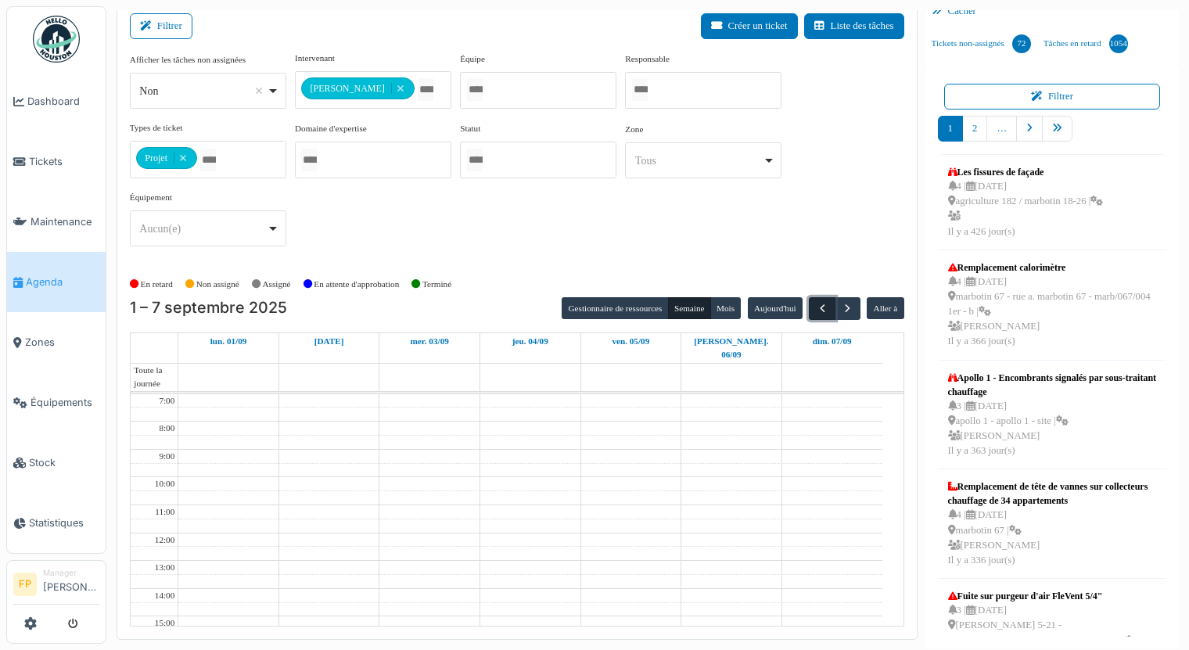
click at [816, 307] on span "button" at bounding box center [822, 308] width 13 height 13
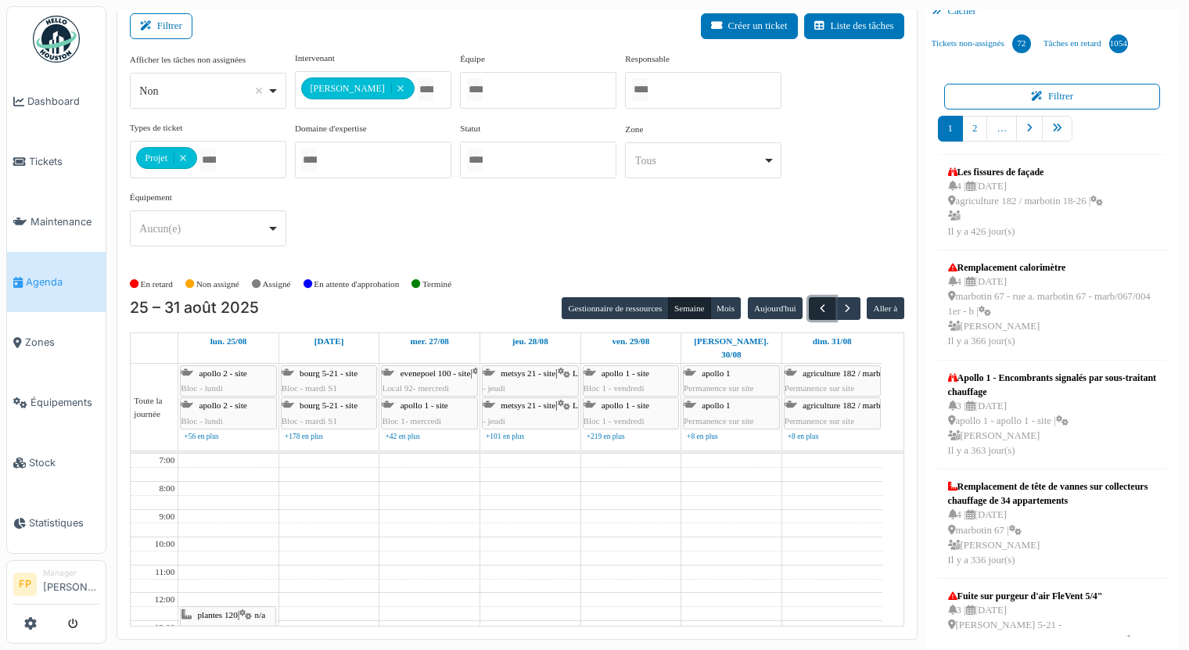
click at [816, 307] on span "button" at bounding box center [822, 308] width 13 height 13
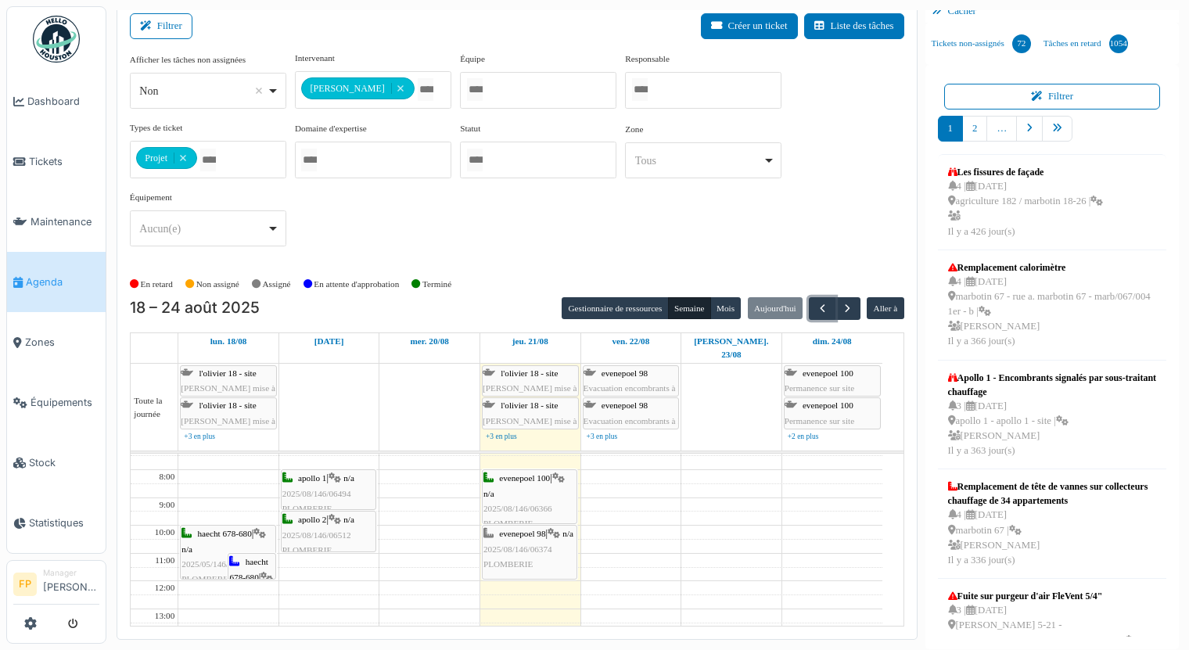
scroll to position [0, 0]
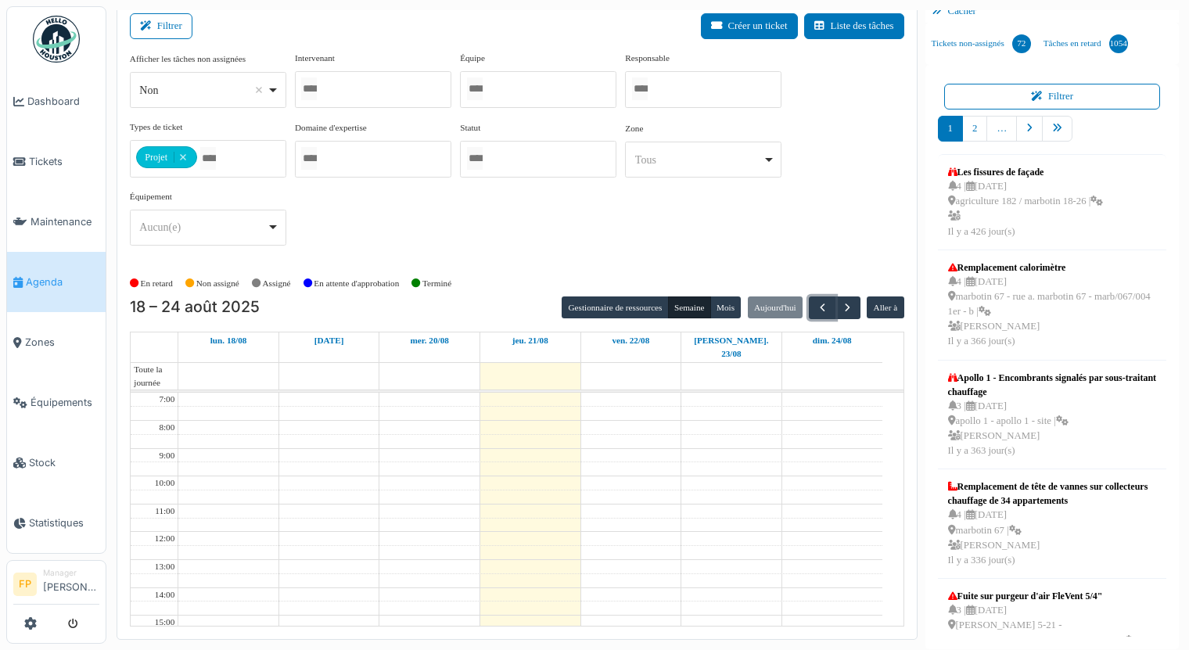
click at [357, 86] on div at bounding box center [373, 89] width 156 height 37
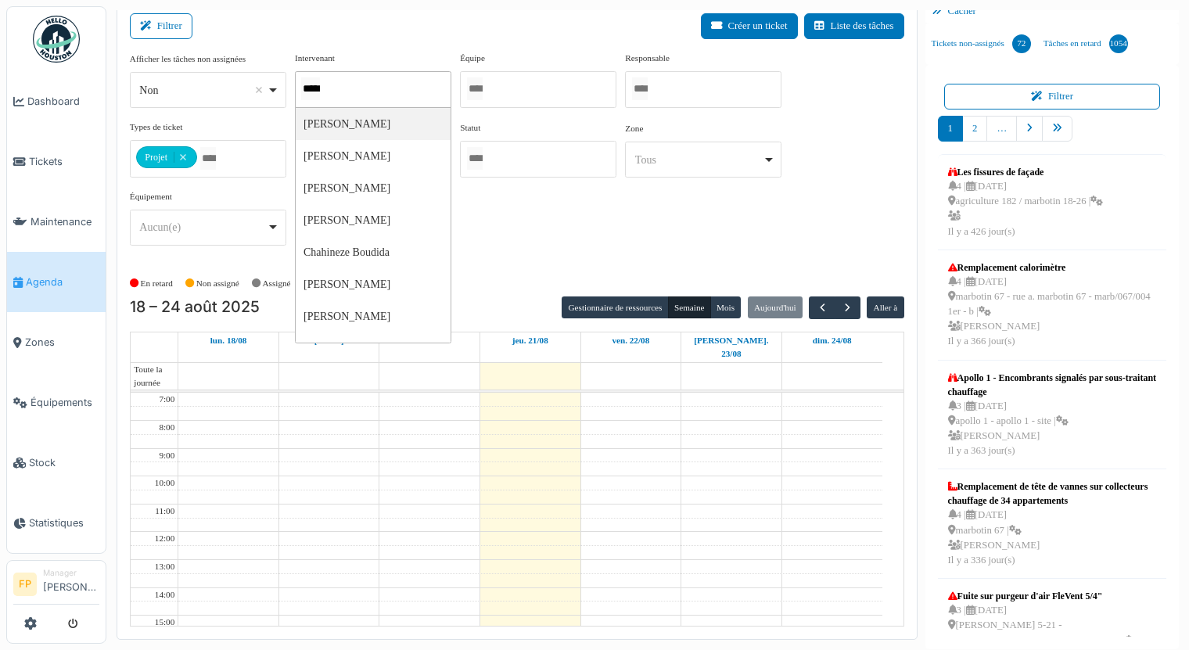
type input "******"
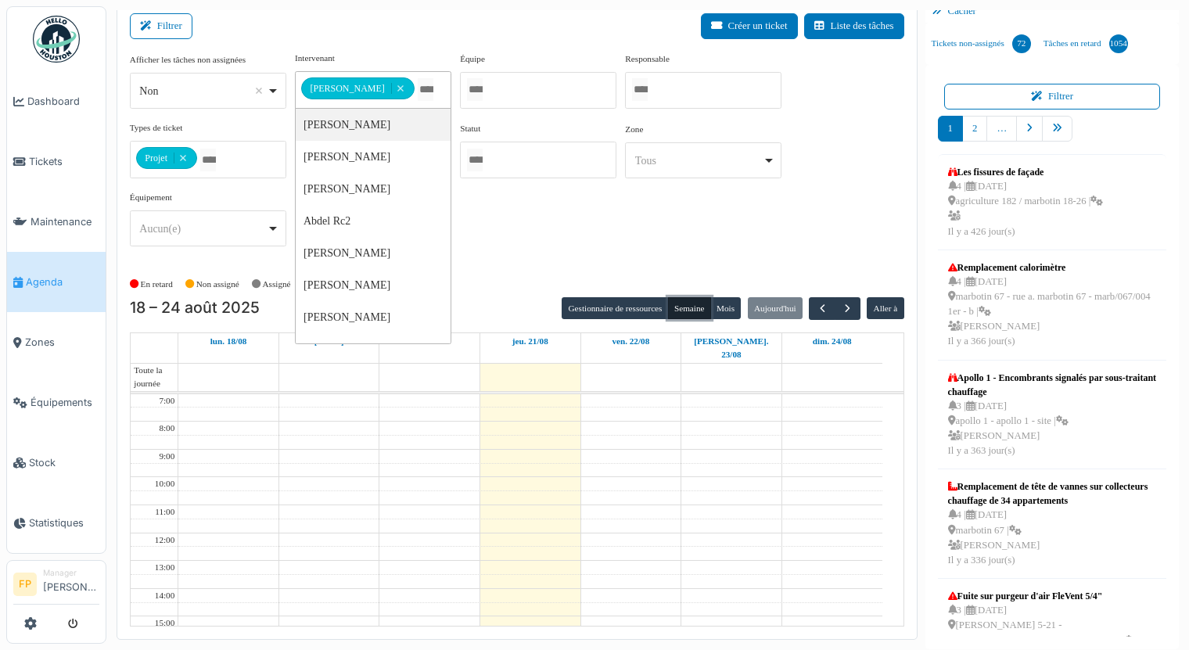
click at [681, 308] on button "Semaine" at bounding box center [689, 308] width 43 height 22
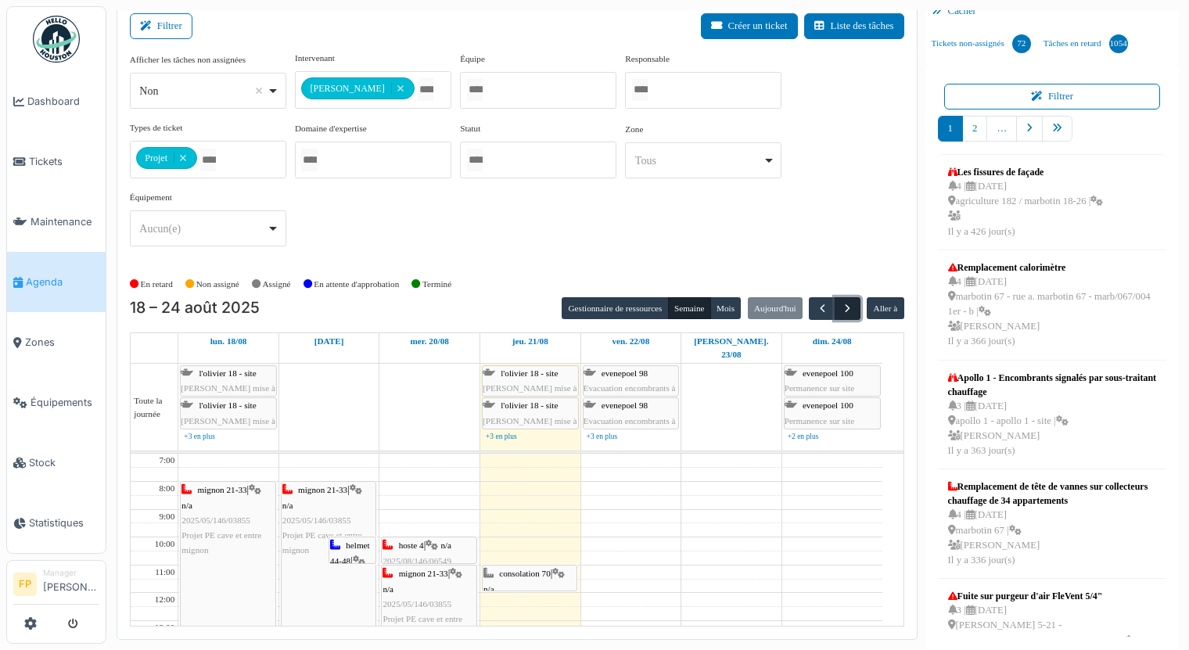
click at [841, 309] on span "button" at bounding box center [847, 308] width 13 height 13
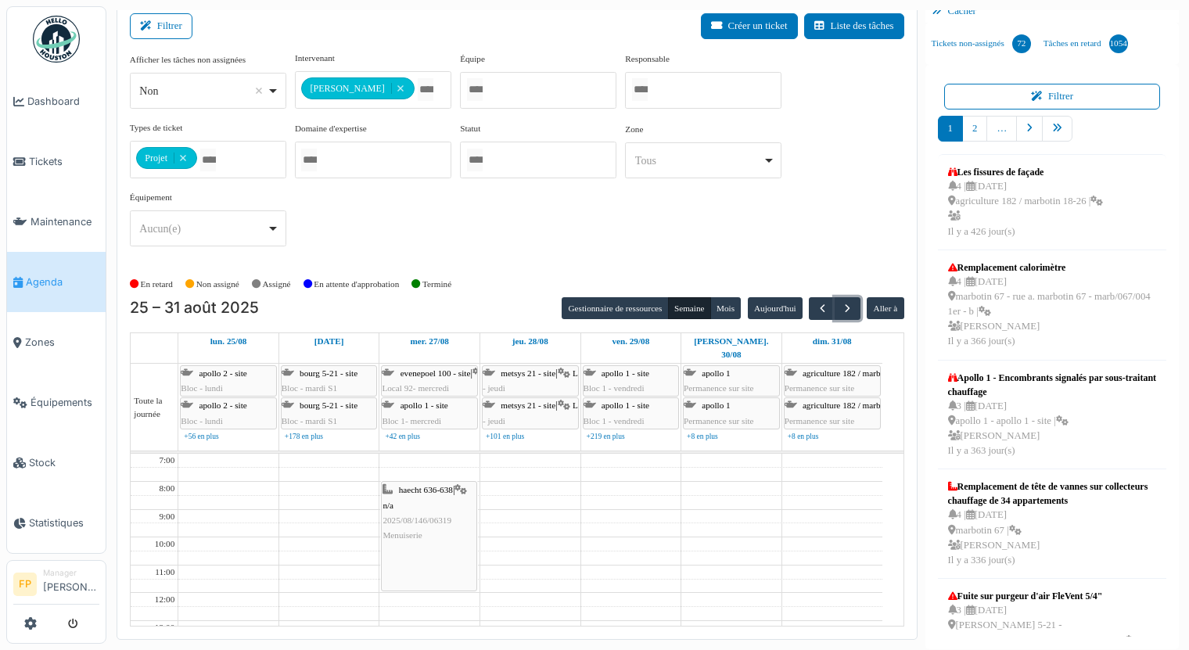
click at [429, 515] on span "2025/08/146/06319" at bounding box center [416, 519] width 69 height 9
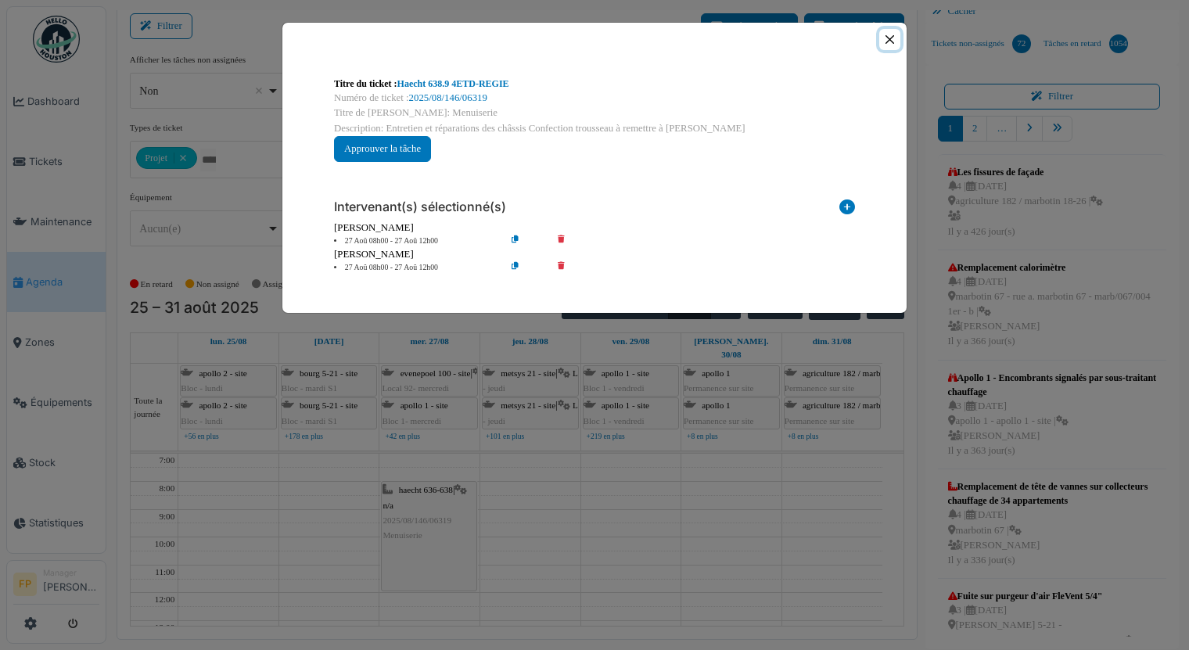
click at [891, 35] on button "Close" at bounding box center [889, 39] width 21 height 21
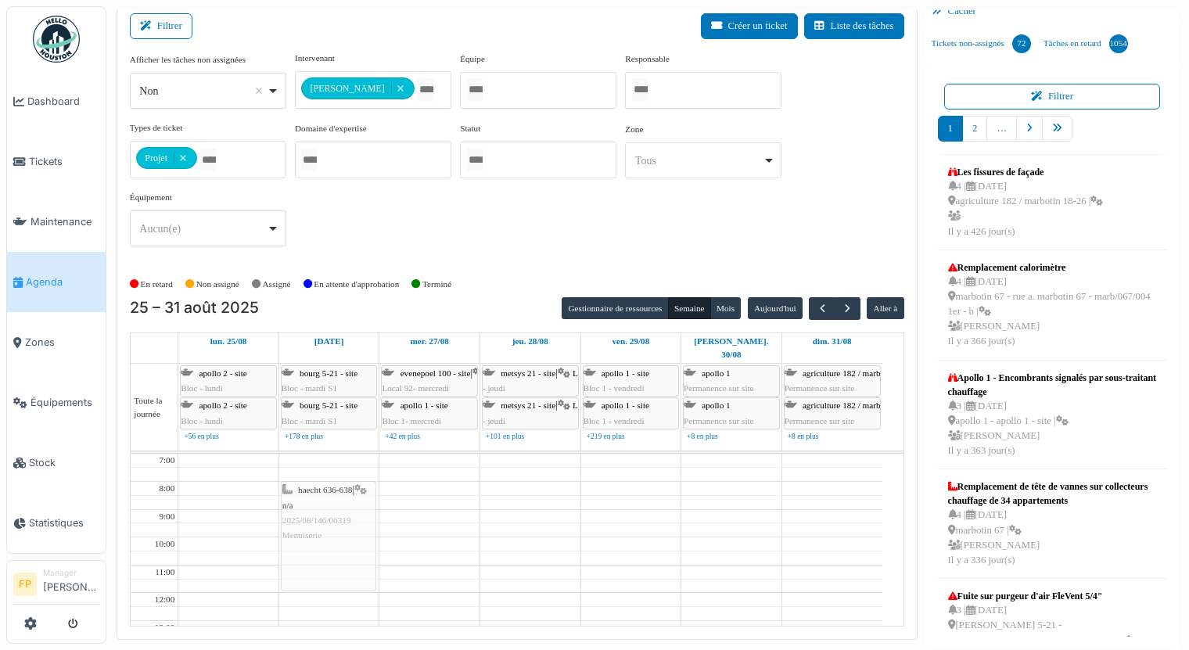
drag, startPoint x: 445, startPoint y: 497, endPoint x: 364, endPoint y: 501, distance: 80.7
drag, startPoint x: 319, startPoint y: 455, endPoint x: 241, endPoint y: 542, distance: 116.8
click at [241, 542] on tr "haecht 636-638 | n/a 2025/08/146/06319 Menuiserie haecht 636-638 | n/a 2025/08/…" at bounding box center [506, 553] width 751 height 472
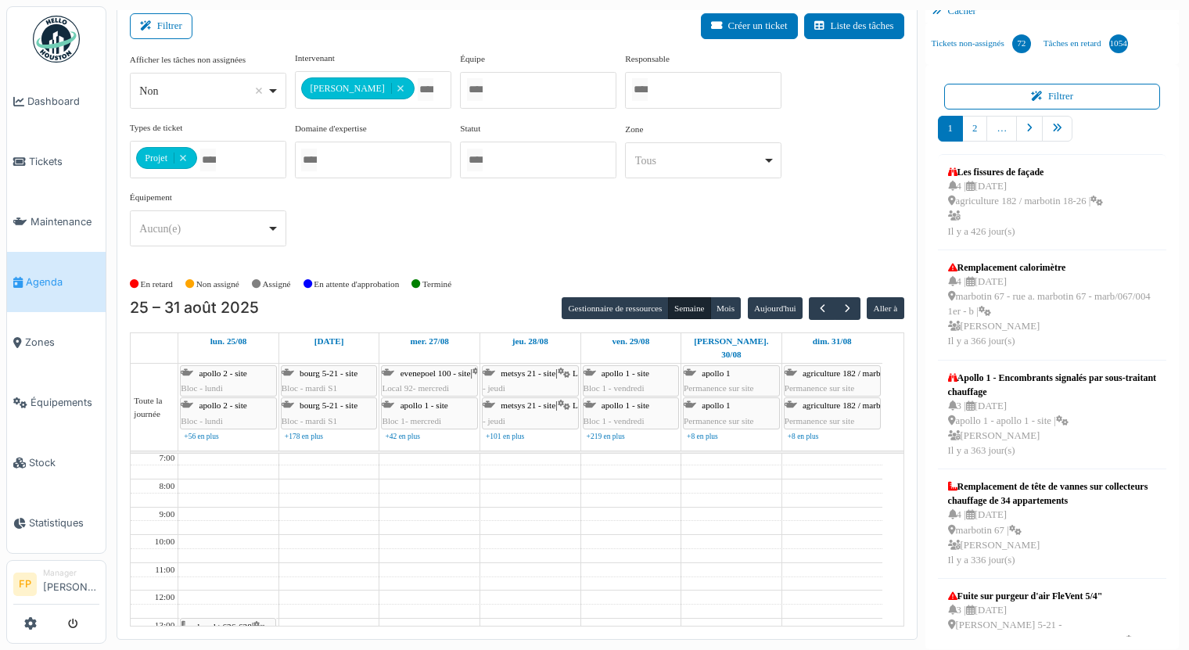
scroll to position [0, 0]
drag, startPoint x: 221, startPoint y: 614, endPoint x: 329, endPoint y: 476, distance: 175.4
click at [816, 302] on span "button" at bounding box center [822, 308] width 13 height 13
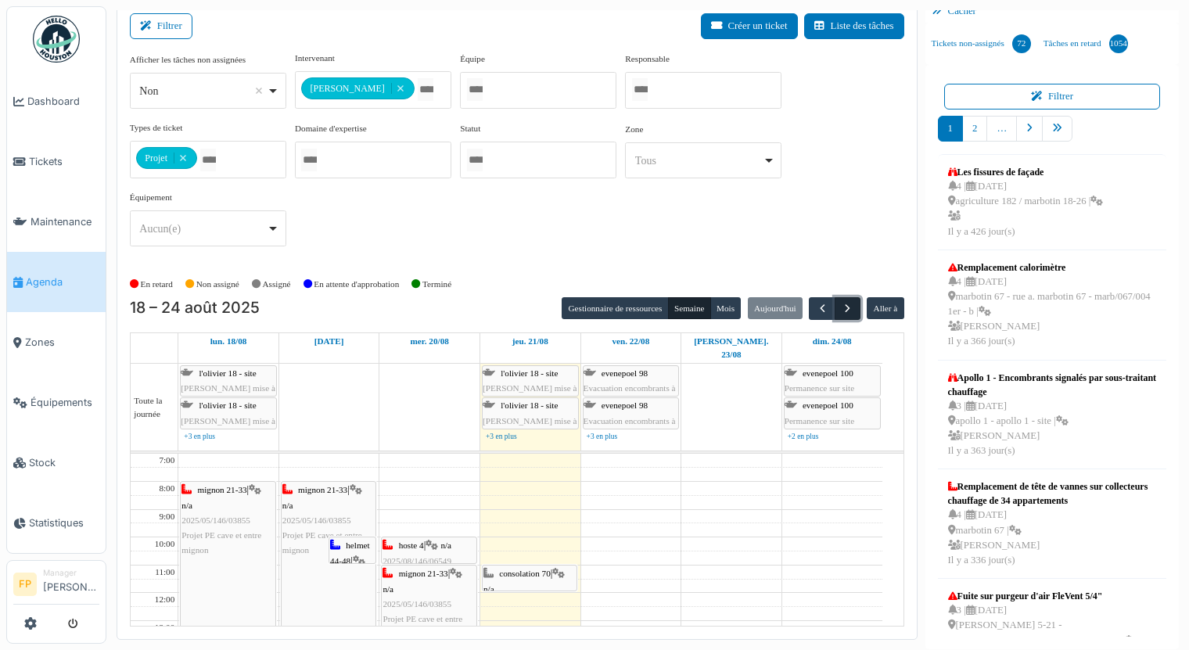
click at [841, 307] on span "button" at bounding box center [847, 308] width 13 height 13
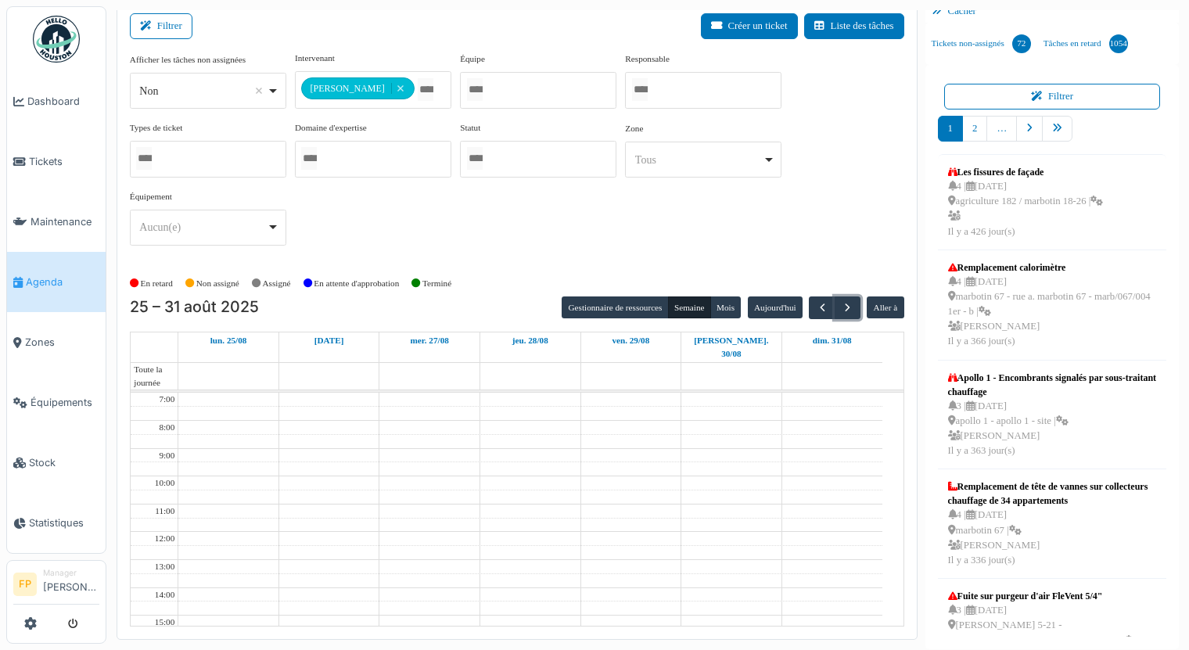
click at [240, 160] on div at bounding box center [208, 159] width 156 height 37
click at [464, 222] on div "**********" at bounding box center [517, 155] width 774 height 207
click at [375, 84] on div at bounding box center [373, 89] width 156 height 37
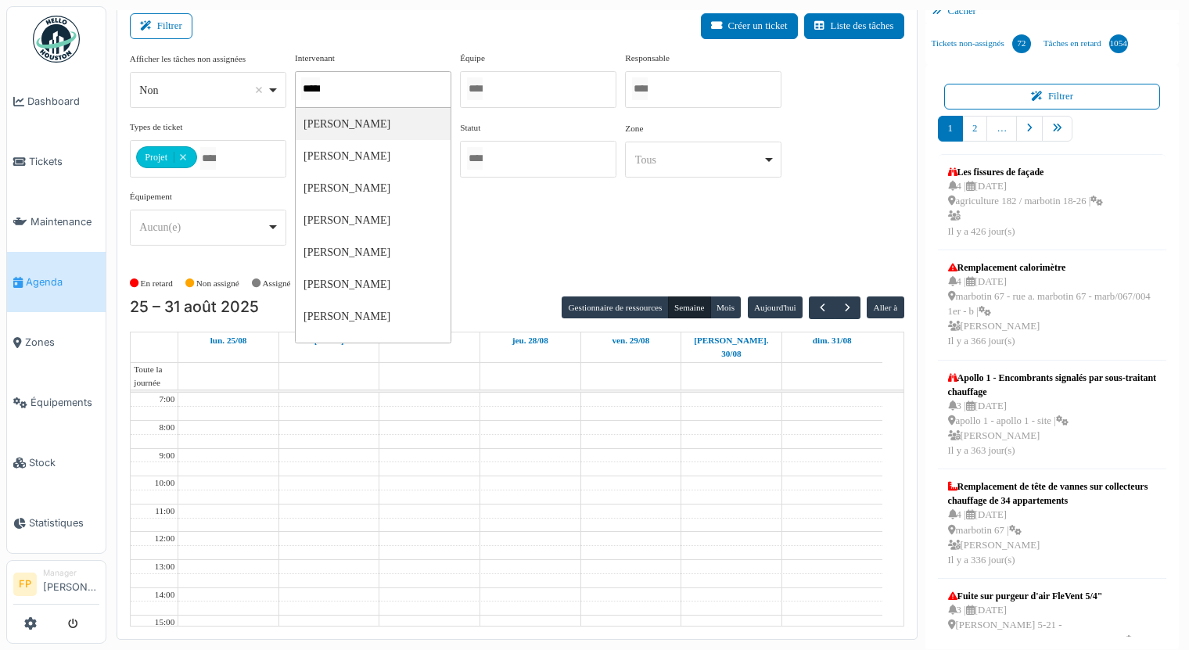
type input "******"
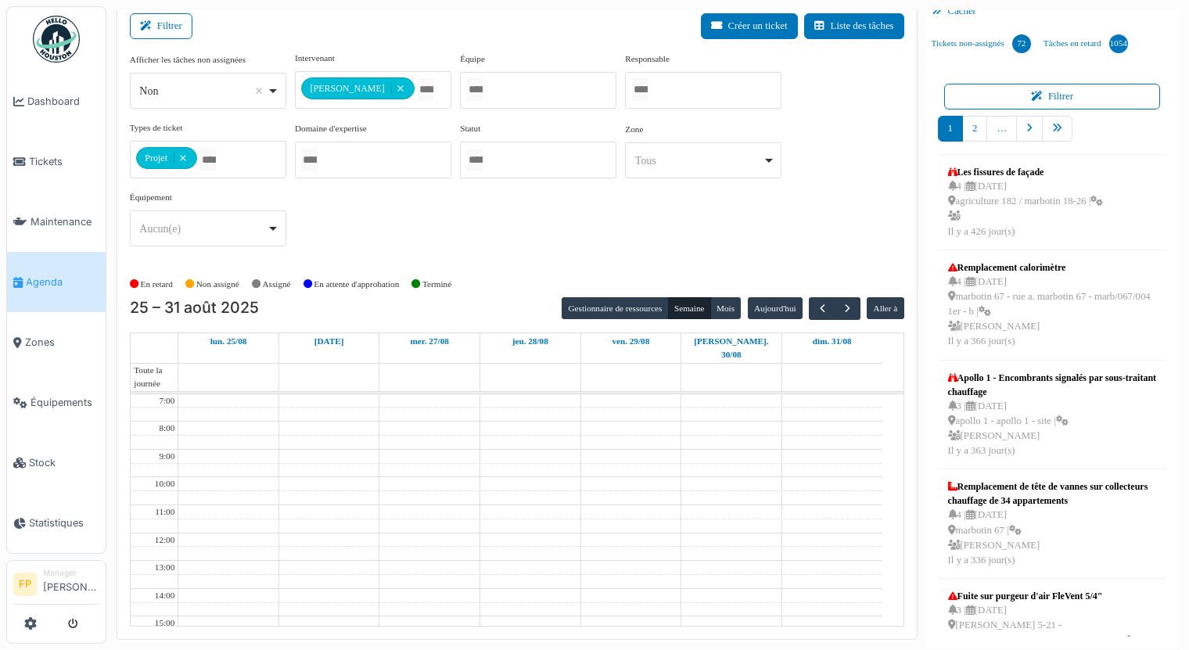
click at [685, 255] on div "**********" at bounding box center [517, 155] width 774 height 207
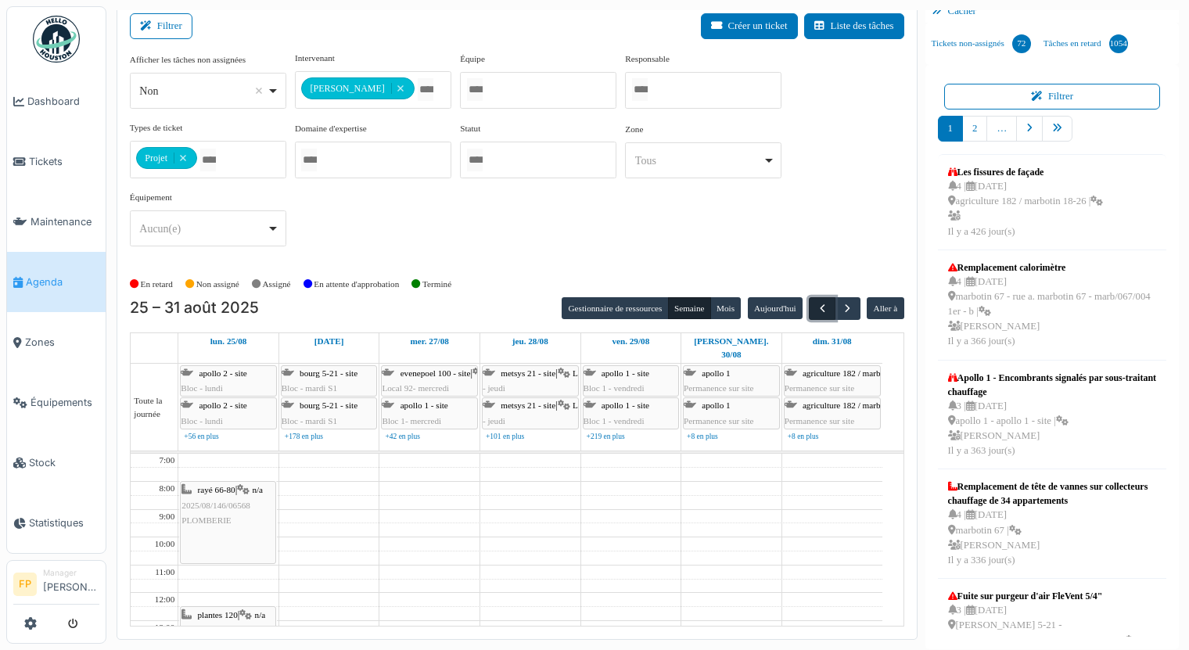
click at [816, 310] on span "button" at bounding box center [822, 308] width 13 height 13
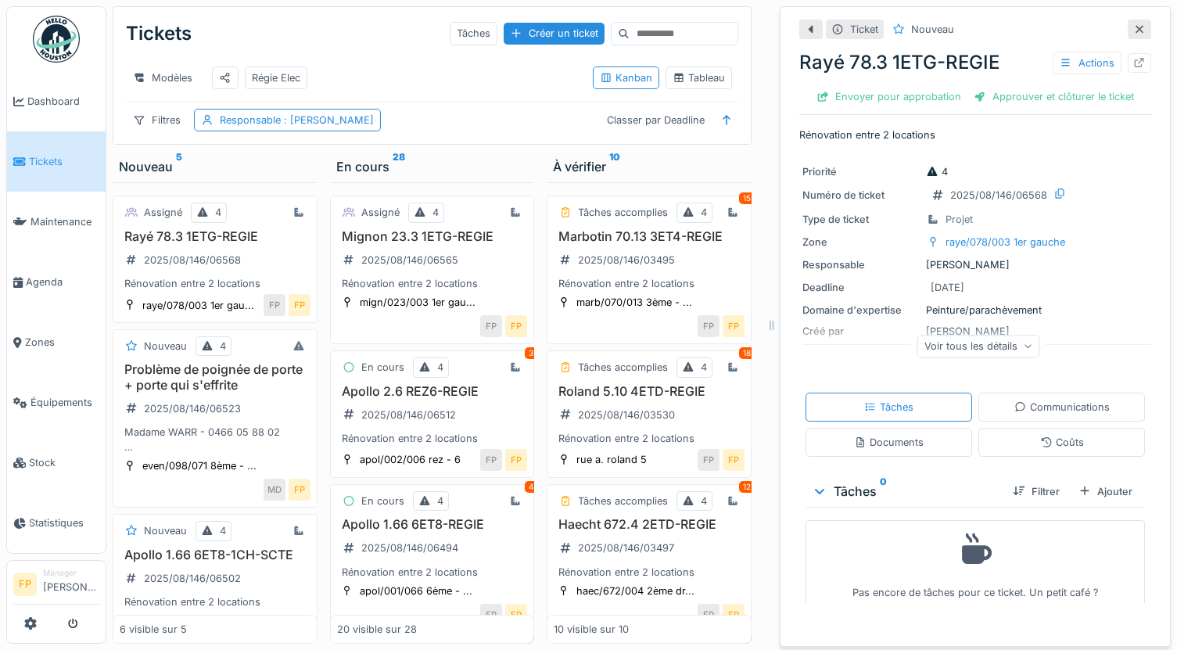
scroll to position [12, 0]
click at [511, 23] on div "Créer un ticket" at bounding box center [554, 33] width 101 height 21
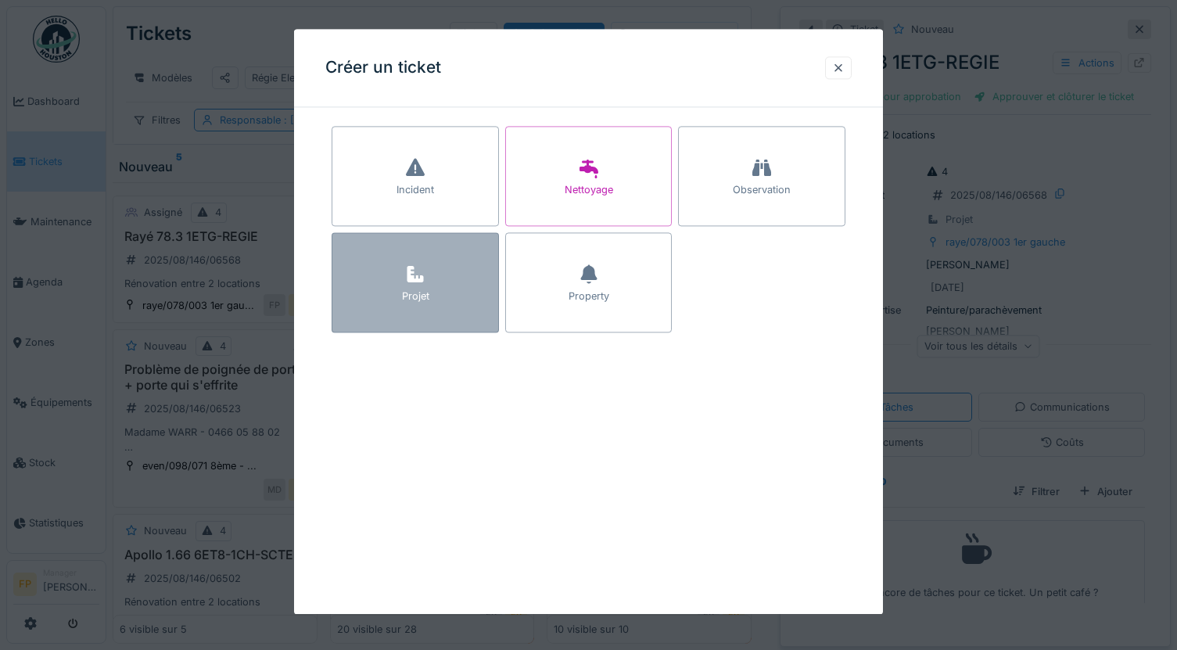
click at [378, 278] on div "Projet" at bounding box center [415, 282] width 167 height 100
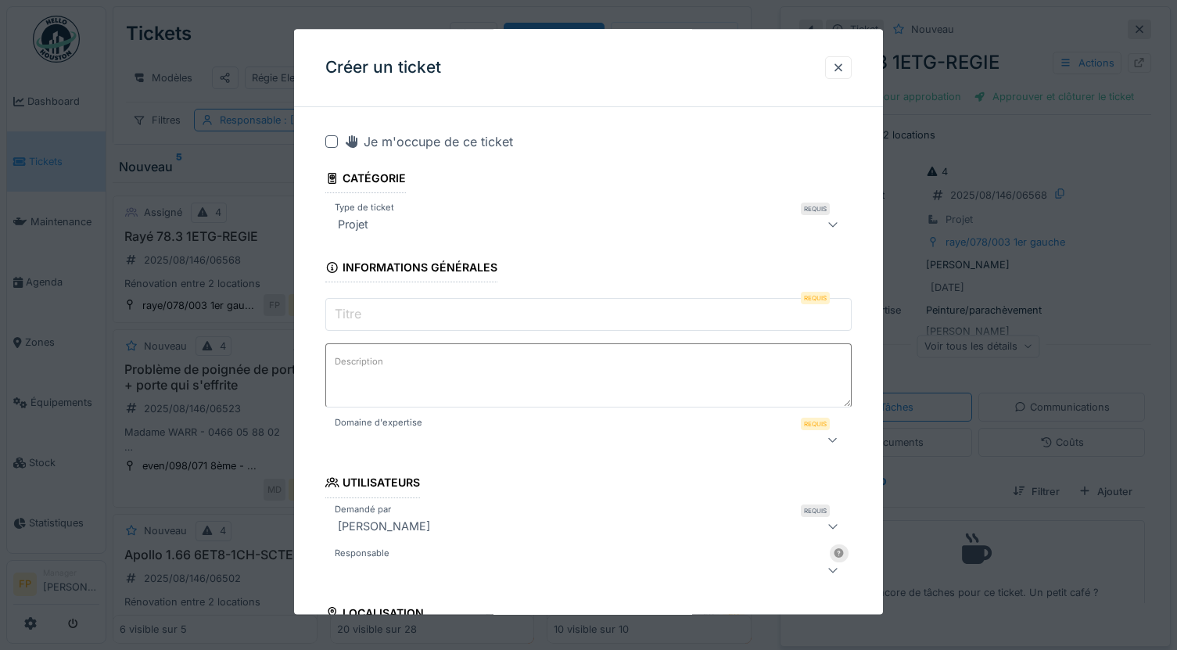
click at [496, 309] on input "Titre" at bounding box center [588, 315] width 526 height 33
click at [391, 319] on input "Titre" at bounding box center [588, 315] width 526 height 33
paste input "**********"
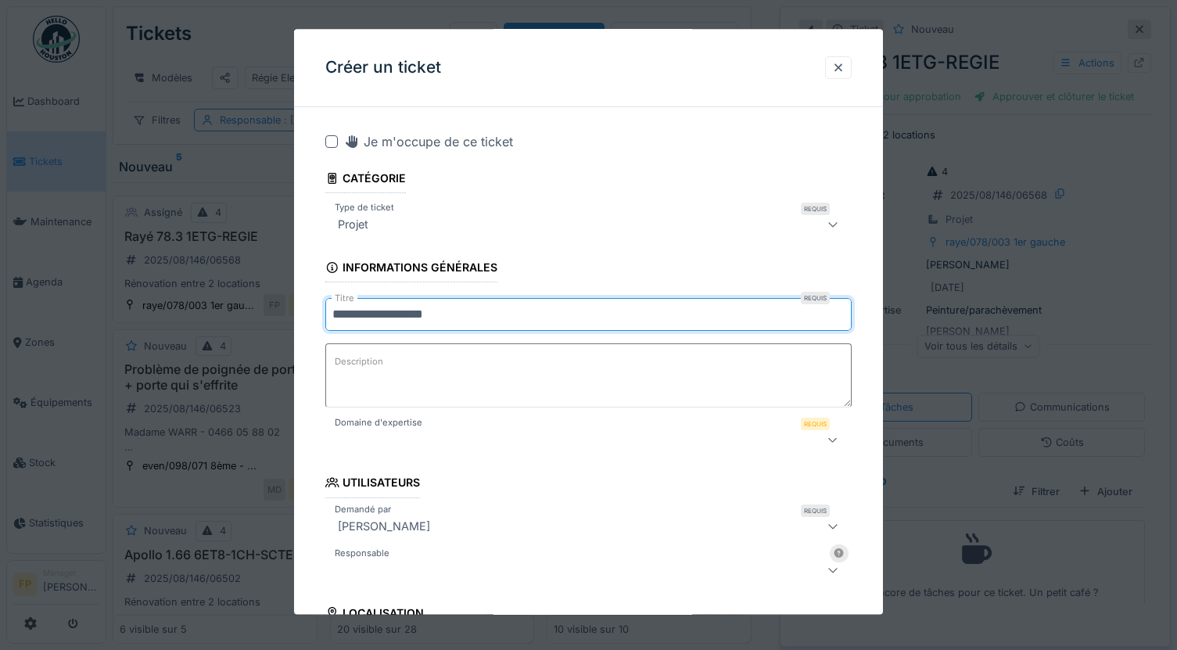
type input "**********"
click at [429, 375] on textarea "Description" at bounding box center [588, 376] width 526 height 64
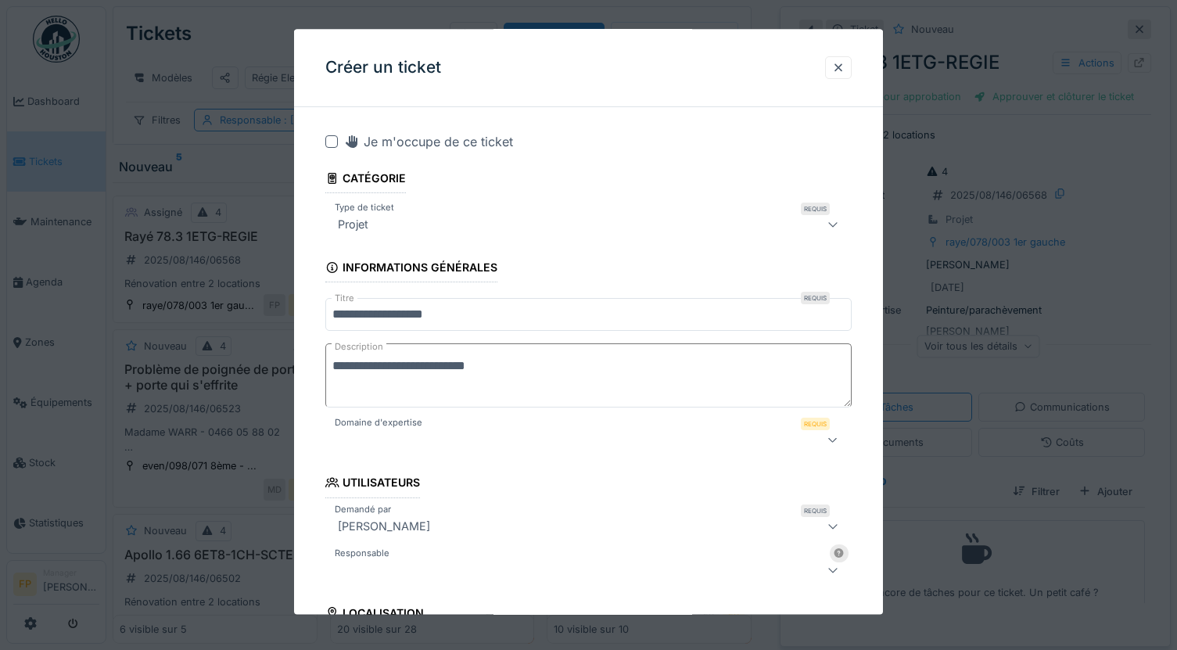
type textarea "**********"
click at [440, 436] on div at bounding box center [557, 440] width 450 height 19
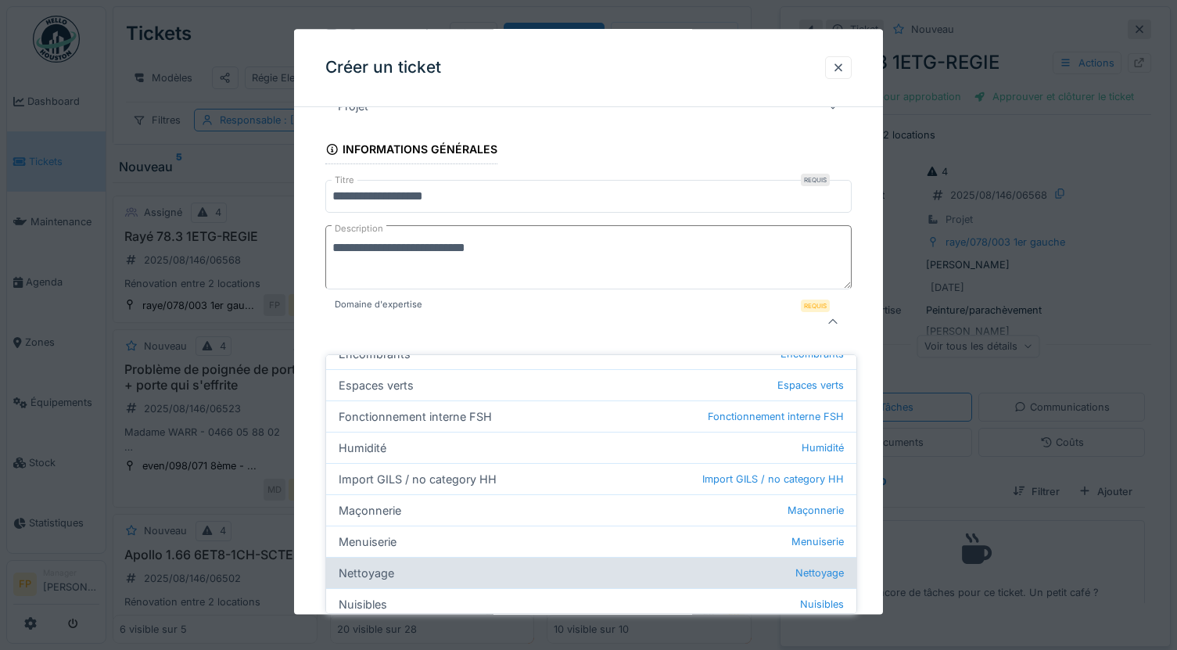
scroll to position [313, 0]
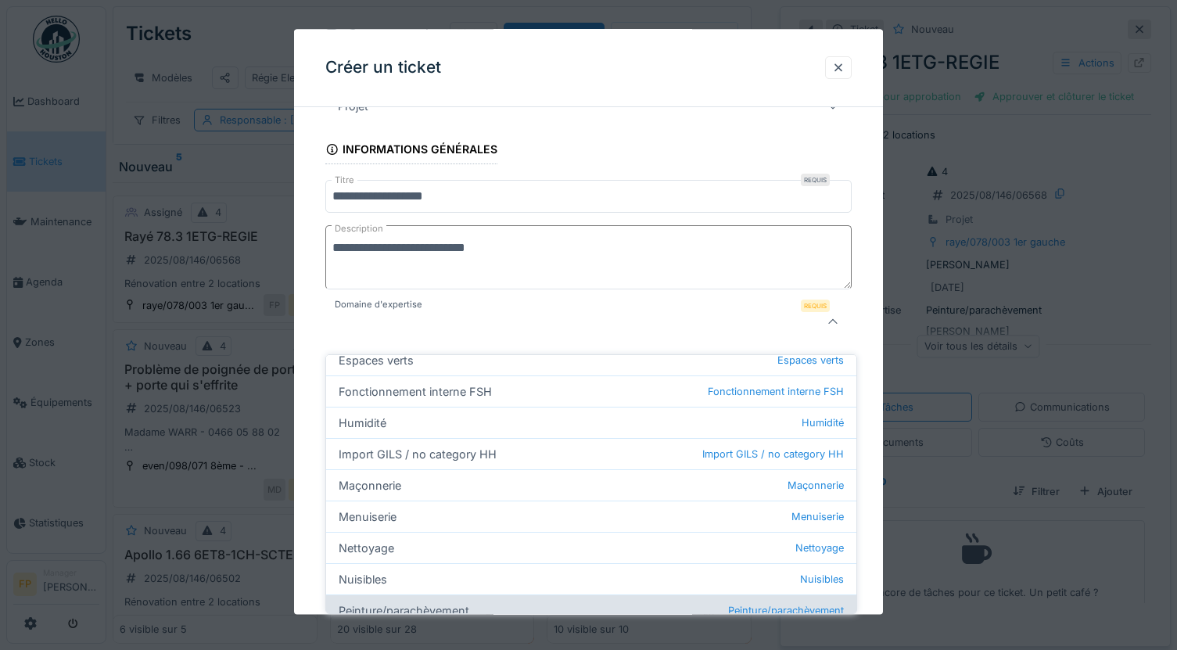
click at [456, 594] on div "Peinture/parachèvement Peinture/parachèvement" at bounding box center [591, 609] width 530 height 31
type input "***"
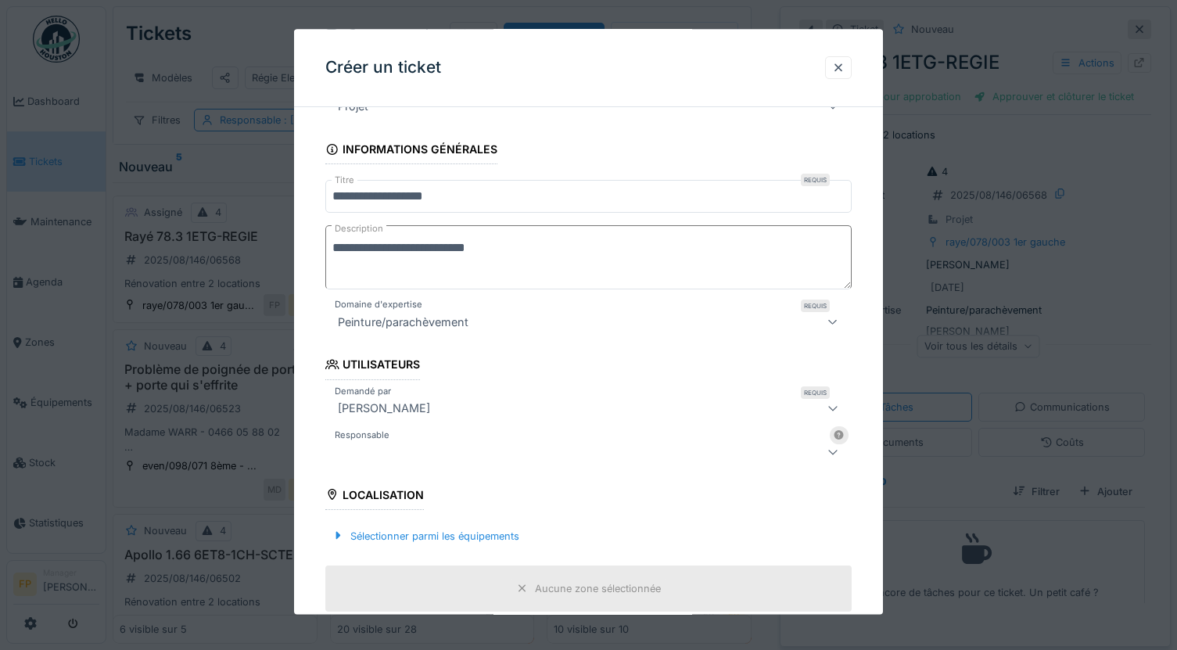
click at [437, 456] on div at bounding box center [557, 452] width 450 height 19
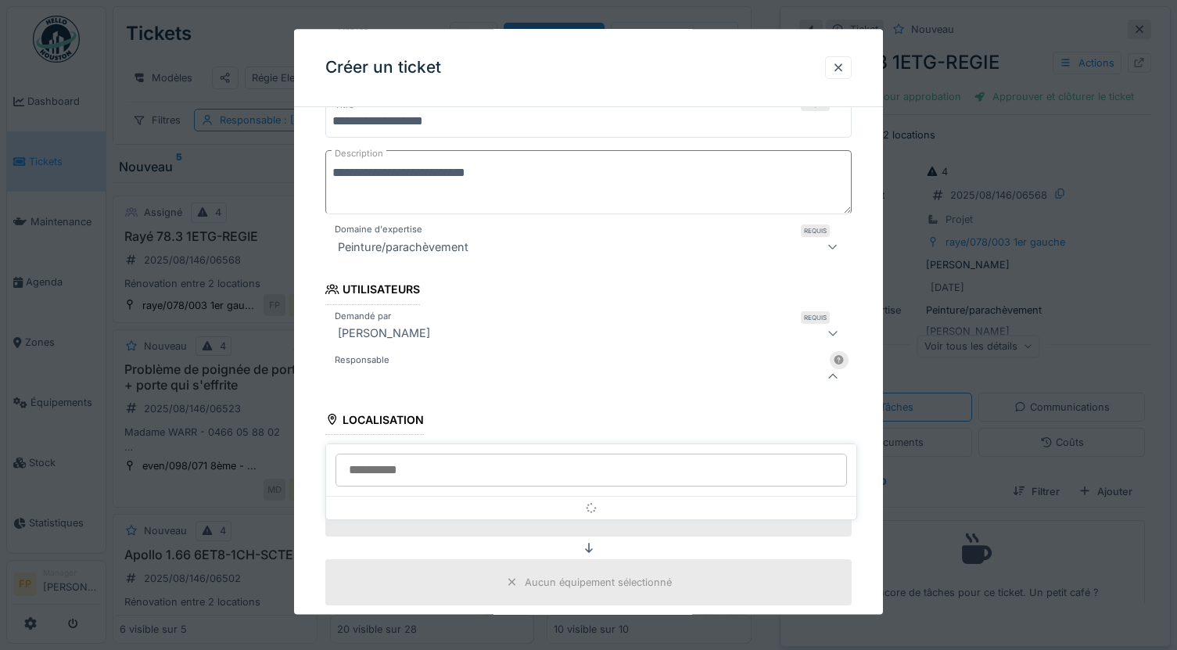
scroll to position [249, 0]
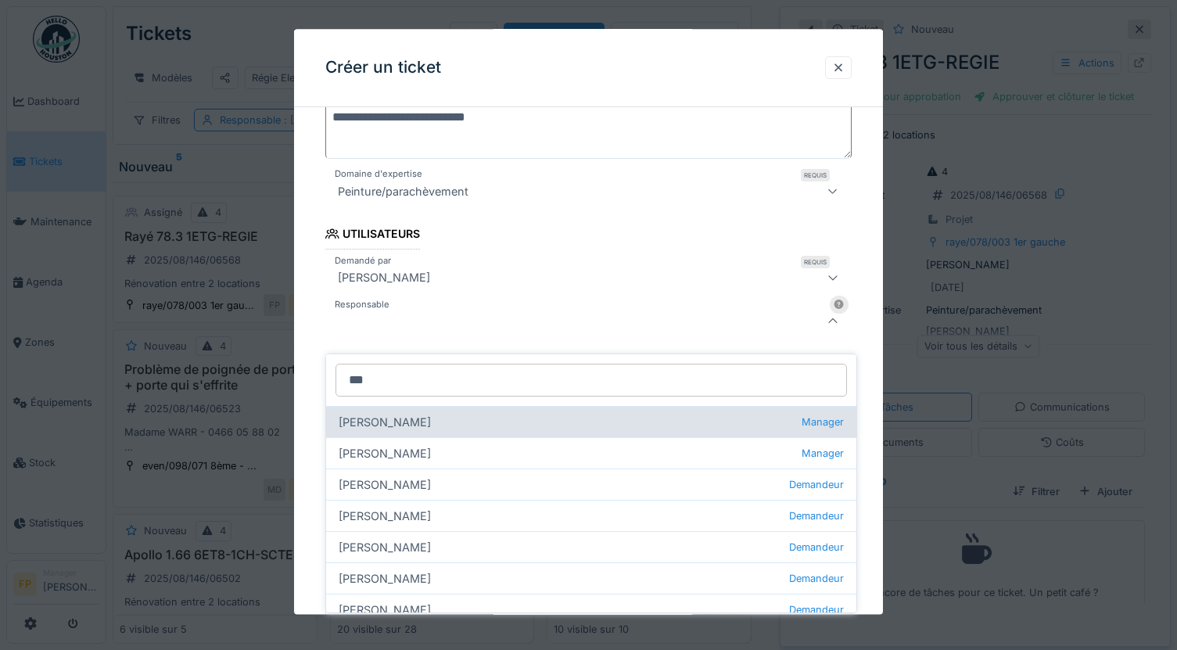
type input "***"
click at [428, 418] on div "Françoise Philippe Manager" at bounding box center [591, 421] width 530 height 31
type input "****"
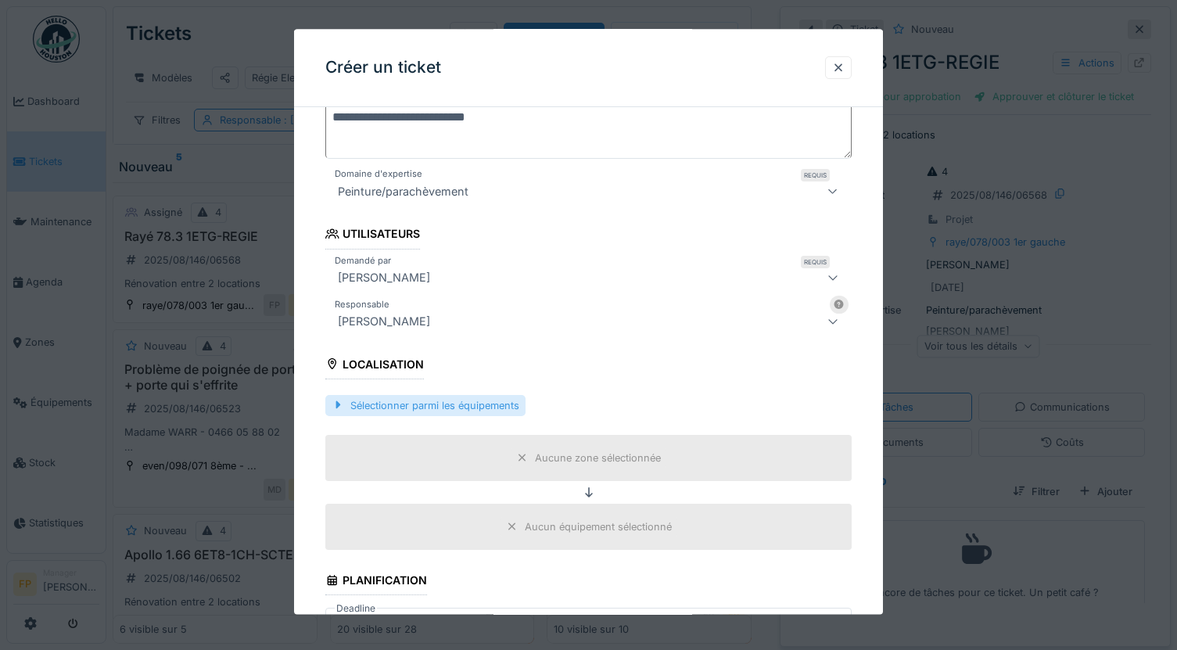
click at [443, 401] on div "Sélectionner parmi les équipements" at bounding box center [425, 405] width 200 height 21
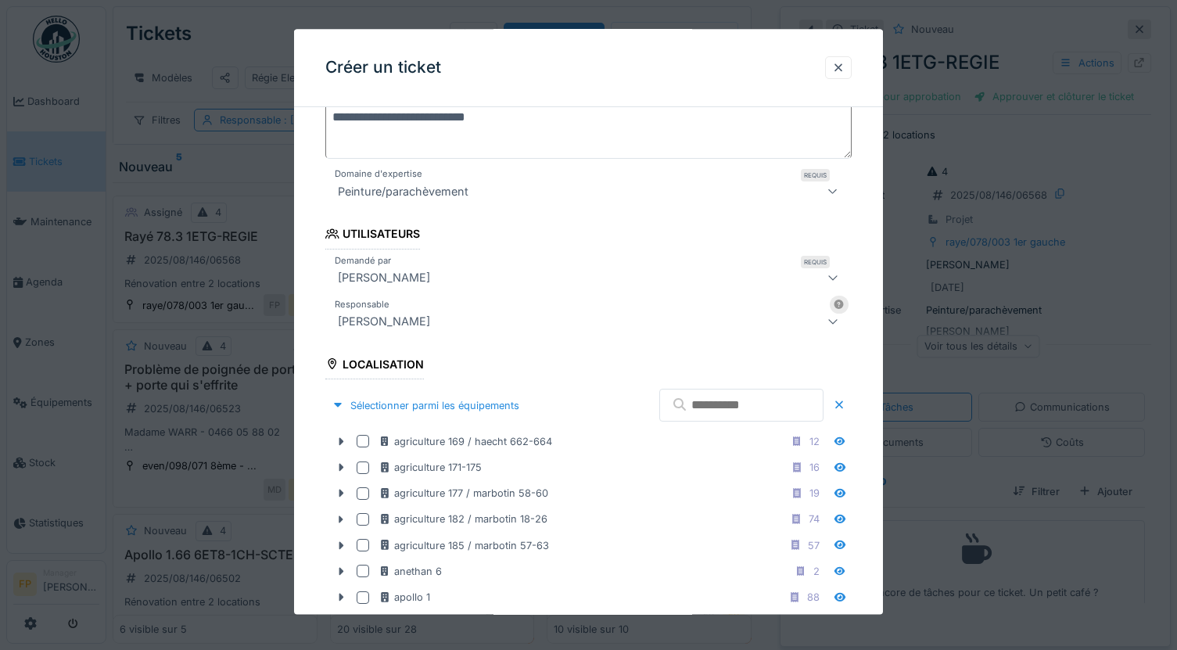
click at [712, 409] on input "text" at bounding box center [741, 405] width 164 height 33
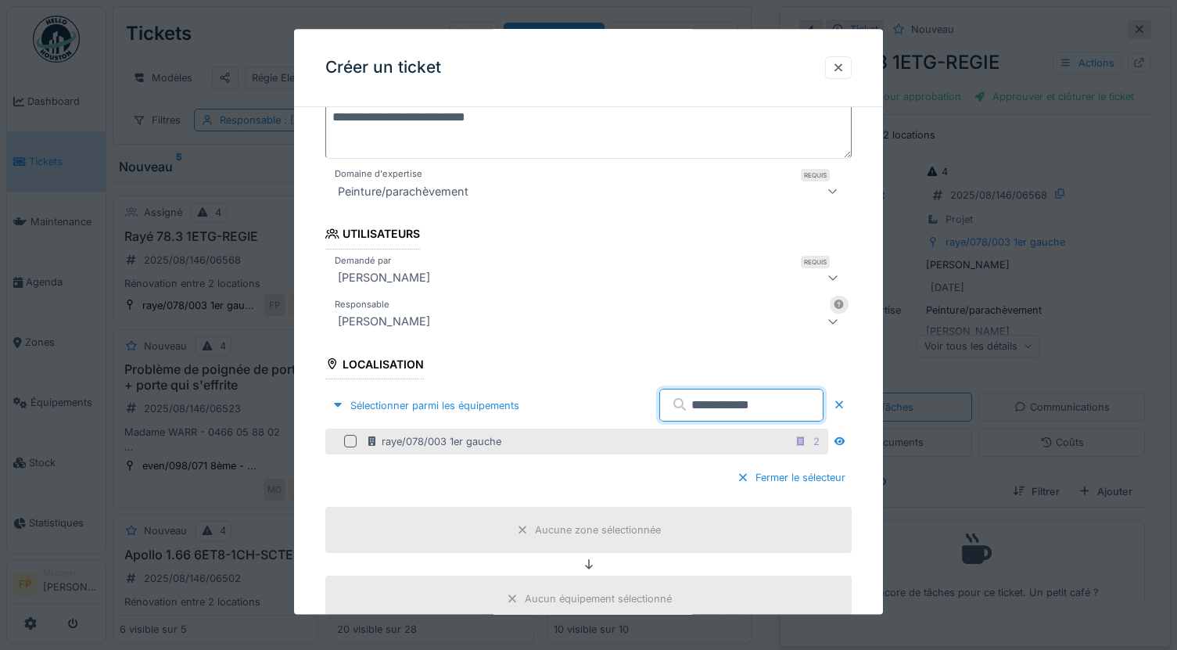
type input "**********"
click at [350, 434] on div "raye/078/003 1er gauche 2" at bounding box center [576, 442] width 503 height 26
click at [350, 438] on div at bounding box center [350, 442] width 13 height 13
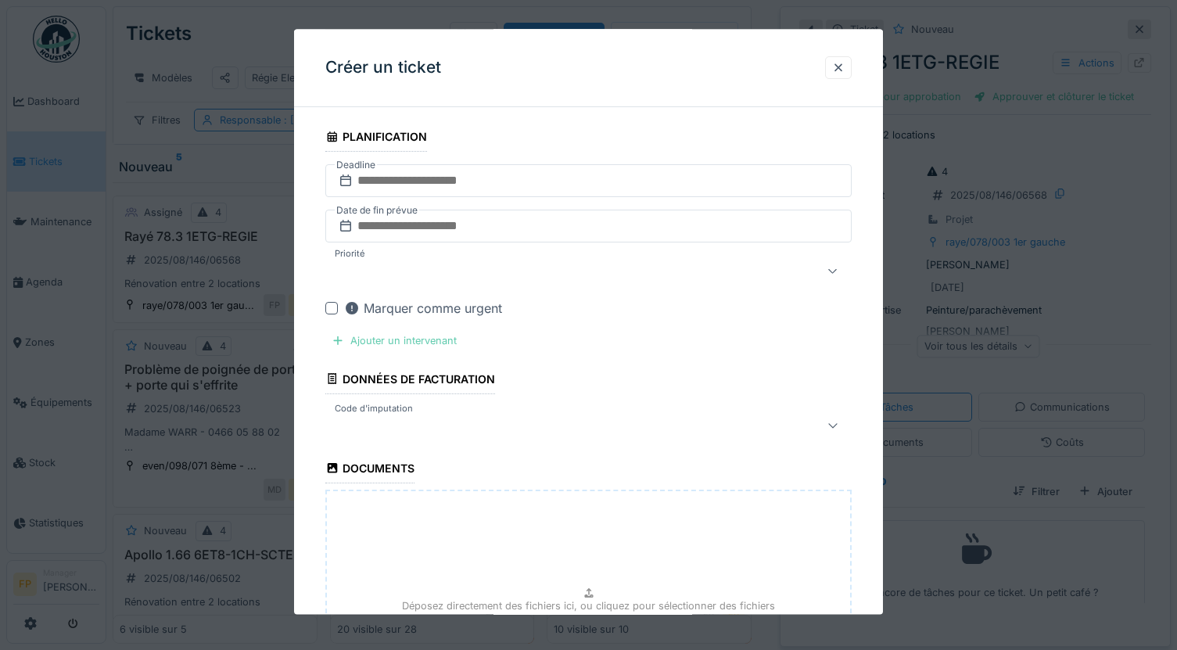
scroll to position [741, 0]
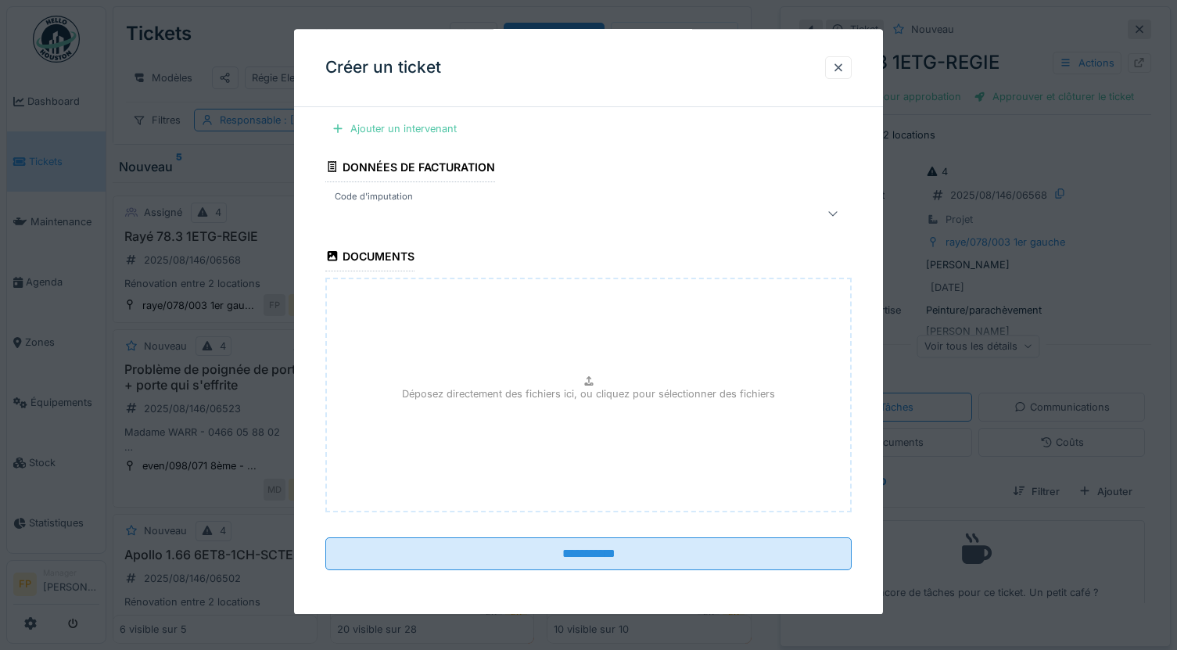
click at [482, 217] on div at bounding box center [557, 213] width 450 height 19
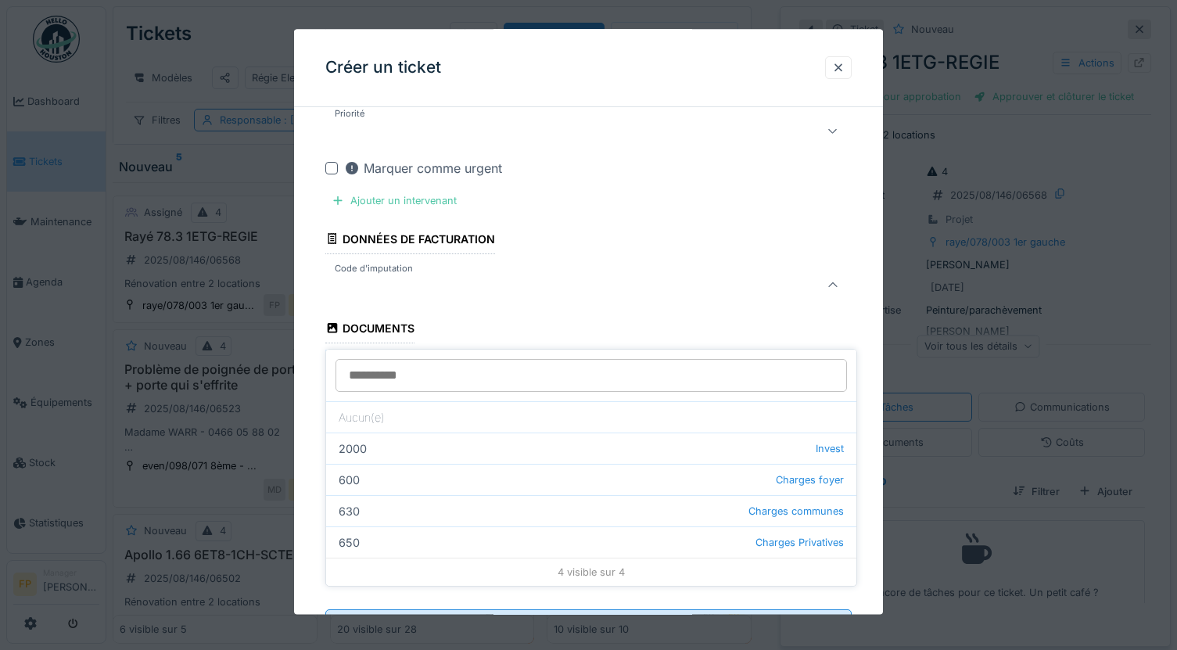
scroll to position [868, 0]
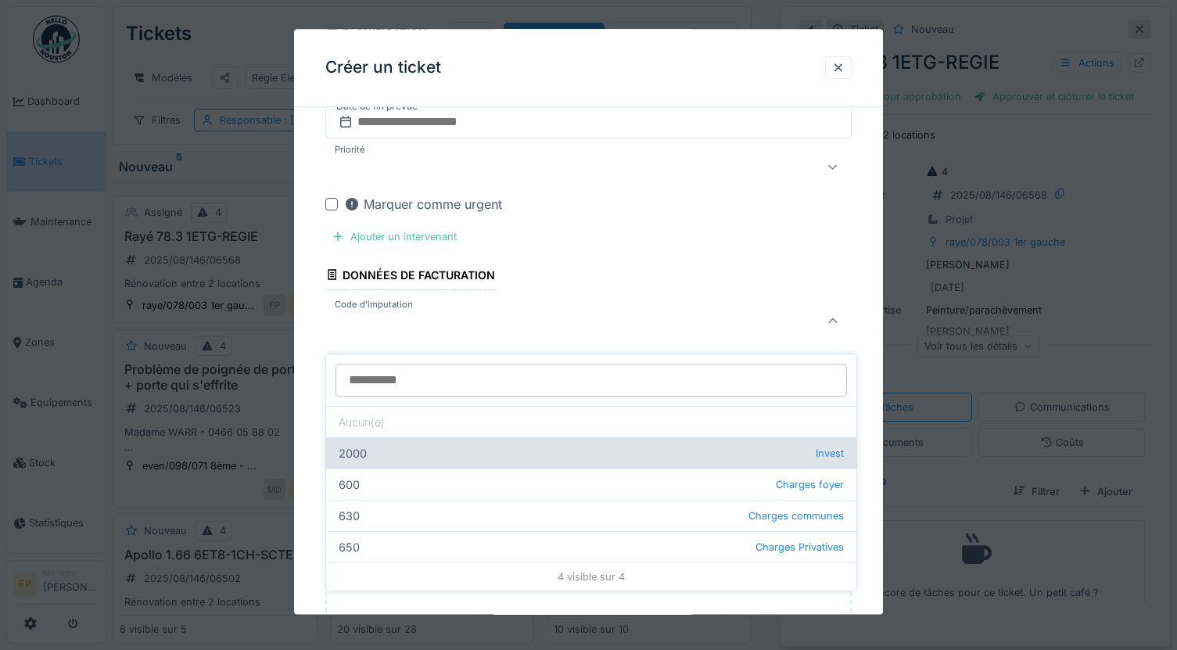
click at [435, 442] on div "2000 Invest" at bounding box center [591, 452] width 530 height 31
type input "***"
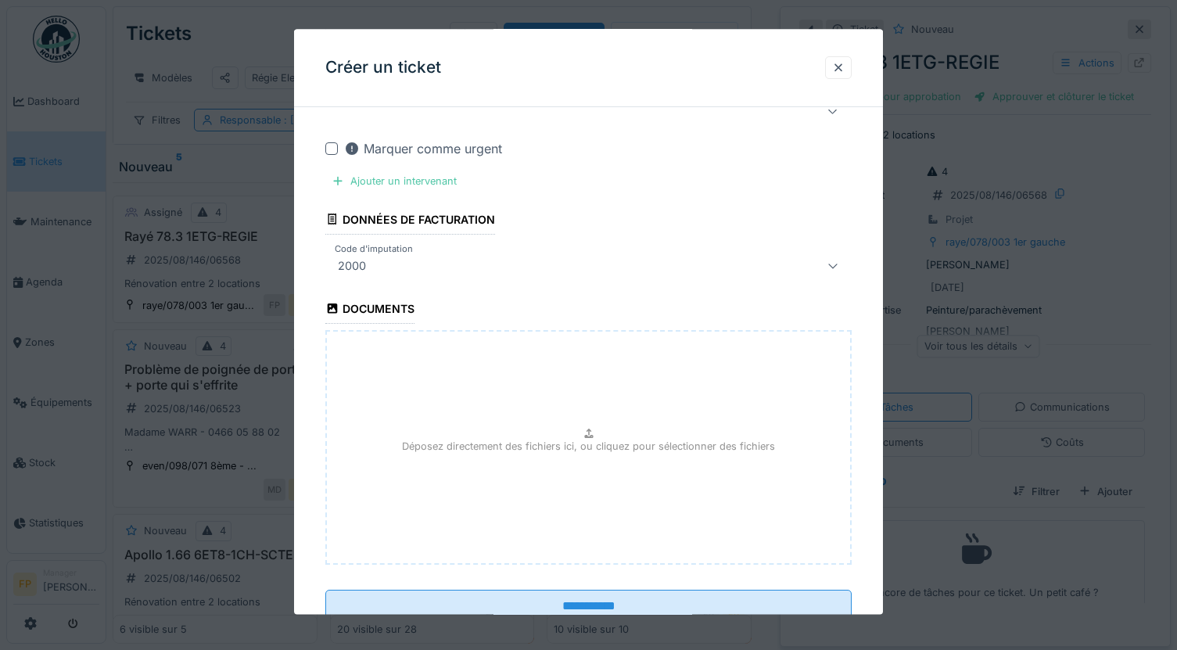
scroll to position [976, 0]
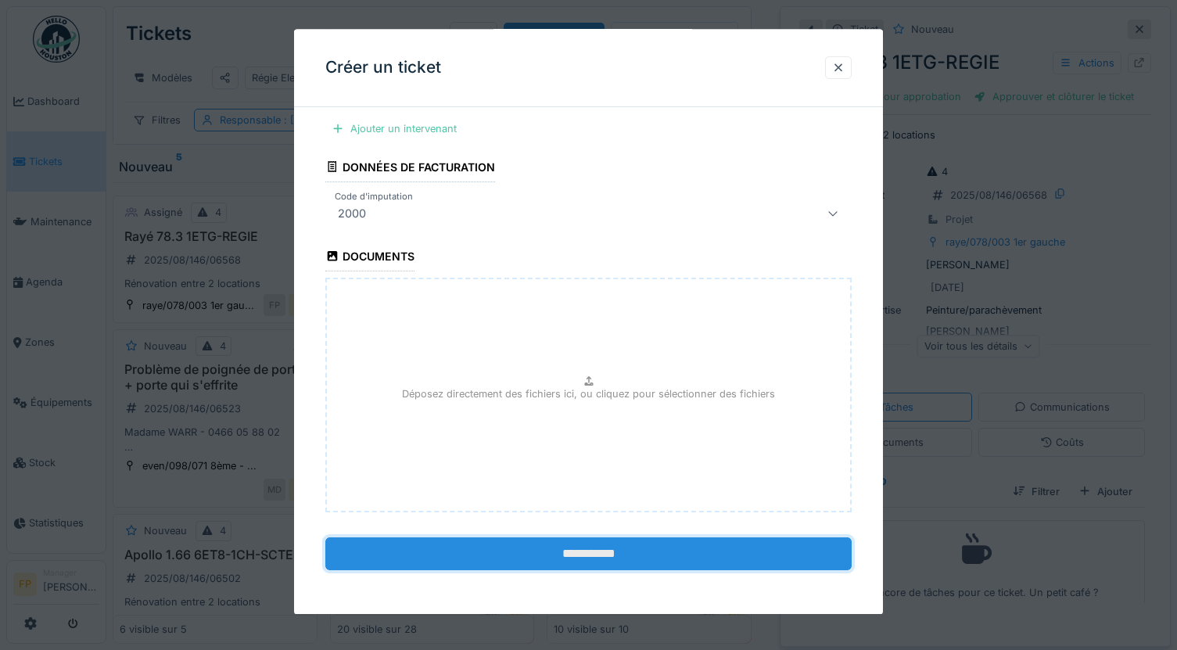
click at [590, 554] on input "**********" at bounding box center [588, 553] width 526 height 33
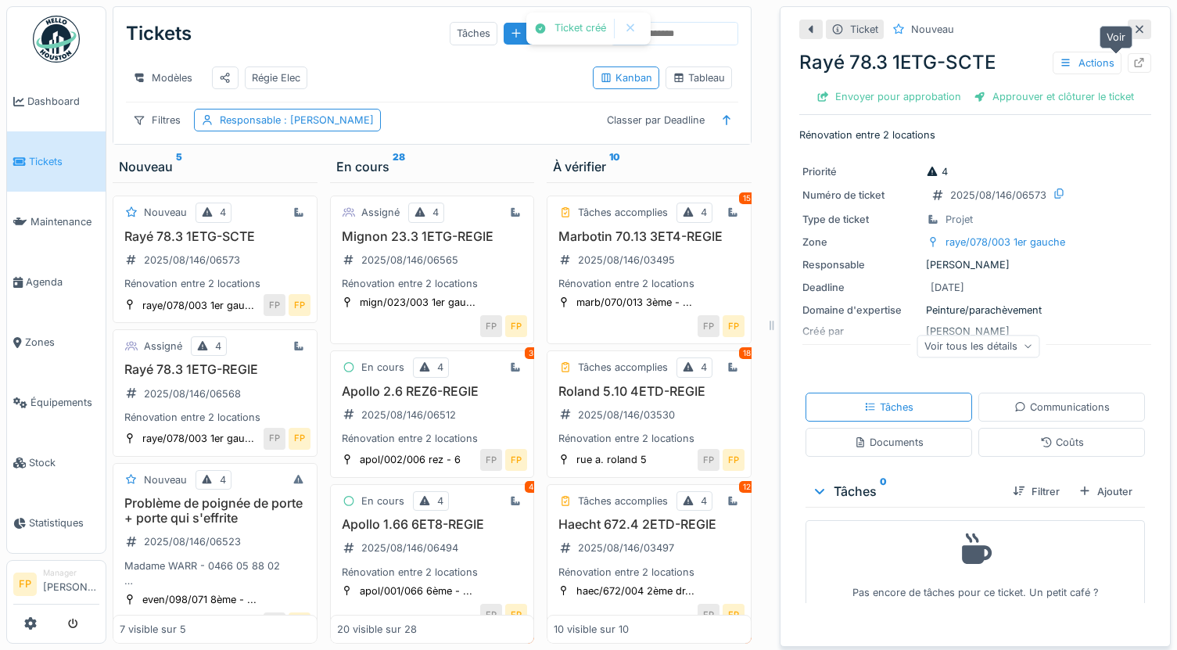
click at [1133, 58] on icon at bounding box center [1139, 63] width 13 height 10
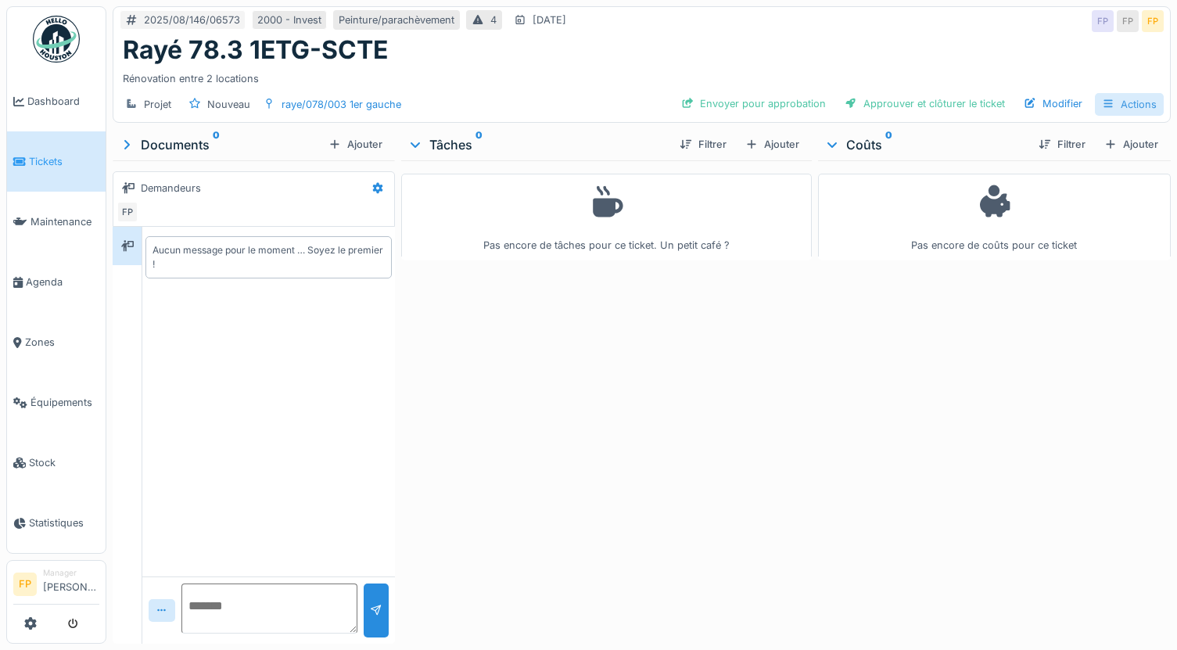
click at [1121, 104] on div "Actions" at bounding box center [1129, 104] width 69 height 23
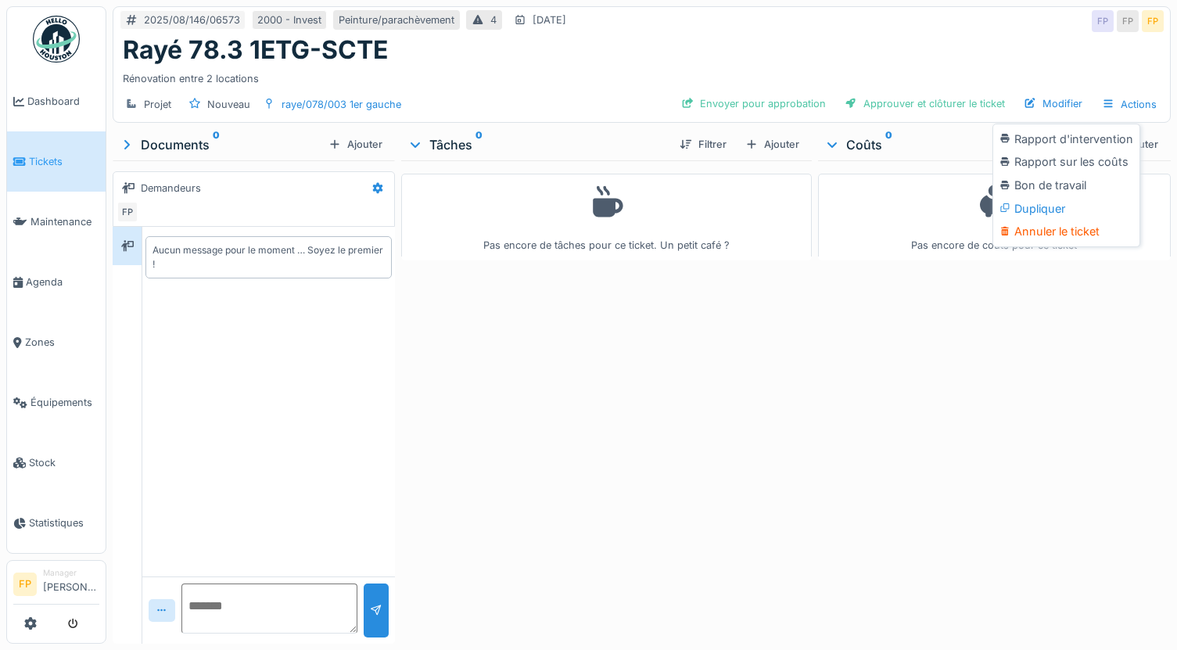
click at [1091, 166] on div "Rapport sur les coûts" at bounding box center [1066, 161] width 140 height 23
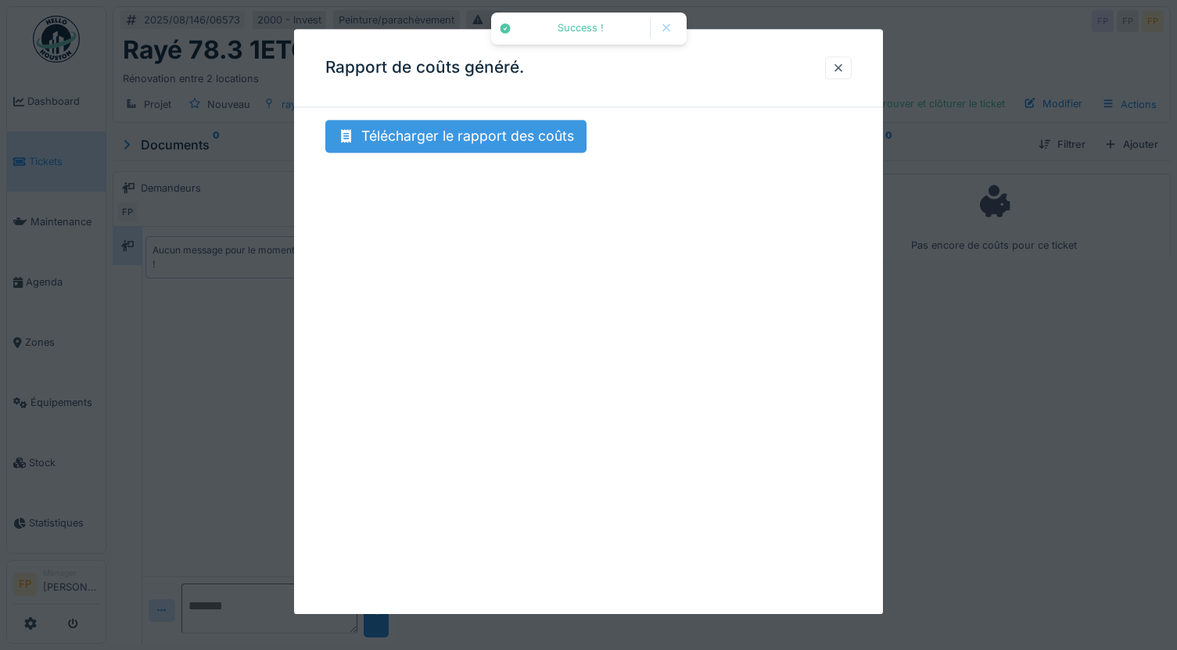
click at [515, 134] on div "Télécharger le rapport des coûts" at bounding box center [455, 136] width 261 height 33
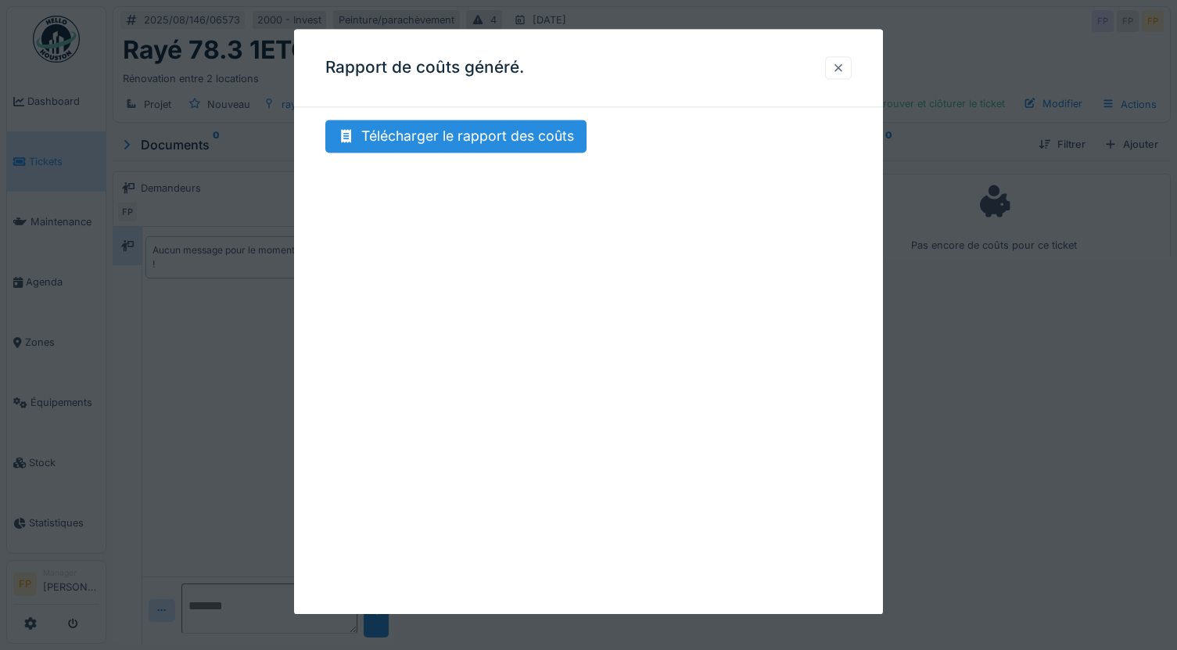
click at [845, 71] on div at bounding box center [838, 67] width 13 height 15
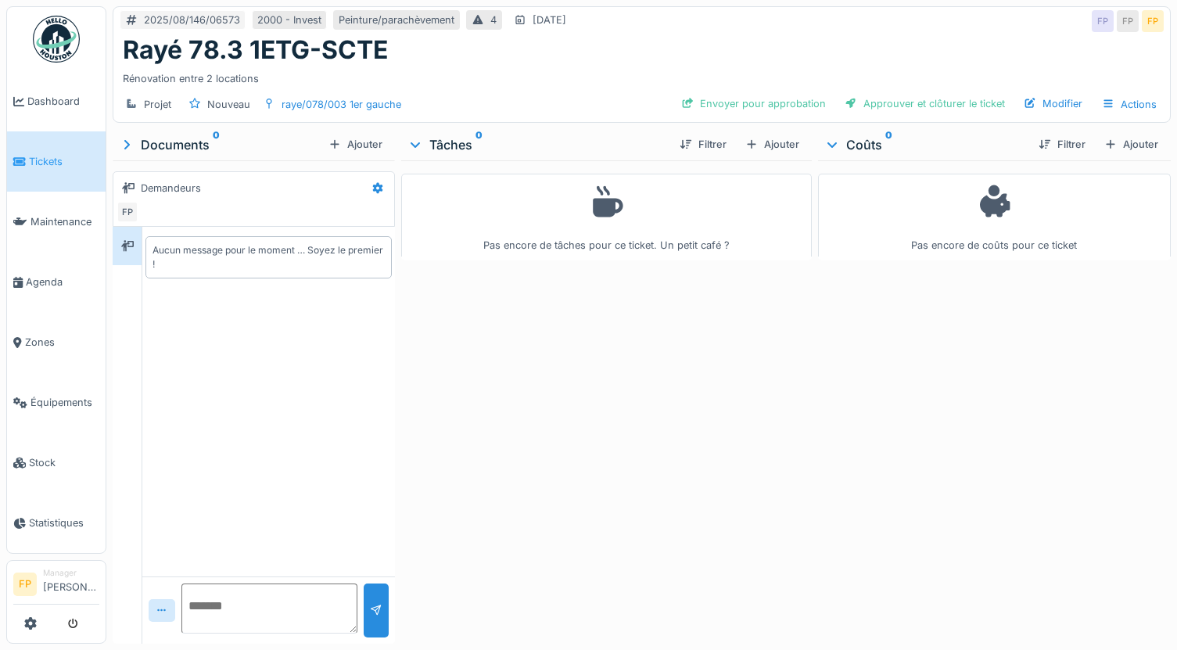
click at [665, 360] on div "Pas encore de tâches pour ce ticket. Un petit café ?" at bounding box center [606, 398] width 411 height 477
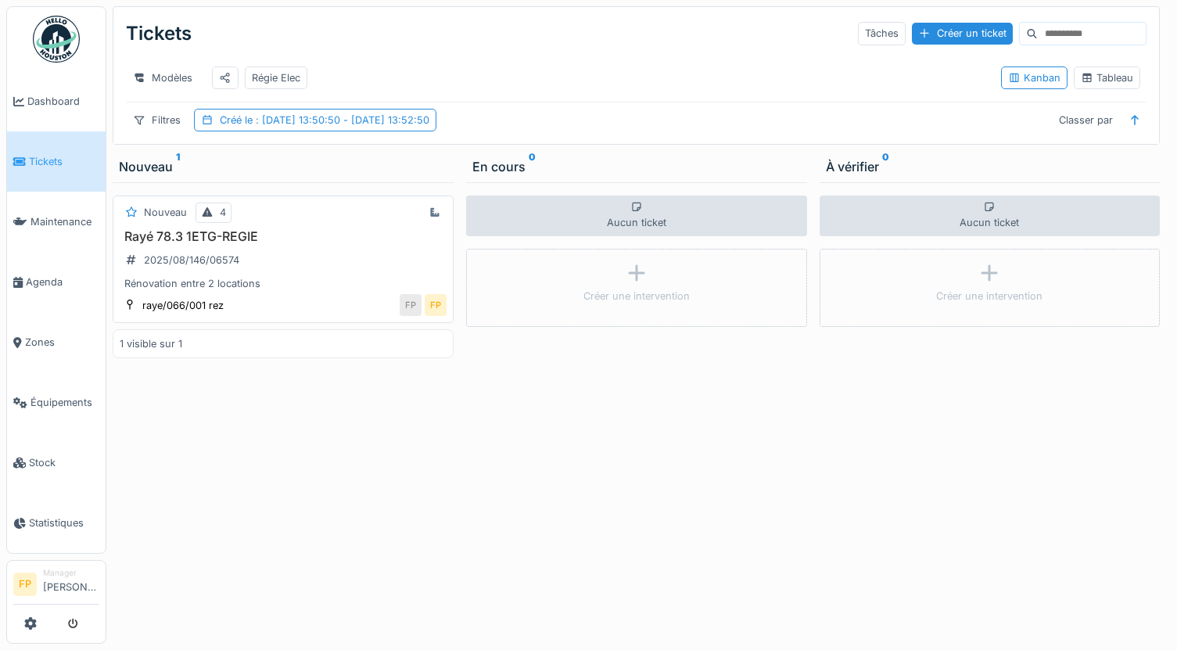
click at [332, 271] on div "Rayé 78.3 1ETG-REGIE 2025/08/146/06574 Rénovation entre 2 locations" at bounding box center [283, 260] width 327 height 63
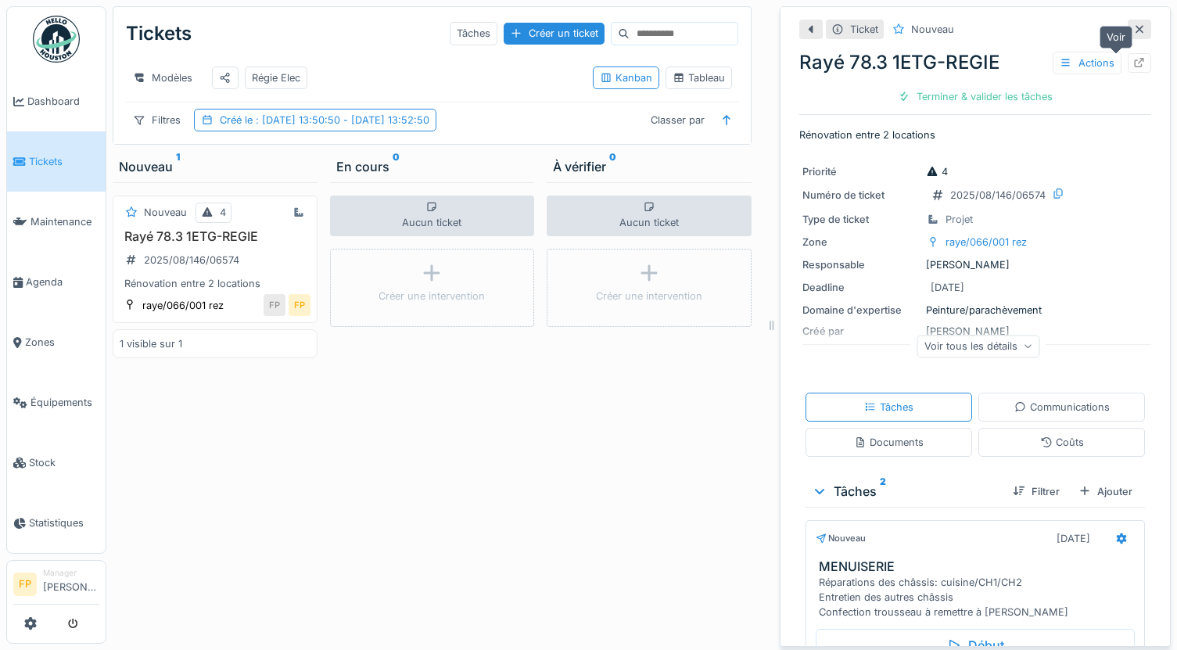
click at [1128, 67] on div at bounding box center [1139, 63] width 23 height 20
click at [1133, 27] on icon at bounding box center [1139, 29] width 13 height 10
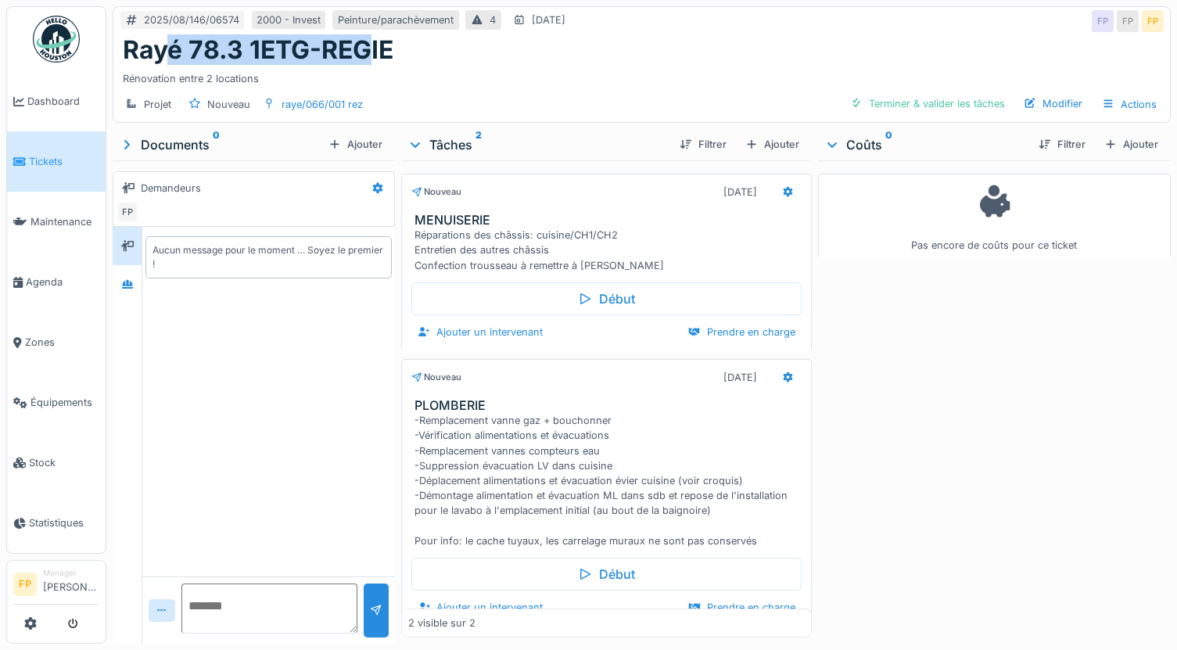
drag, startPoint x: 168, startPoint y: 48, endPoint x: 368, endPoint y: 65, distance: 200.9
click at [368, 65] on h1 "Rayé 78.3 1ETG-REGIE" at bounding box center [258, 50] width 271 height 30
click at [978, 391] on div "Pas encore de coûts pour ce ticket" at bounding box center [994, 398] width 353 height 477
click at [554, 61] on div "Rayé 78.3 1ETG-REGIE" at bounding box center [642, 50] width 1038 height 30
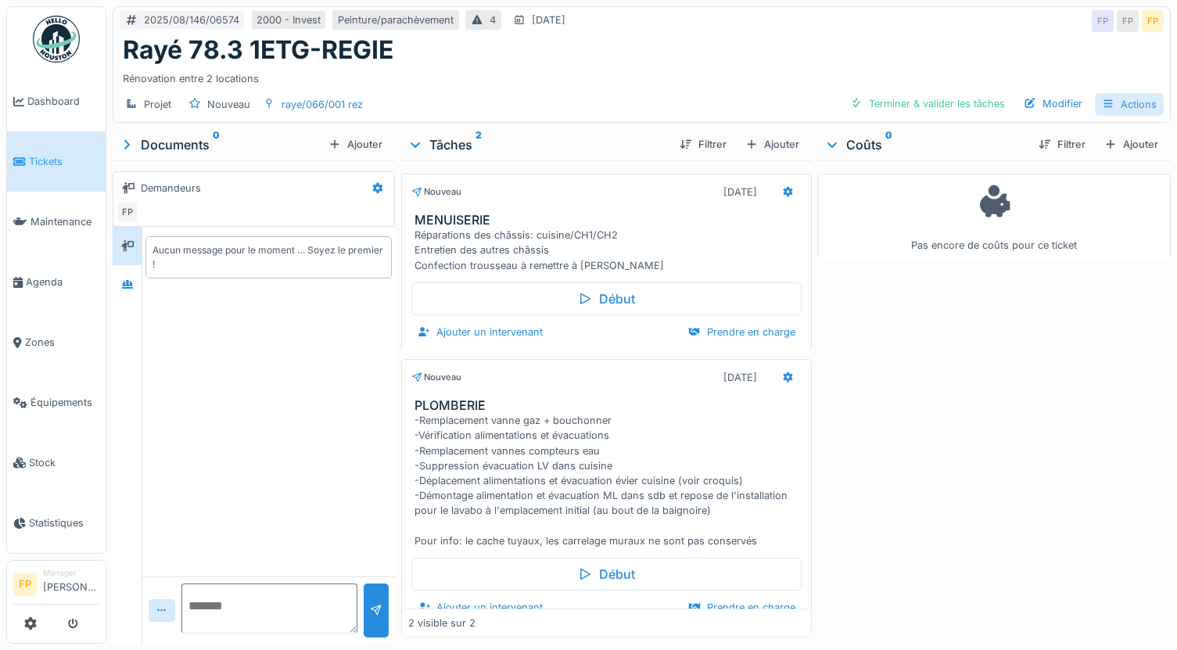
click at [1128, 106] on div "Actions" at bounding box center [1129, 104] width 69 height 23
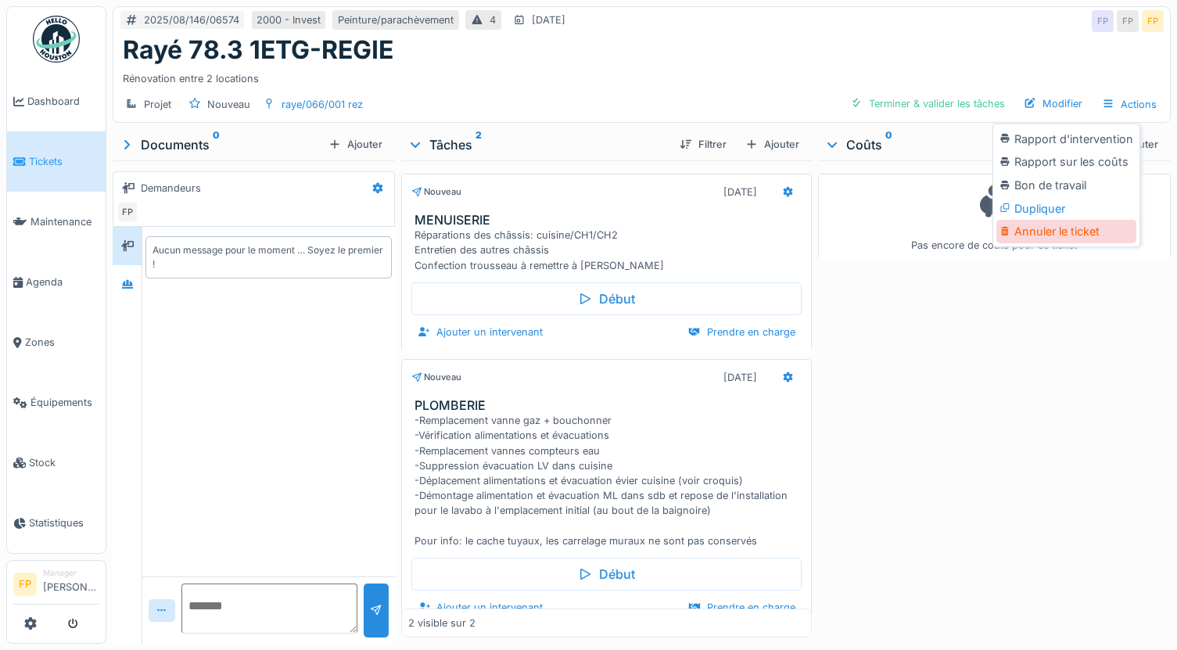
click at [1076, 237] on div "Annuler le ticket" at bounding box center [1066, 231] width 140 height 23
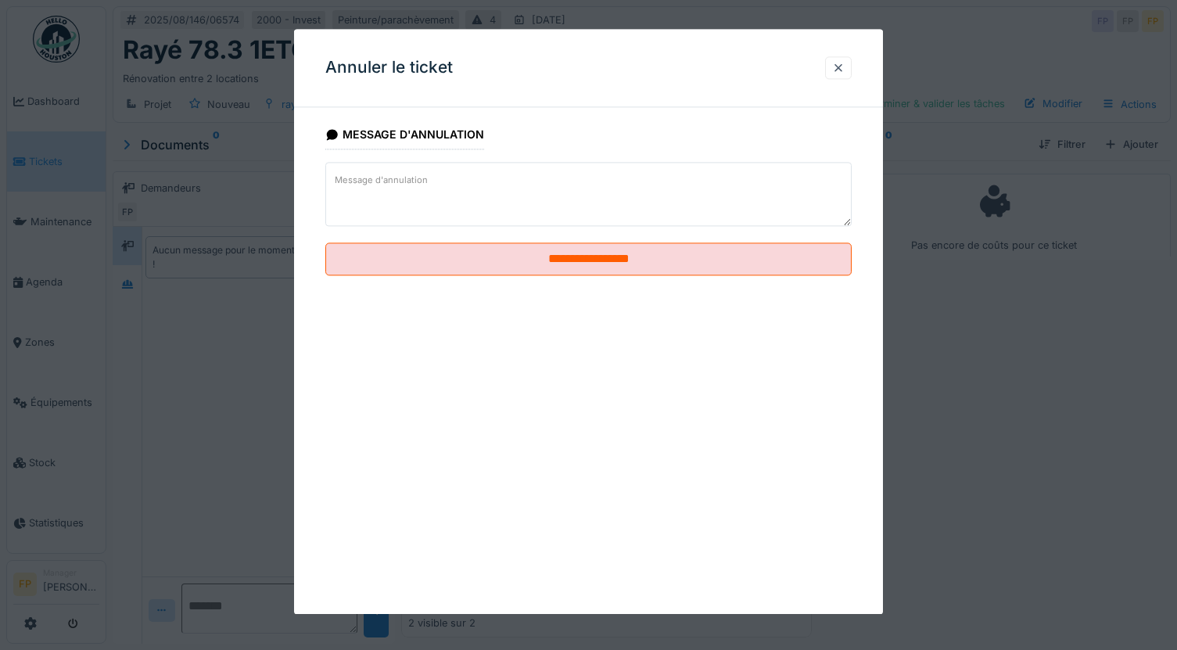
click at [440, 181] on textarea "Message d'annulation" at bounding box center [588, 195] width 526 height 64
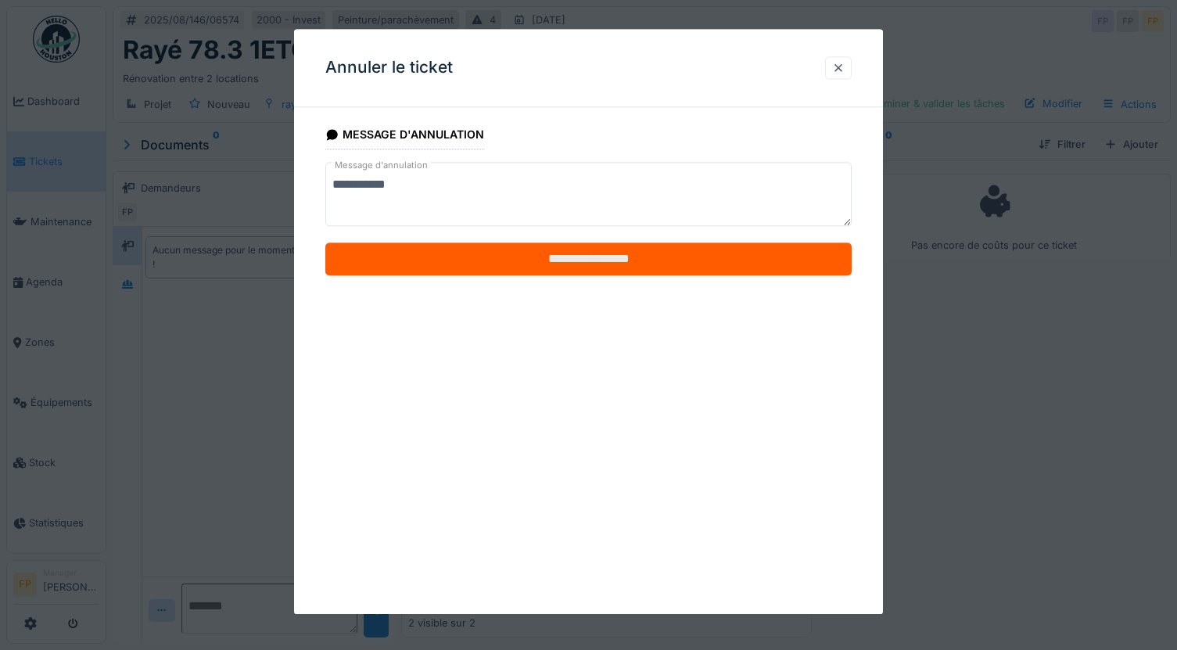
type textarea "**********"
click at [654, 270] on input "**********" at bounding box center [588, 259] width 526 height 33
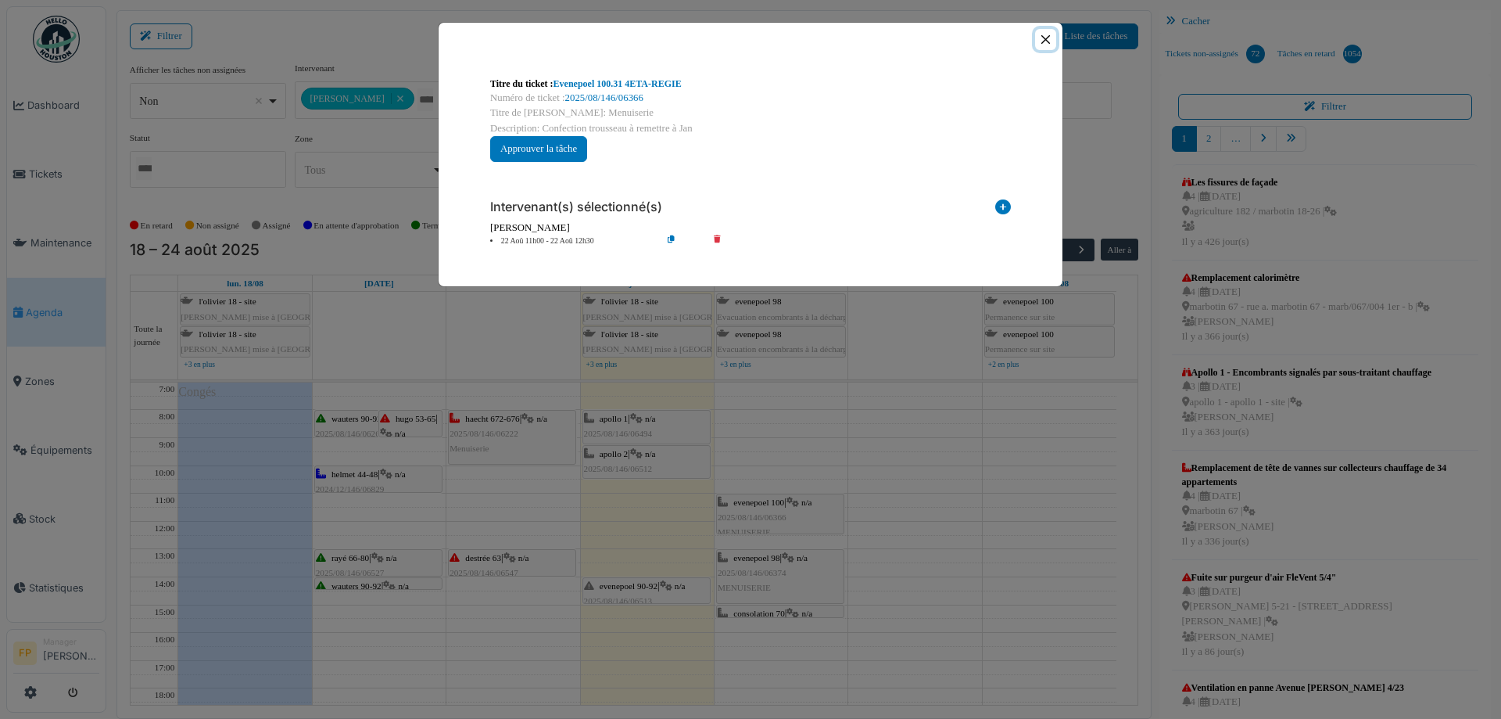
click at [1046, 37] on button "Close" at bounding box center [1045, 39] width 21 height 21
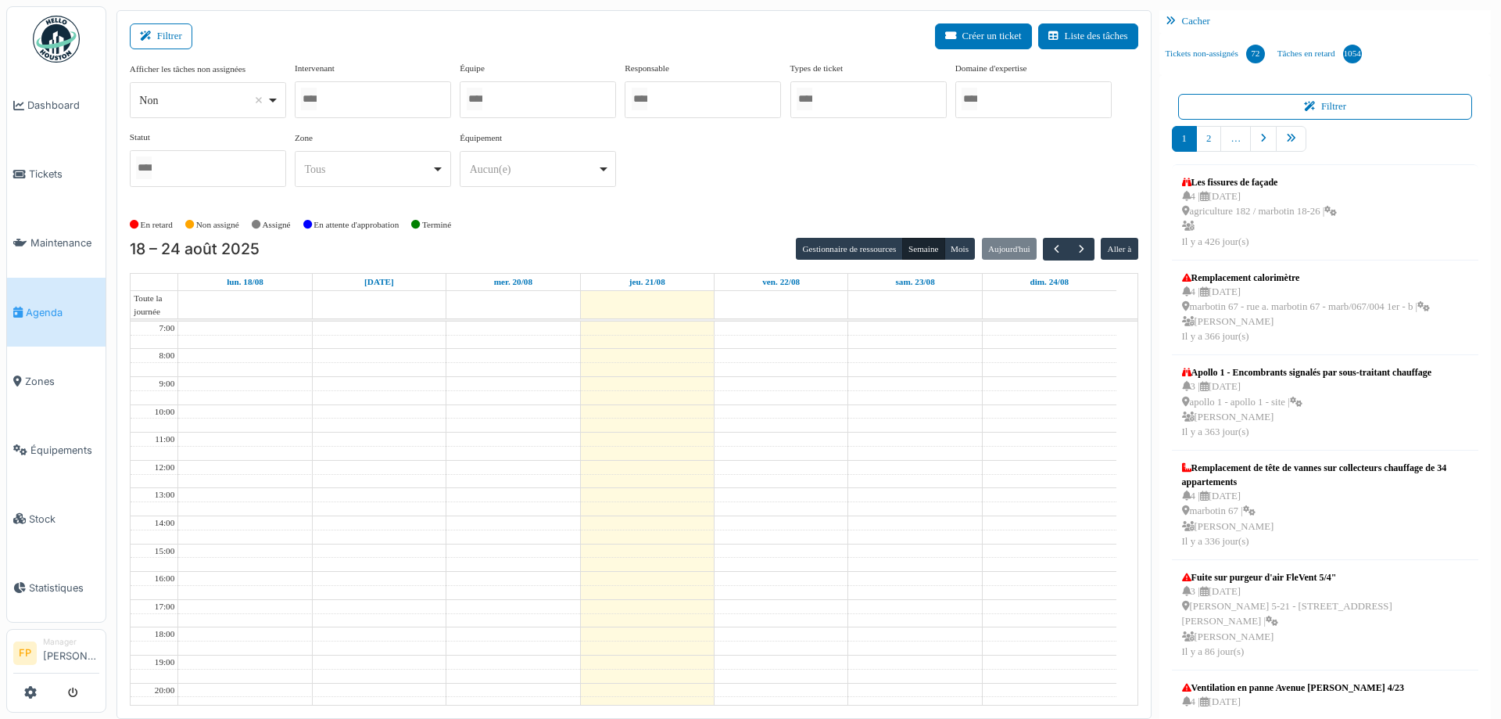
click at [363, 100] on div at bounding box center [373, 99] width 156 height 37
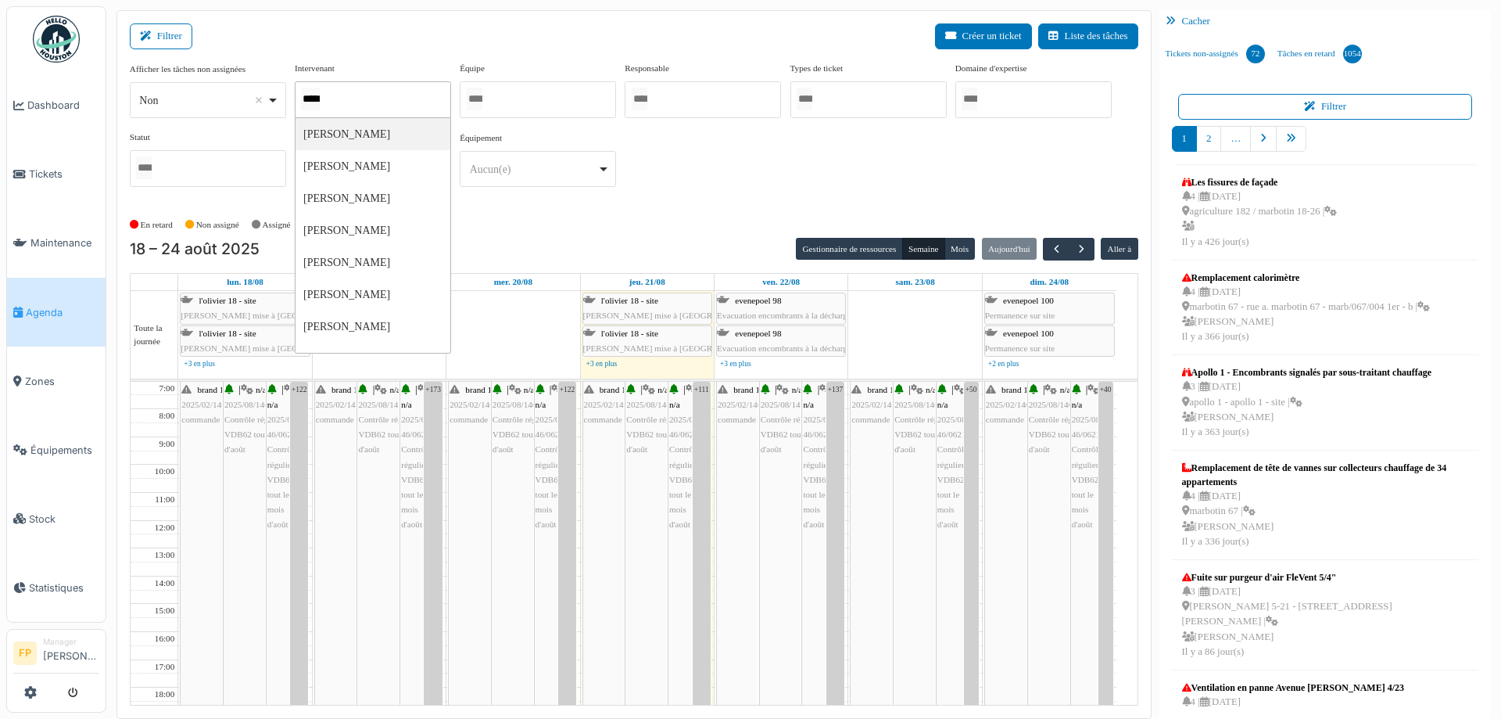
type input "******"
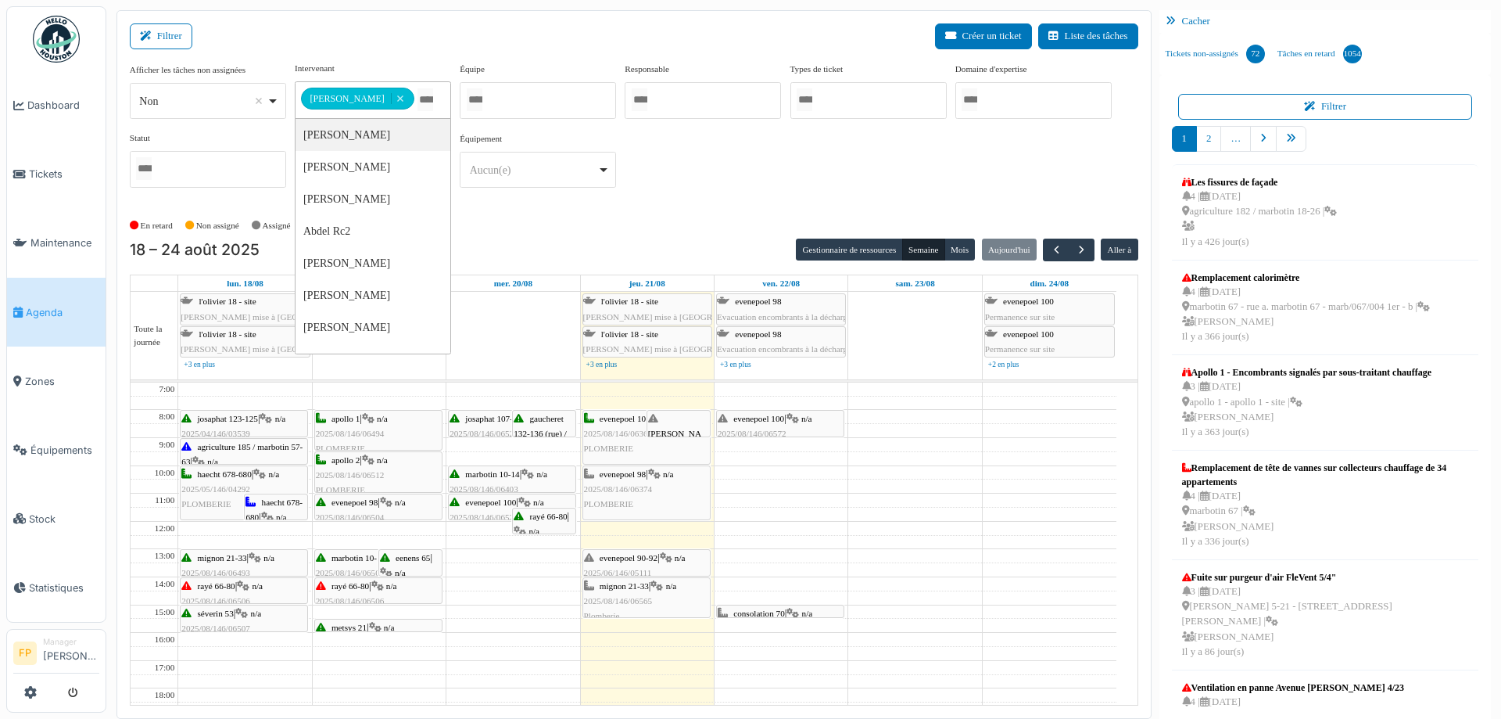
click at [784, 414] on span "evenepoel 100" at bounding box center [759, 418] width 51 height 9
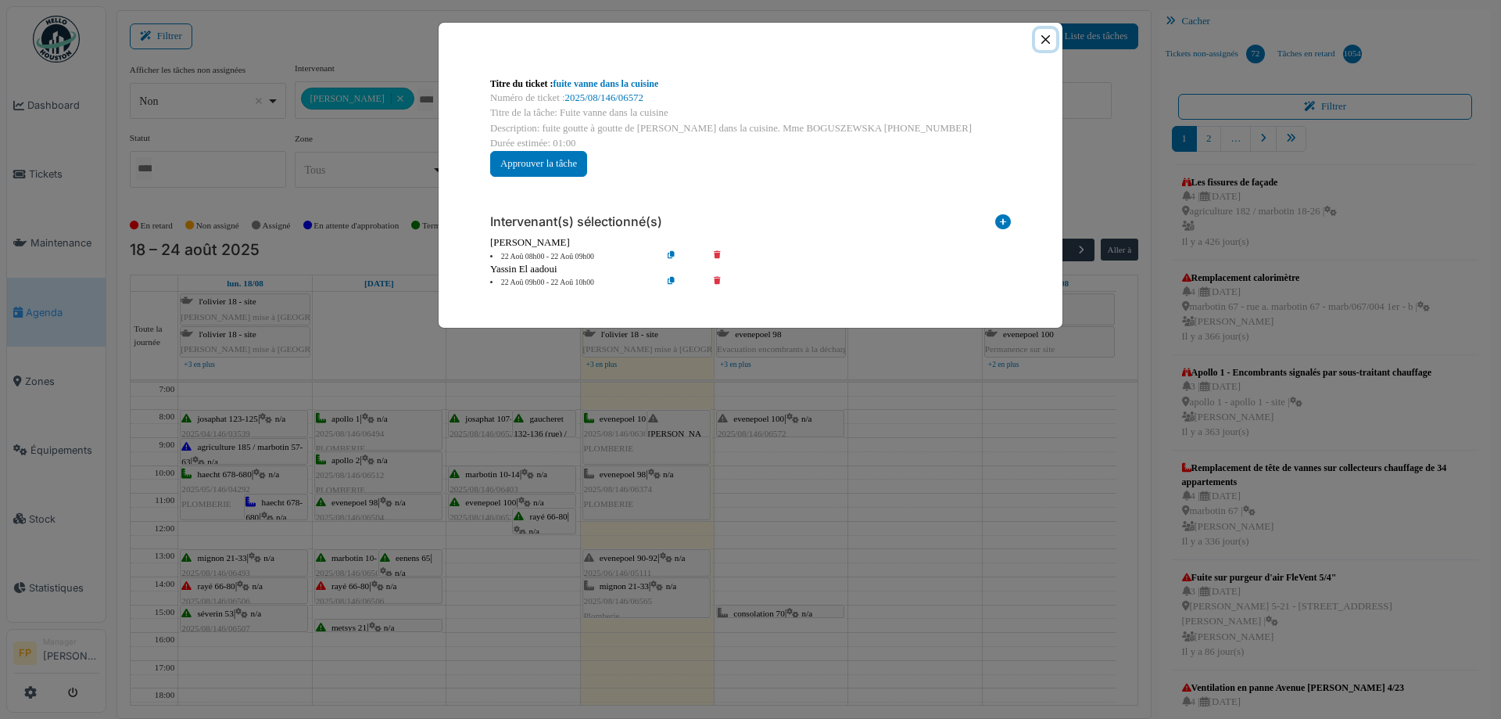
click at [1048, 40] on button "Close" at bounding box center [1045, 39] width 21 height 21
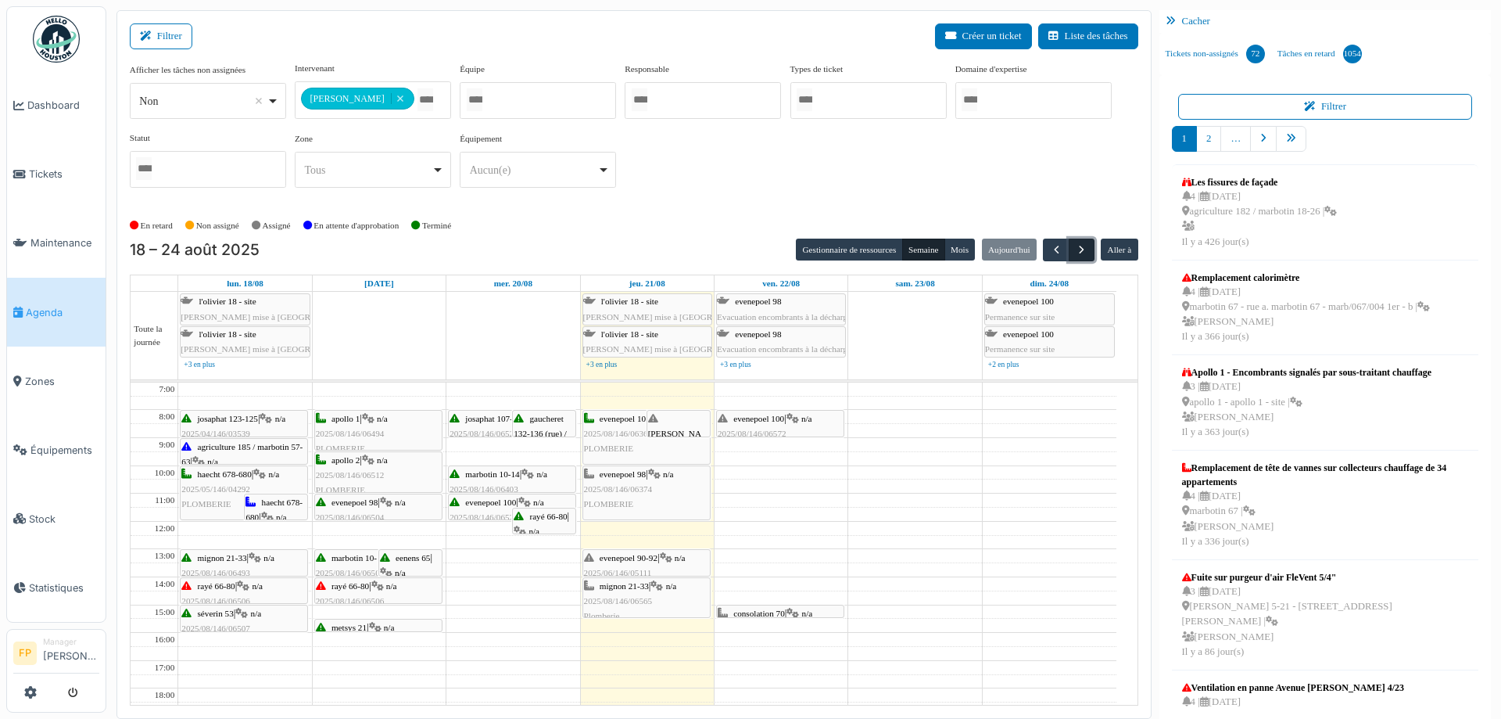
click at [1075, 251] on span "button" at bounding box center [1081, 249] width 13 height 13
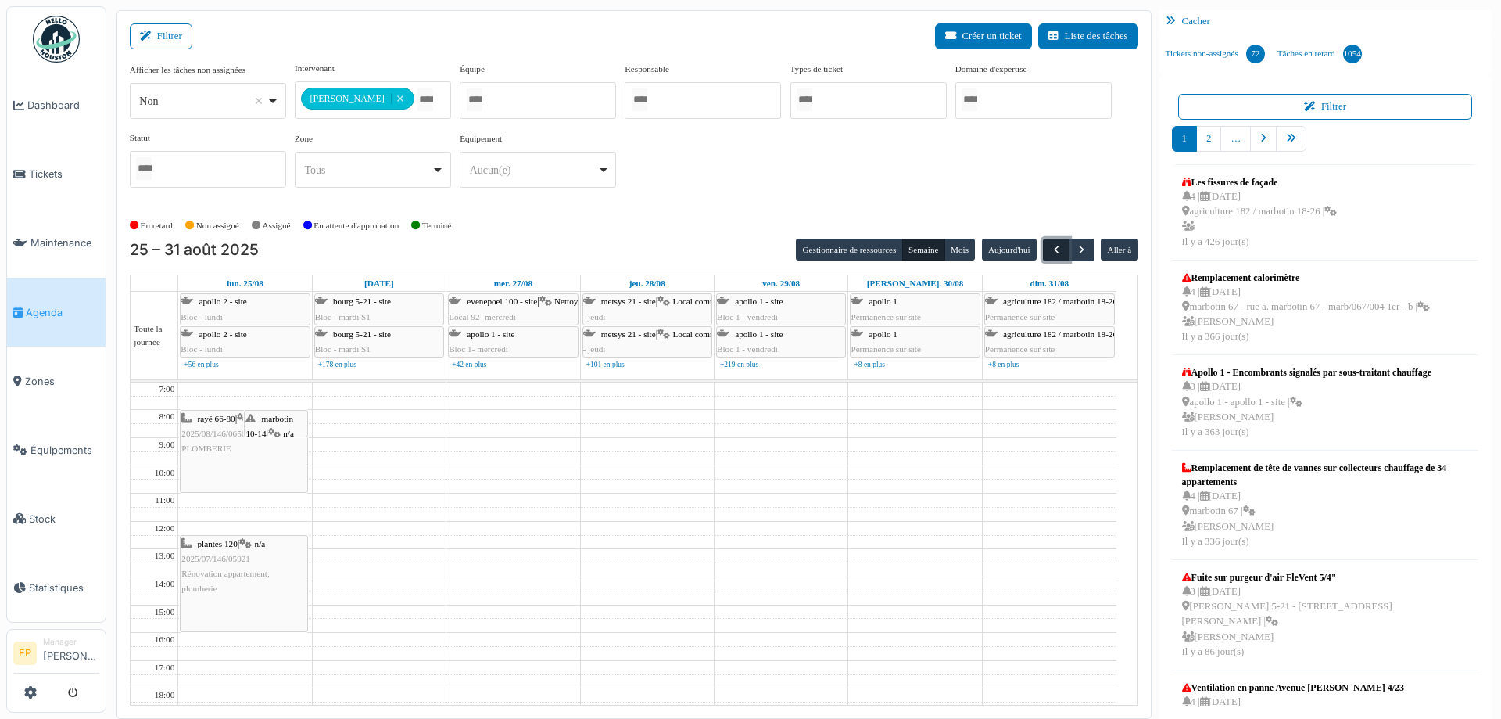
click at [1050, 249] on span "button" at bounding box center [1056, 249] width 13 height 13
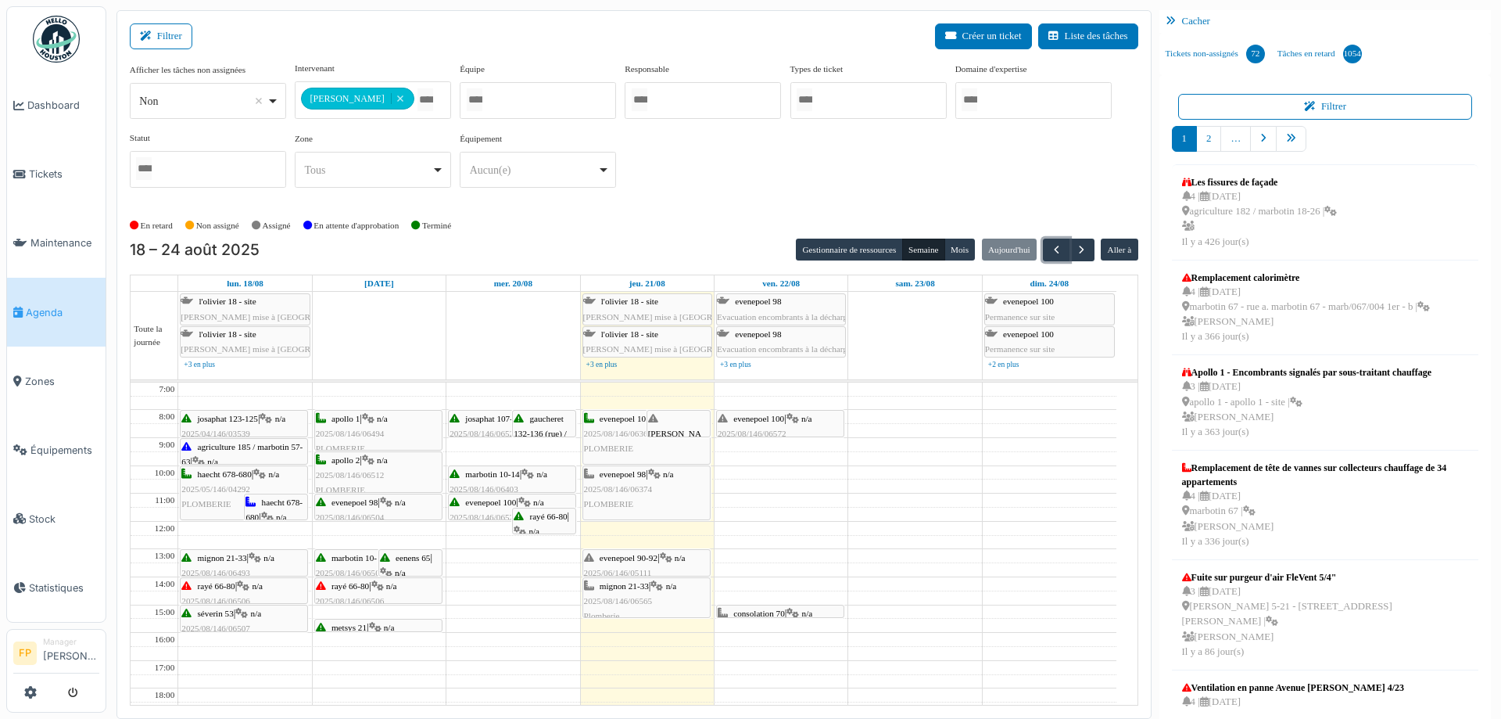
click at [630, 594] on div "mignon 21-33 | n/a 2025/08/146/06565 [GEOGRAPHIC_DATA]" at bounding box center [646, 601] width 125 height 45
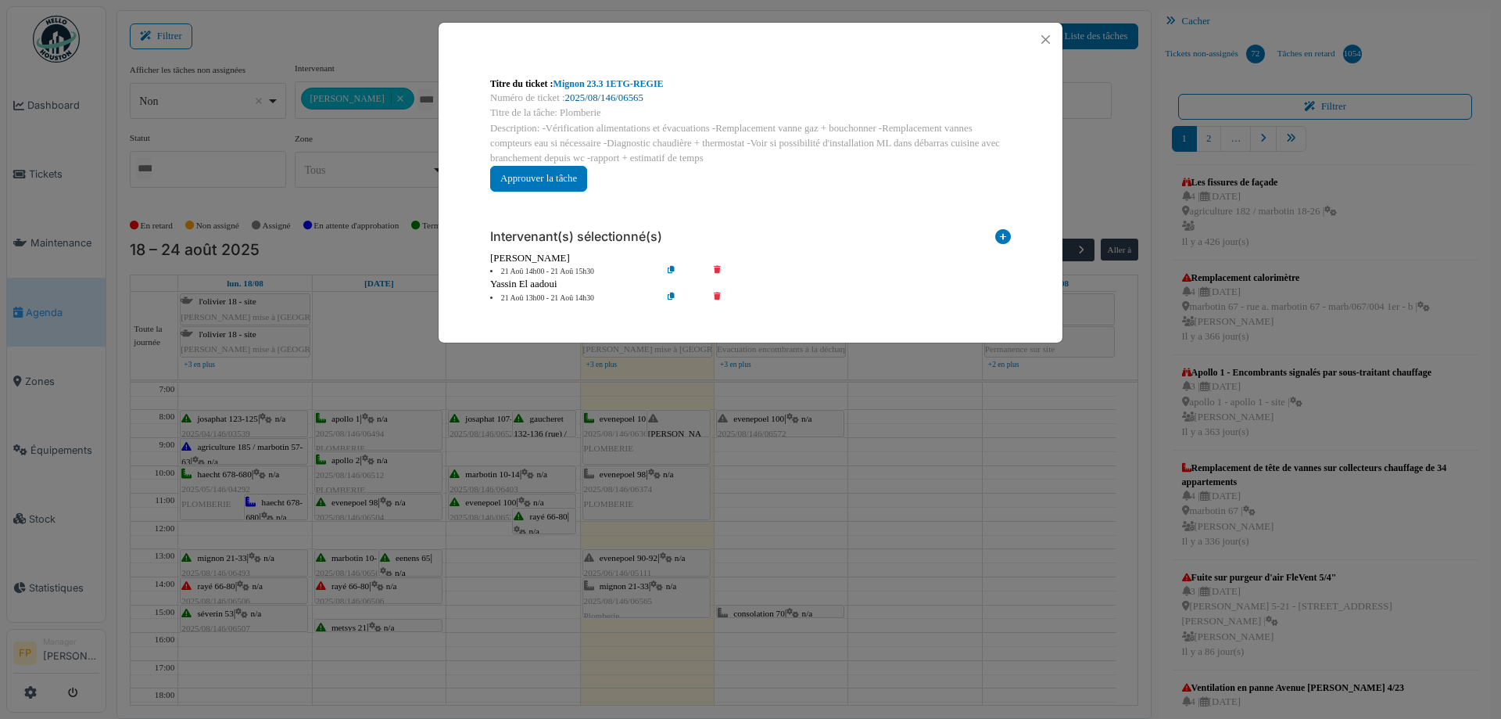
click at [623, 99] on link "2025/08/146/06565" at bounding box center [604, 97] width 78 height 11
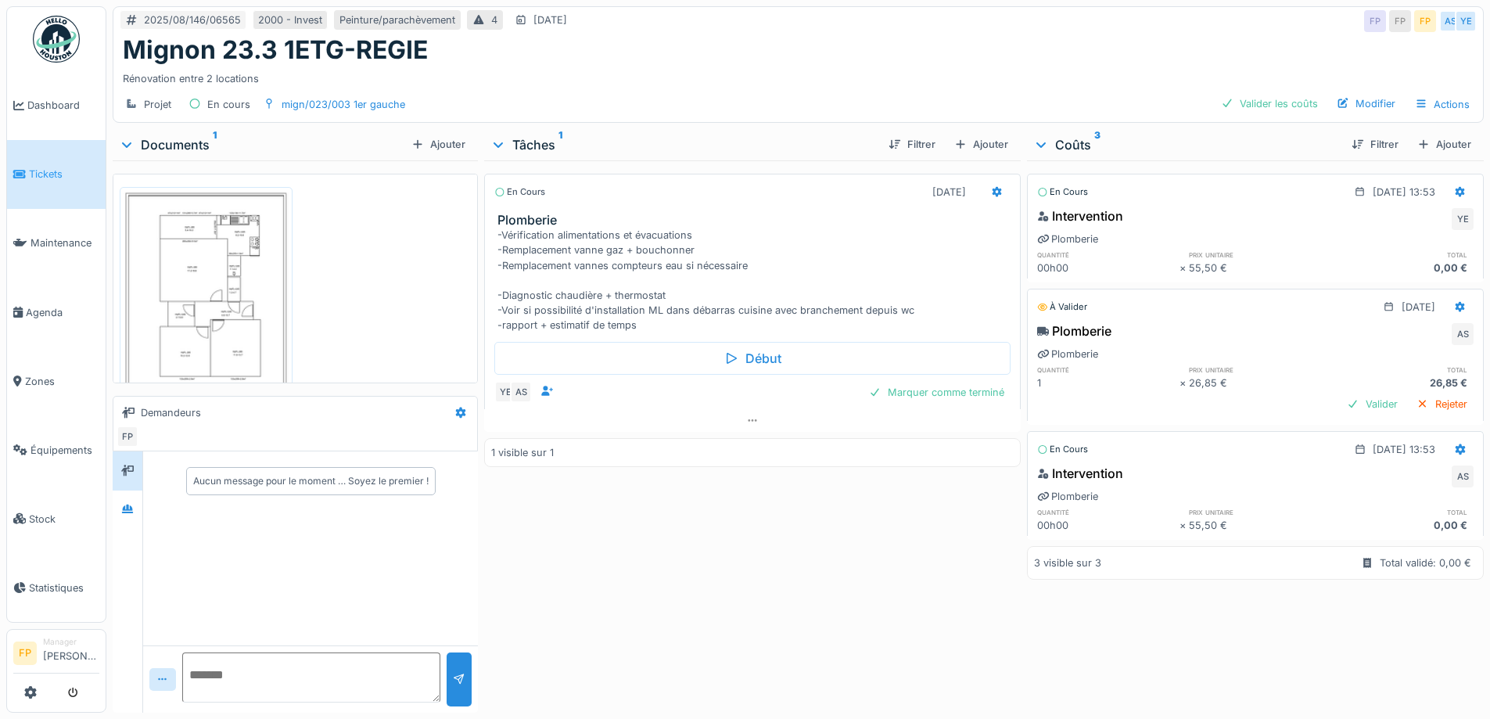
click at [258, 263] on img at bounding box center [206, 307] width 165 height 233
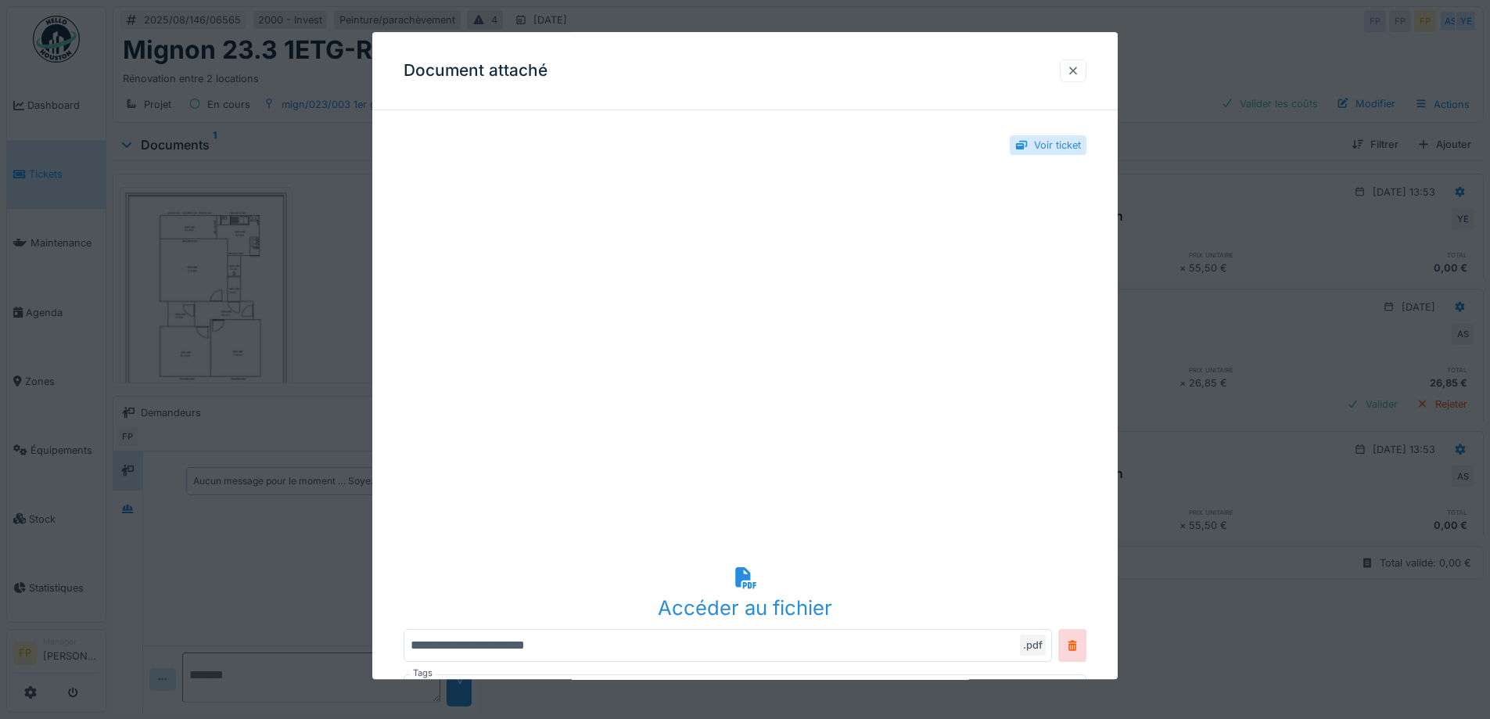
click at [1079, 71] on div at bounding box center [1073, 70] width 13 height 15
